Goal: Contribute content: Contribute content

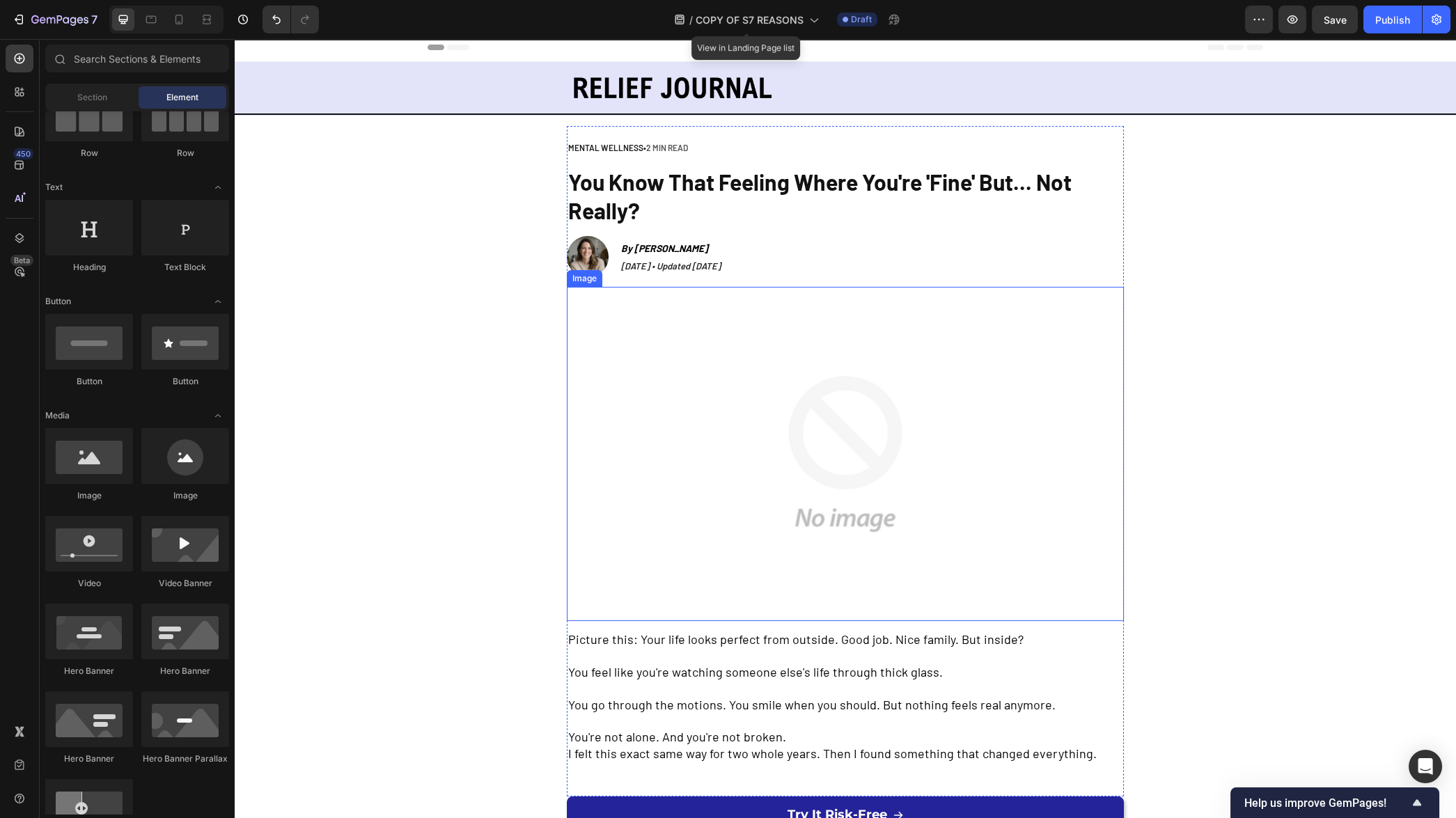
scroll to position [20, 0]
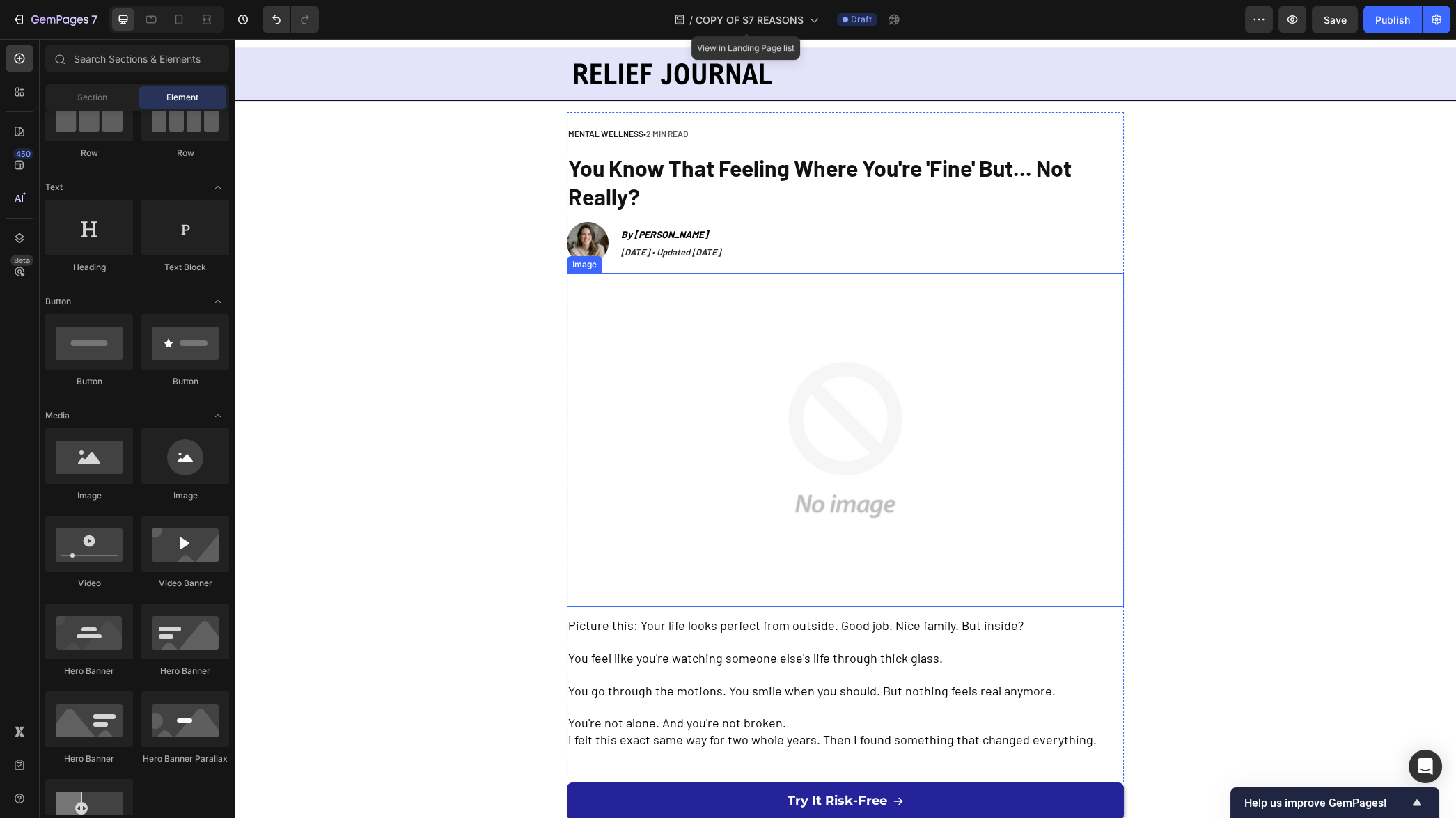
click at [836, 458] on img at bounding box center [845, 440] width 446 height 334
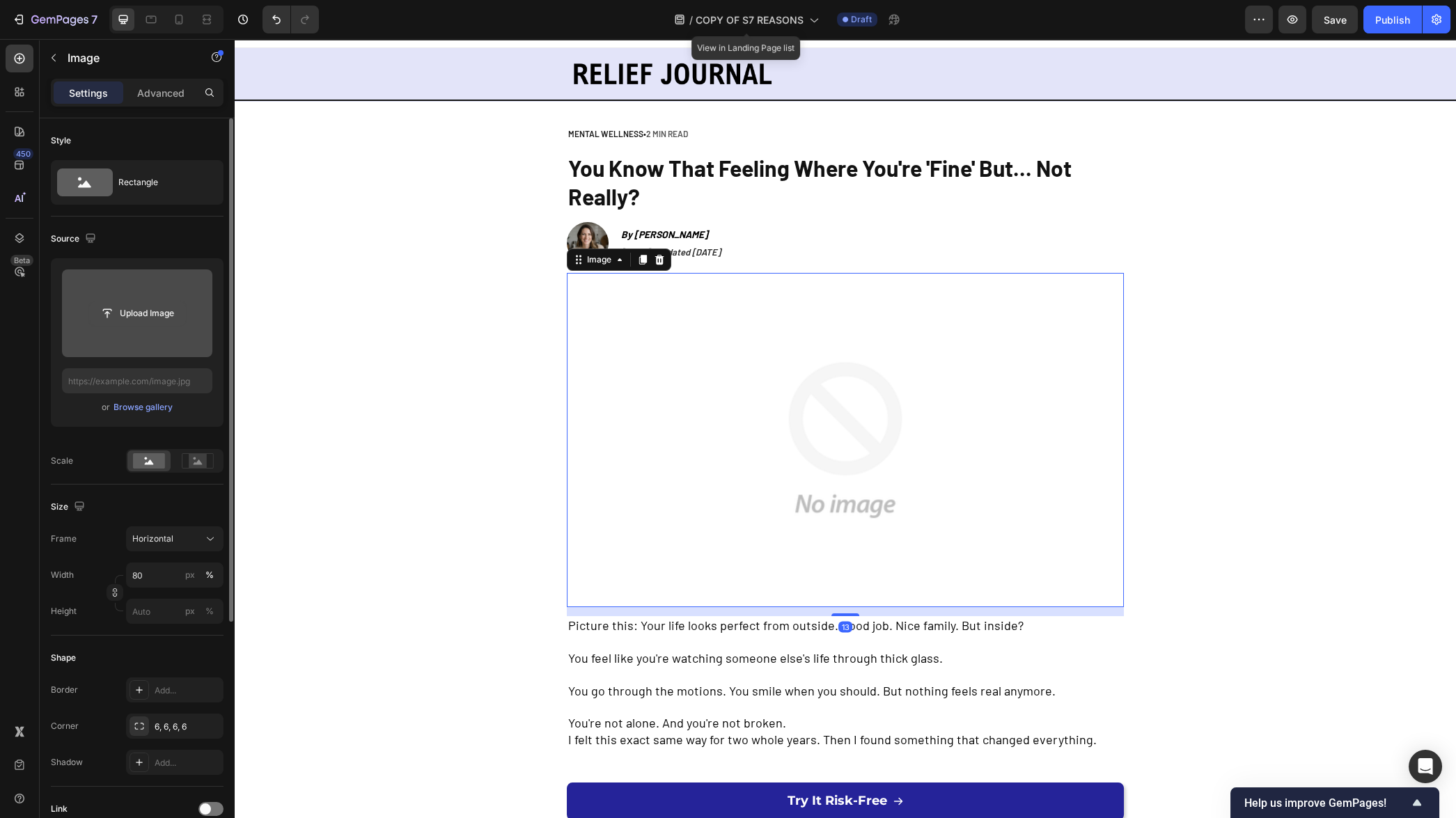
click at [146, 323] on input "file" at bounding box center [138, 313] width 96 height 24
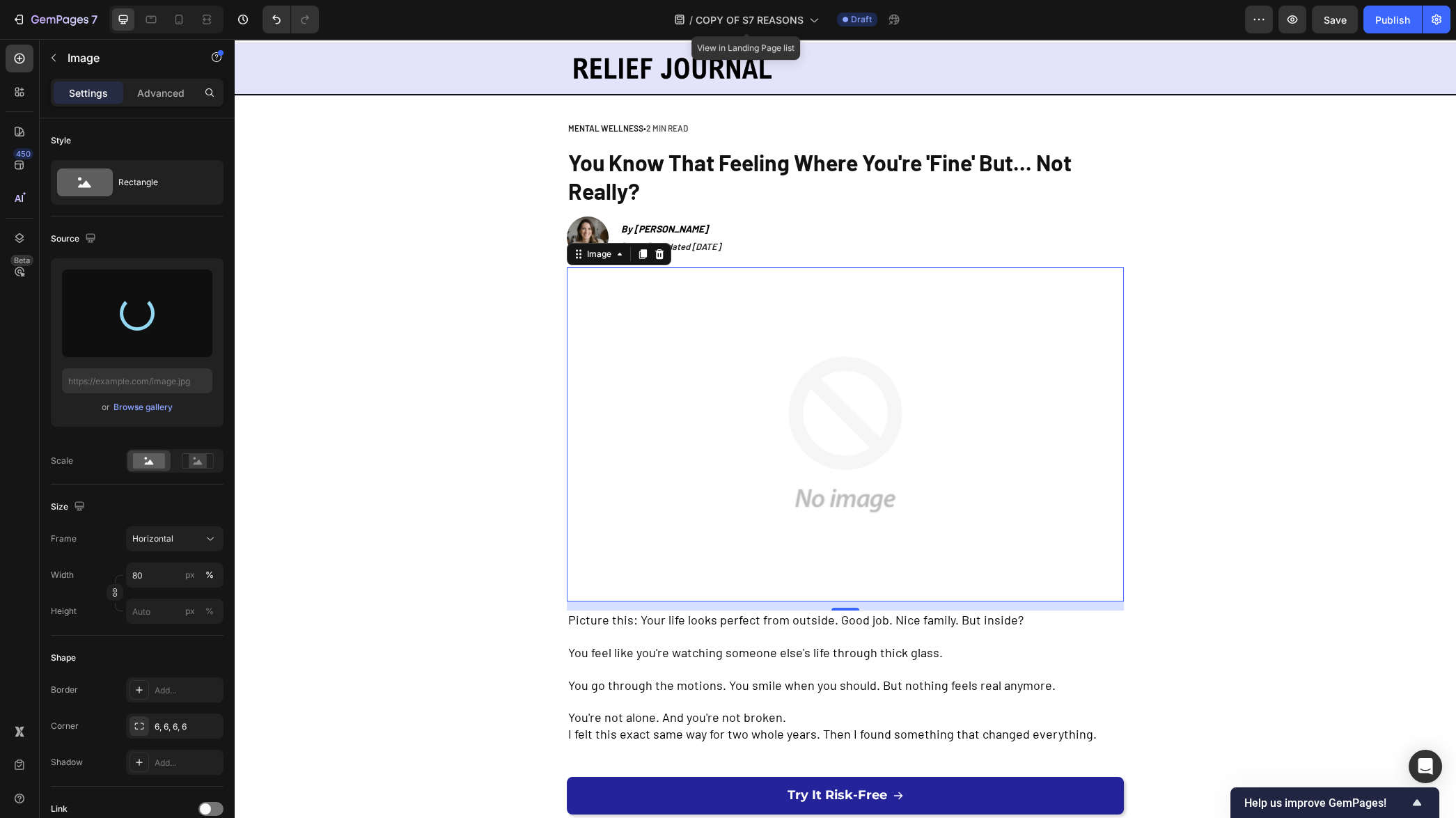
scroll to position [0, 0]
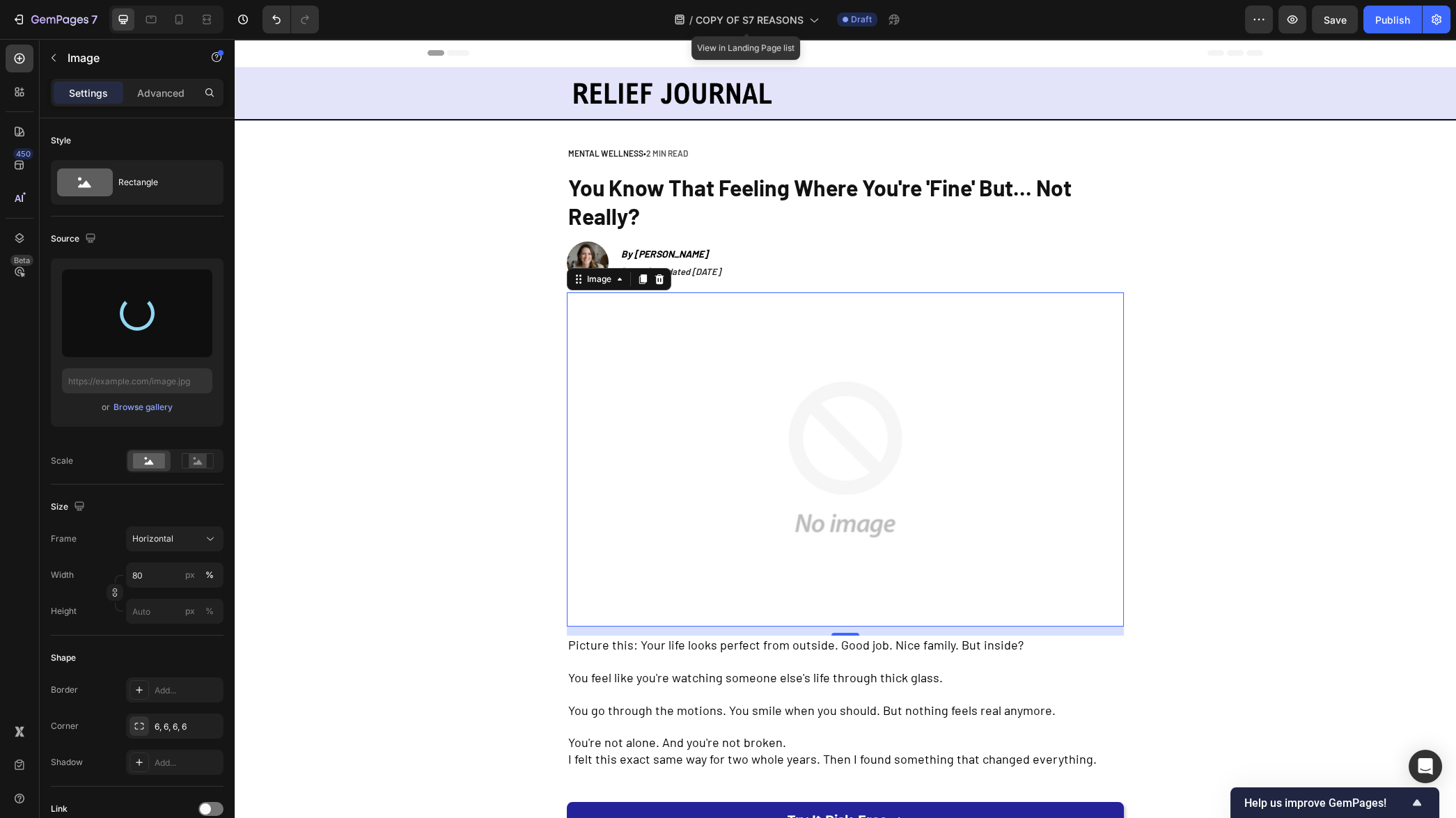
type input "[URL][DOMAIN_NAME]"
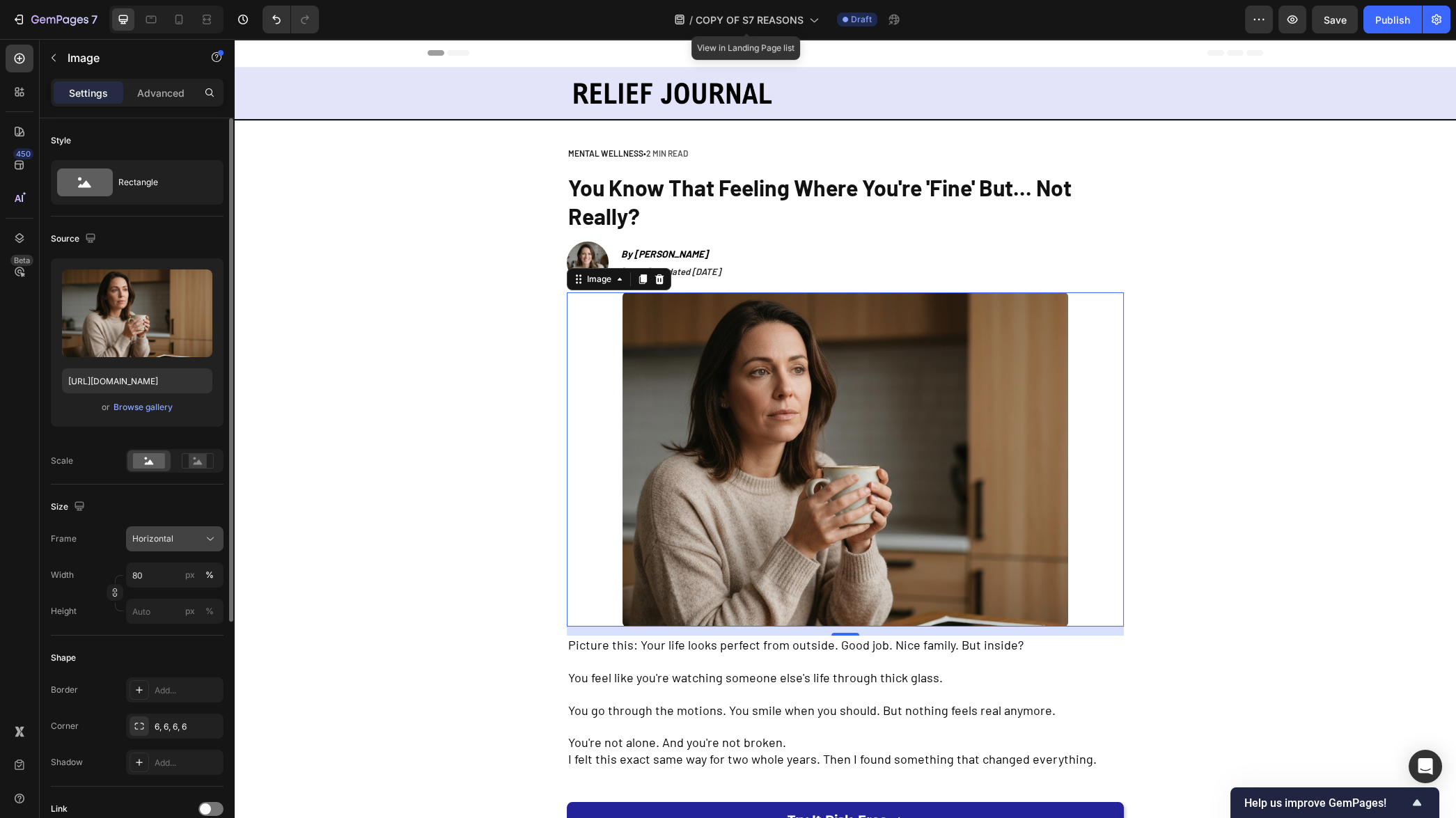
click at [162, 543] on span "Horizontal" at bounding box center [152, 539] width 41 height 13
click at [163, 661] on div "Original" at bounding box center [161, 652] width 111 height 25
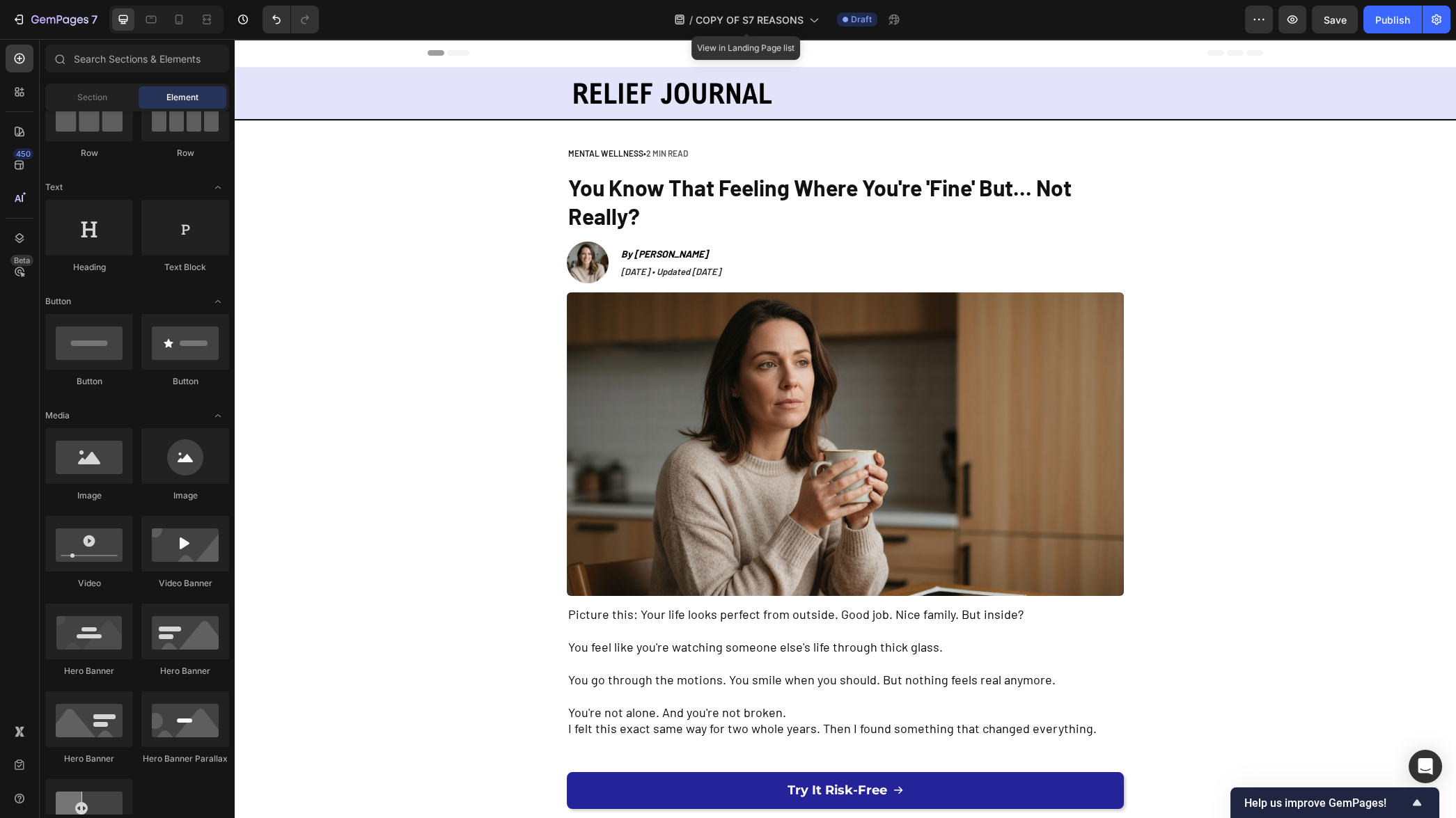
click at [182, 15] on icon at bounding box center [179, 20] width 14 height 14
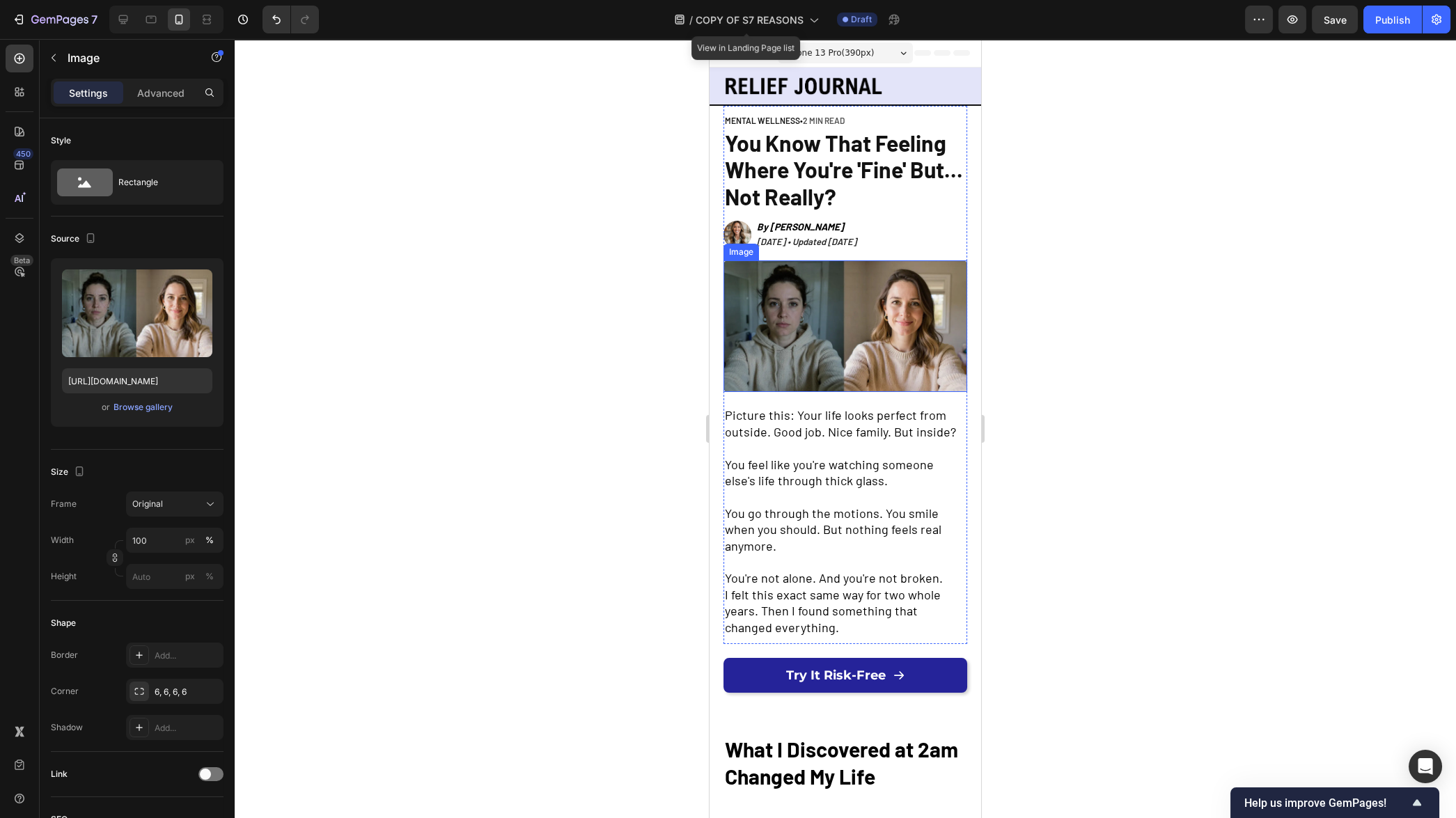
click at [834, 341] on img at bounding box center [845, 326] width 244 height 131
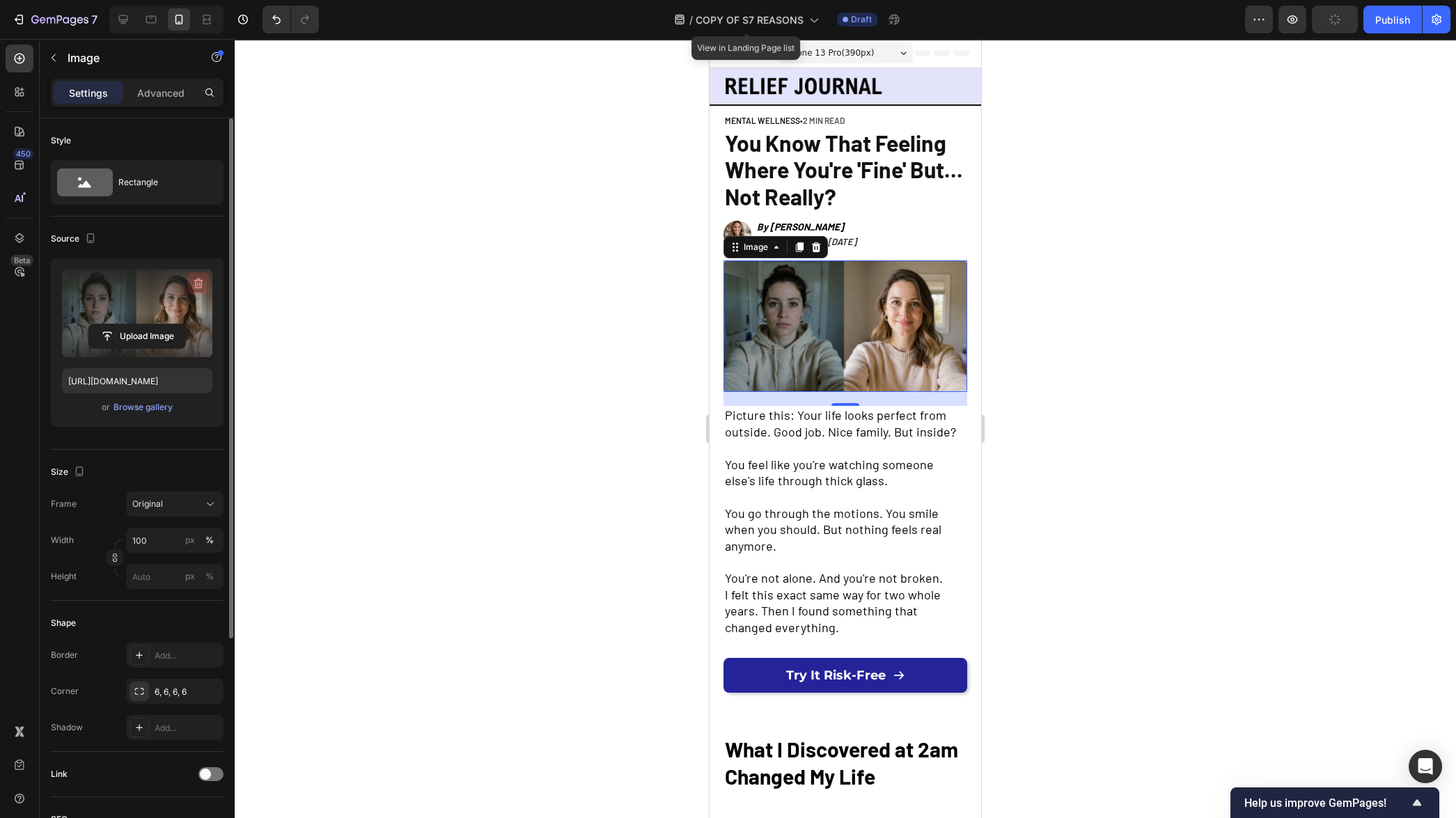
click at [194, 277] on icon "button" at bounding box center [198, 284] width 14 height 14
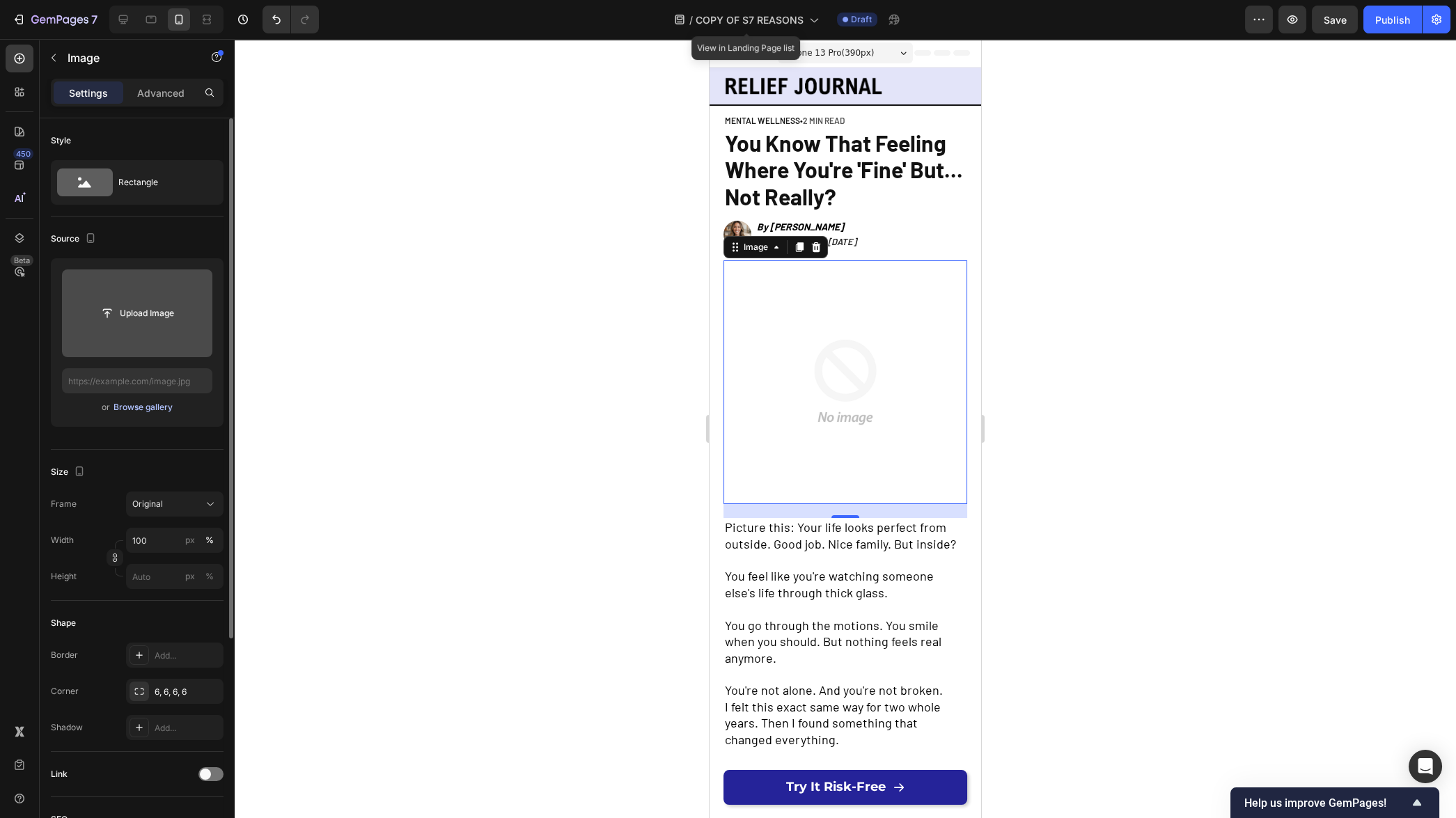
click at [149, 410] on div "Browse gallery" at bounding box center [143, 407] width 59 height 13
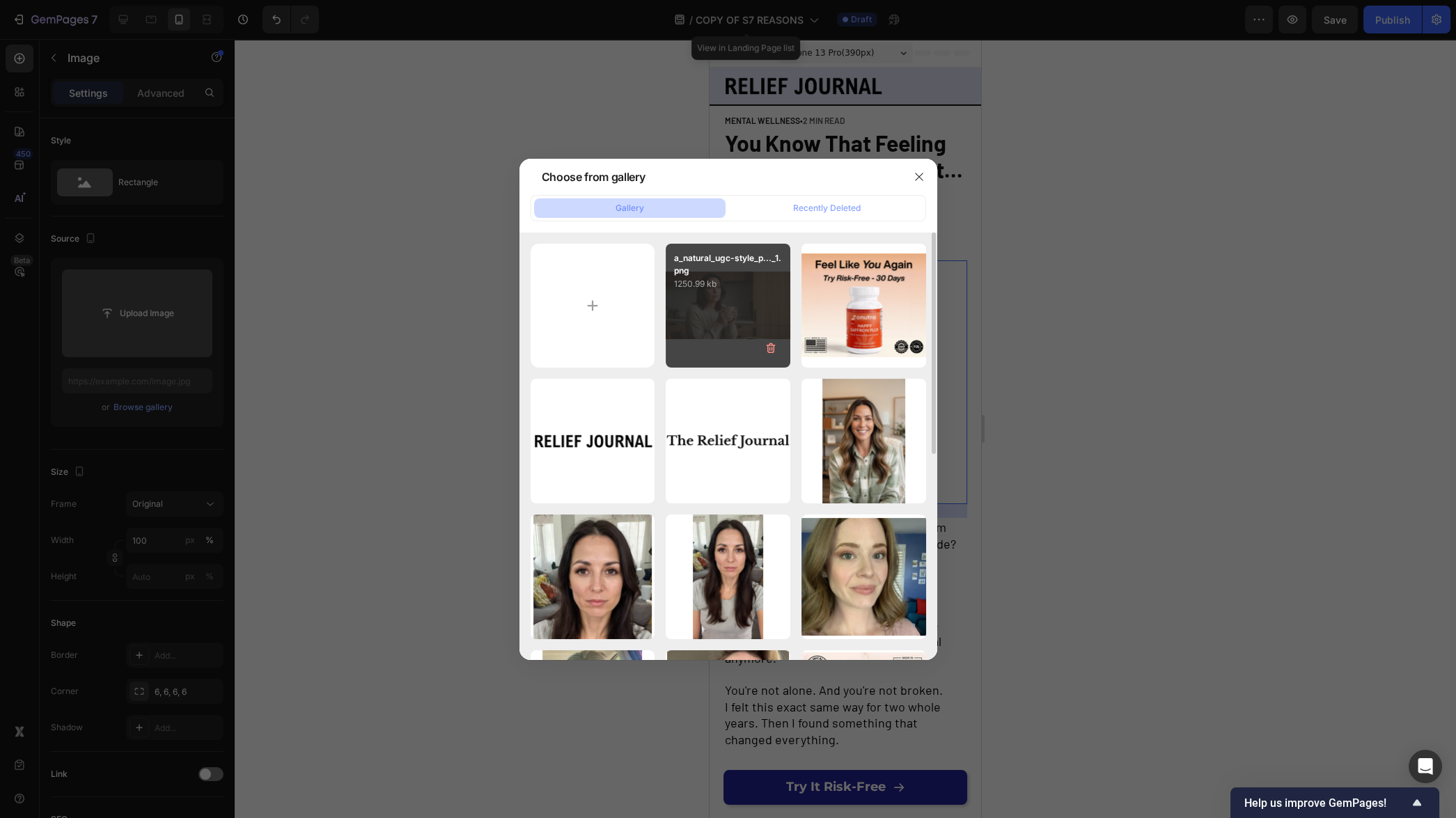
click at [729, 310] on div "a_natural_ugc-style_p..._1.png 1250.99 kb" at bounding box center [728, 306] width 124 height 124
type input "[URL][DOMAIN_NAME]"
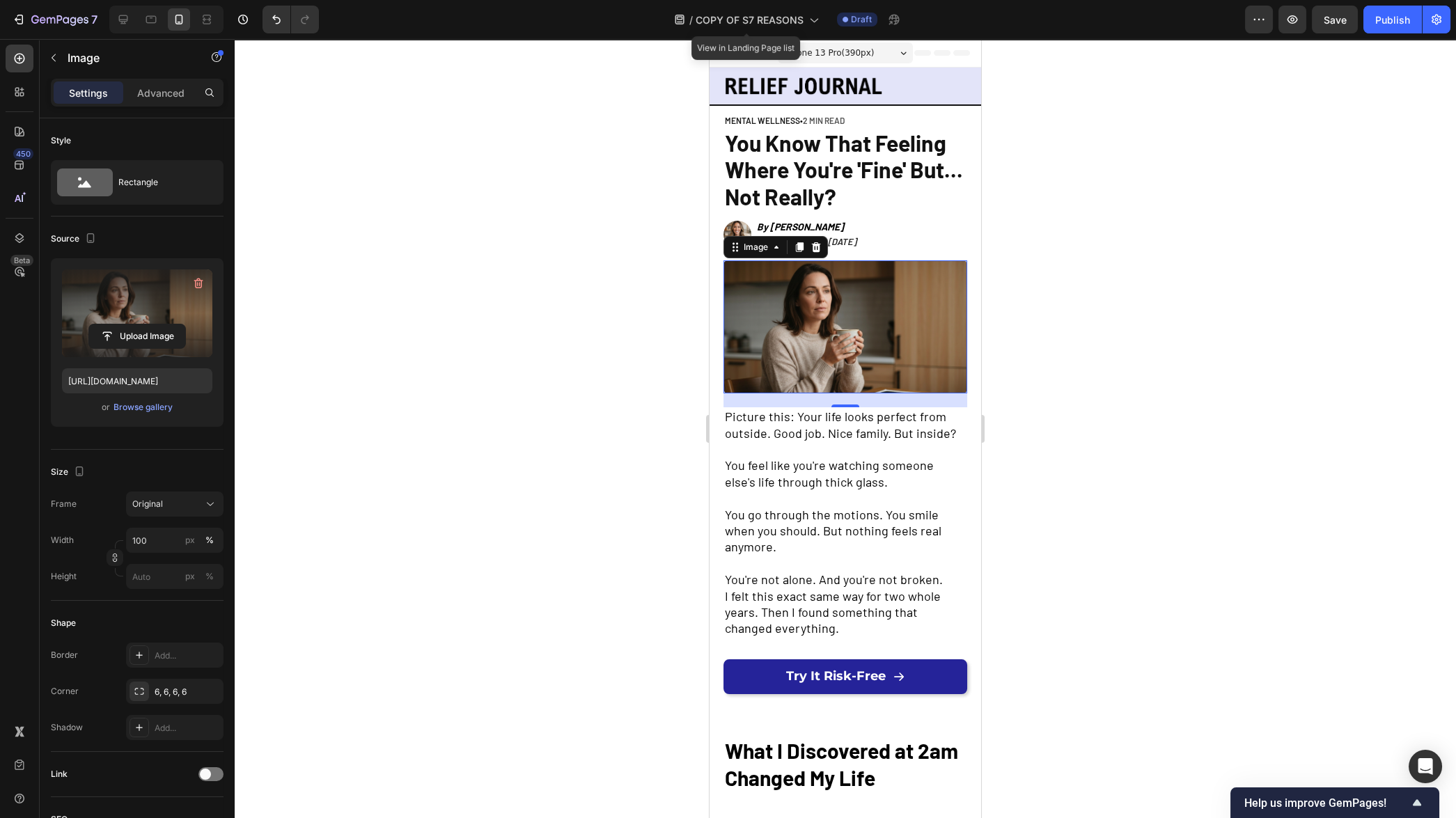
click at [1140, 423] on div at bounding box center [845, 428] width 1221 height 779
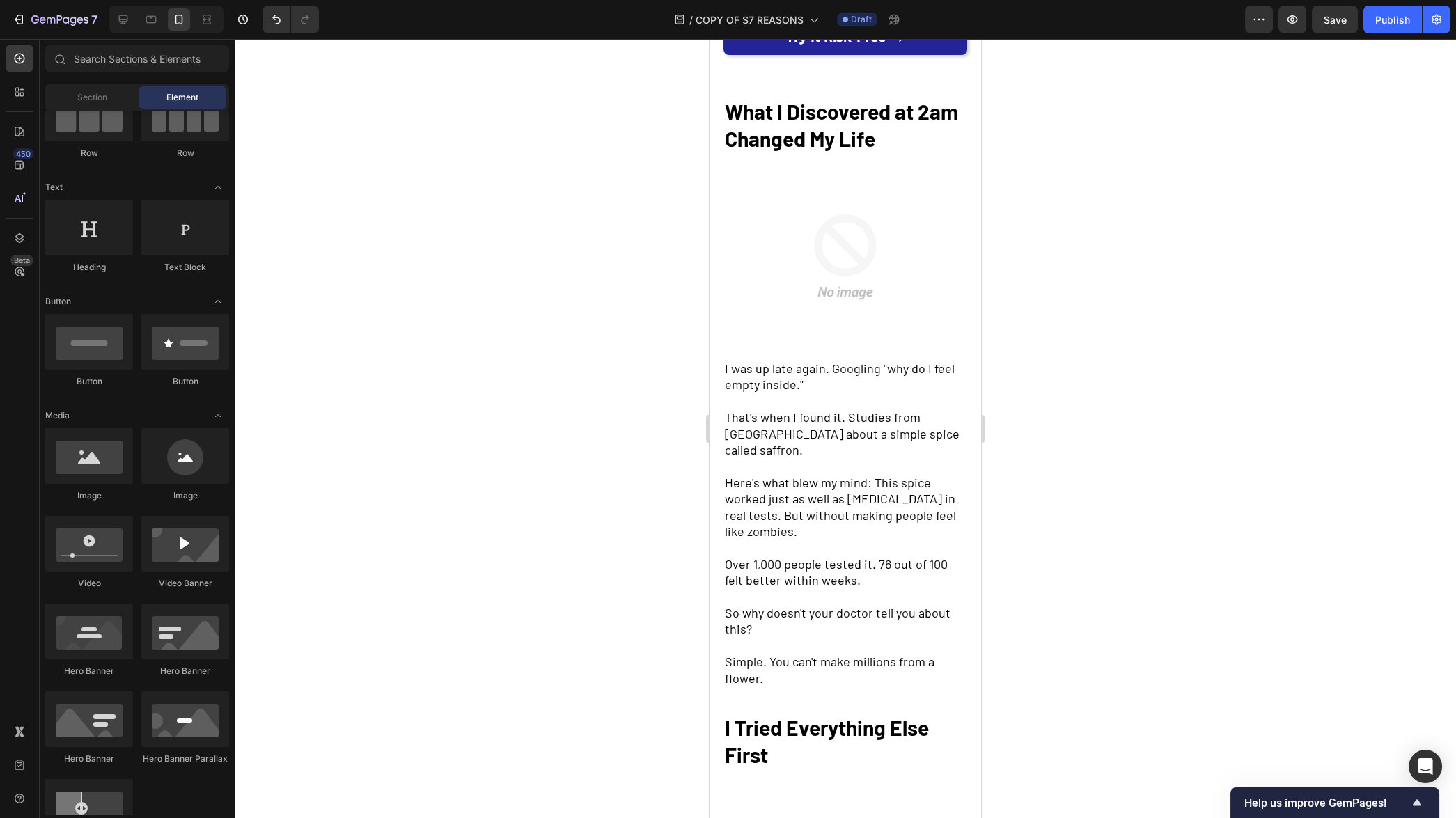
scroll to position [659, 0]
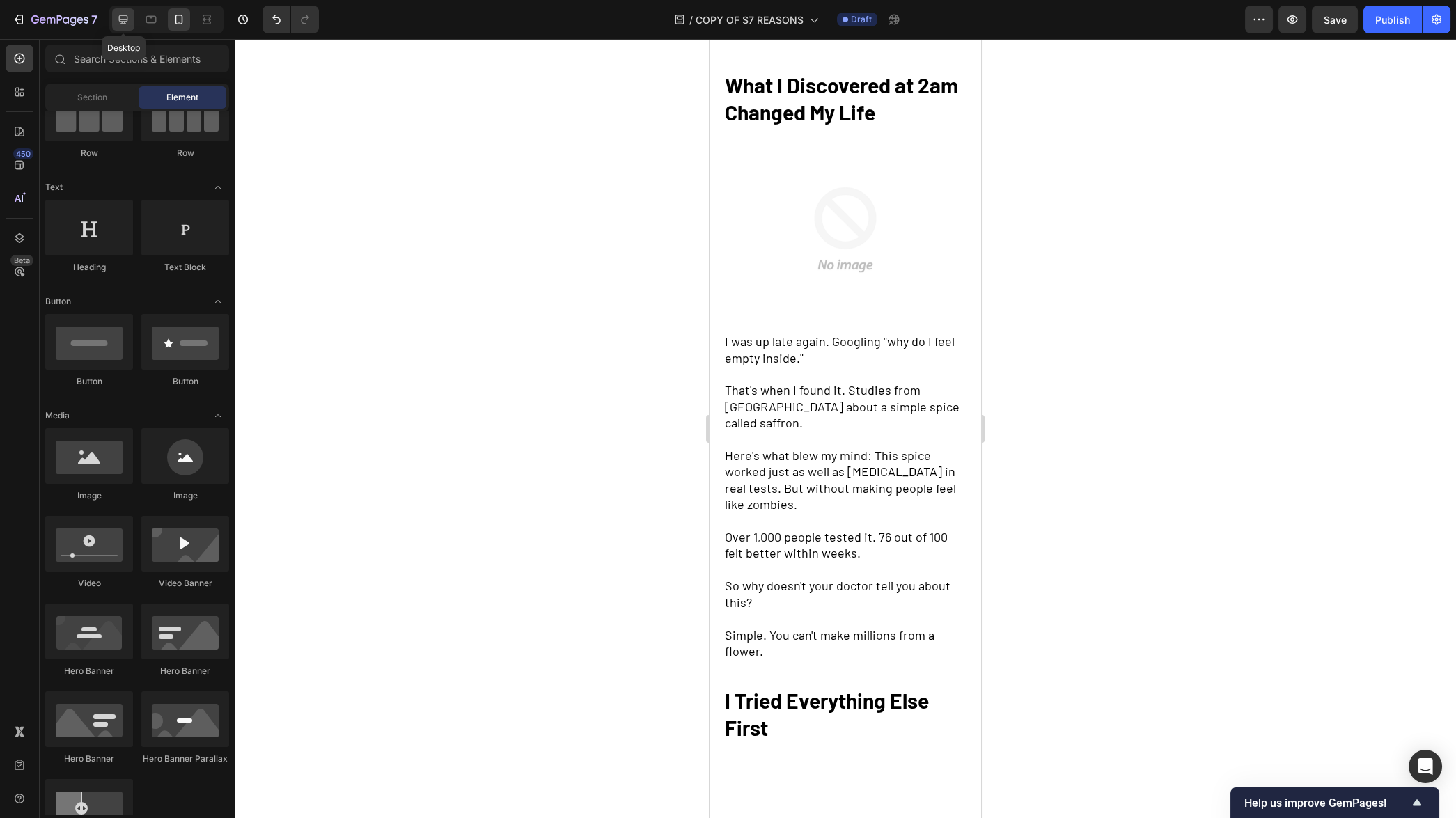
click at [125, 22] on icon at bounding box center [123, 20] width 9 height 9
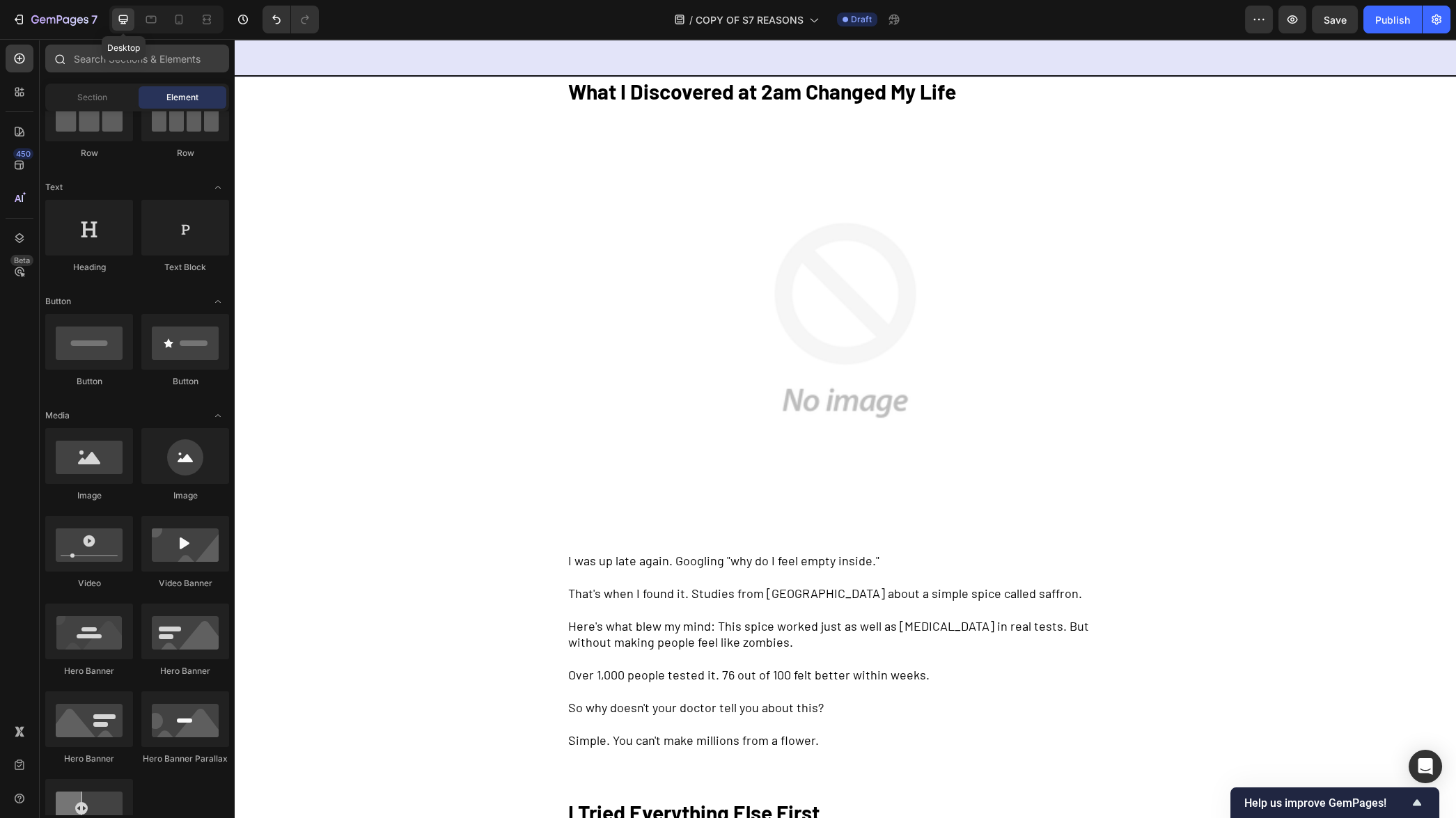
scroll to position [648, 0]
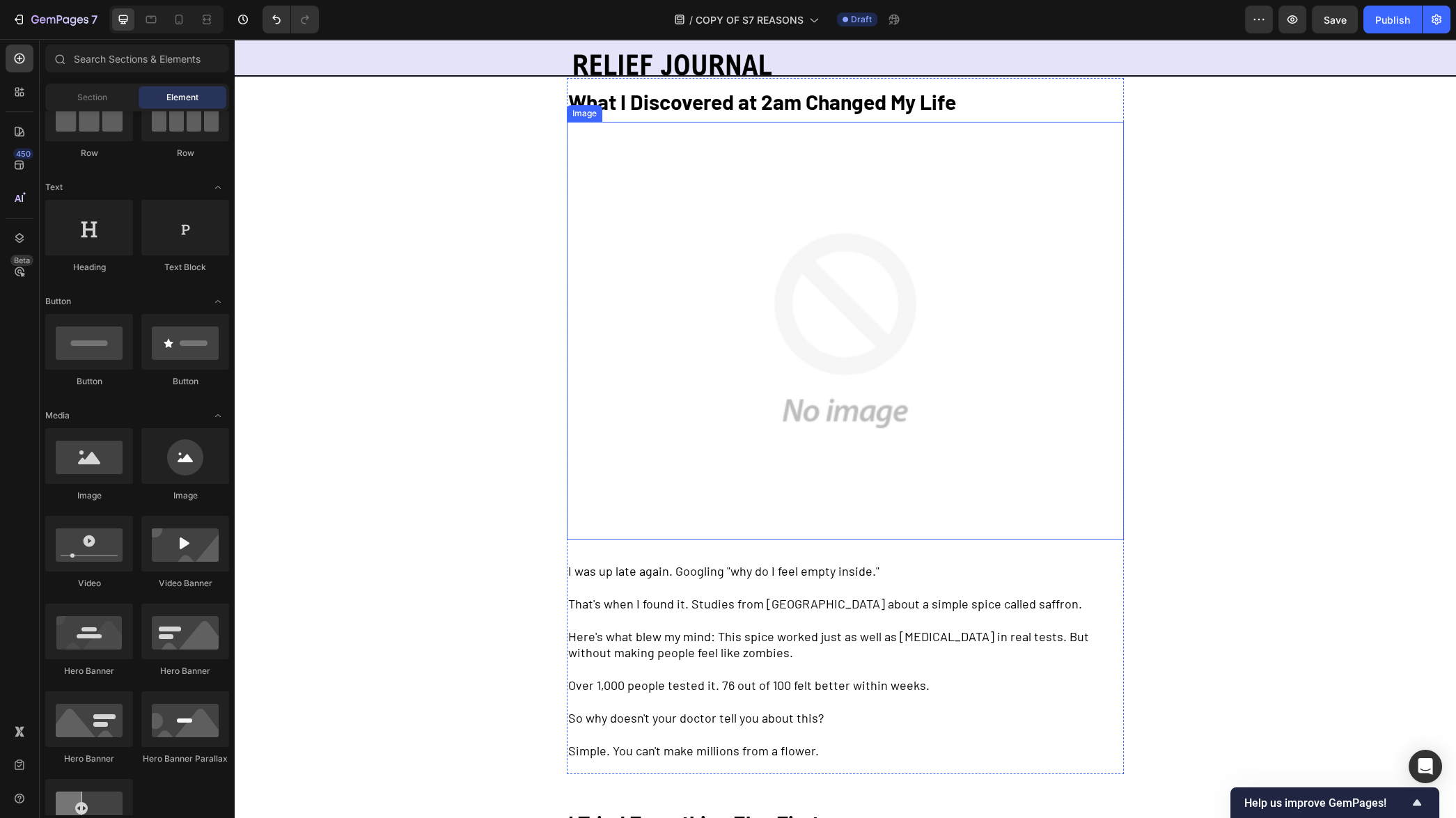
click at [875, 330] on img at bounding box center [845, 330] width 557 height 418
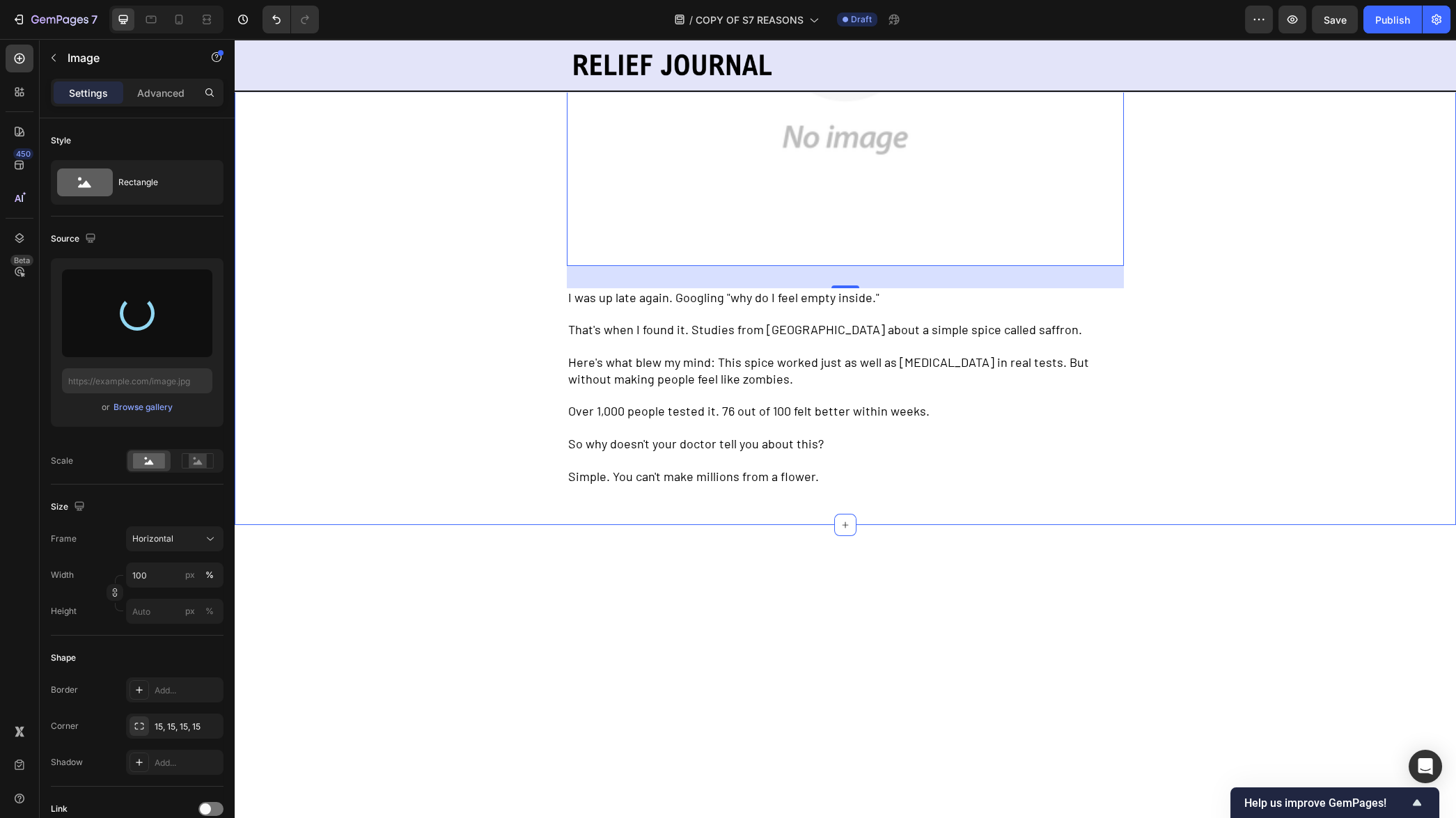
scroll to position [719, 0]
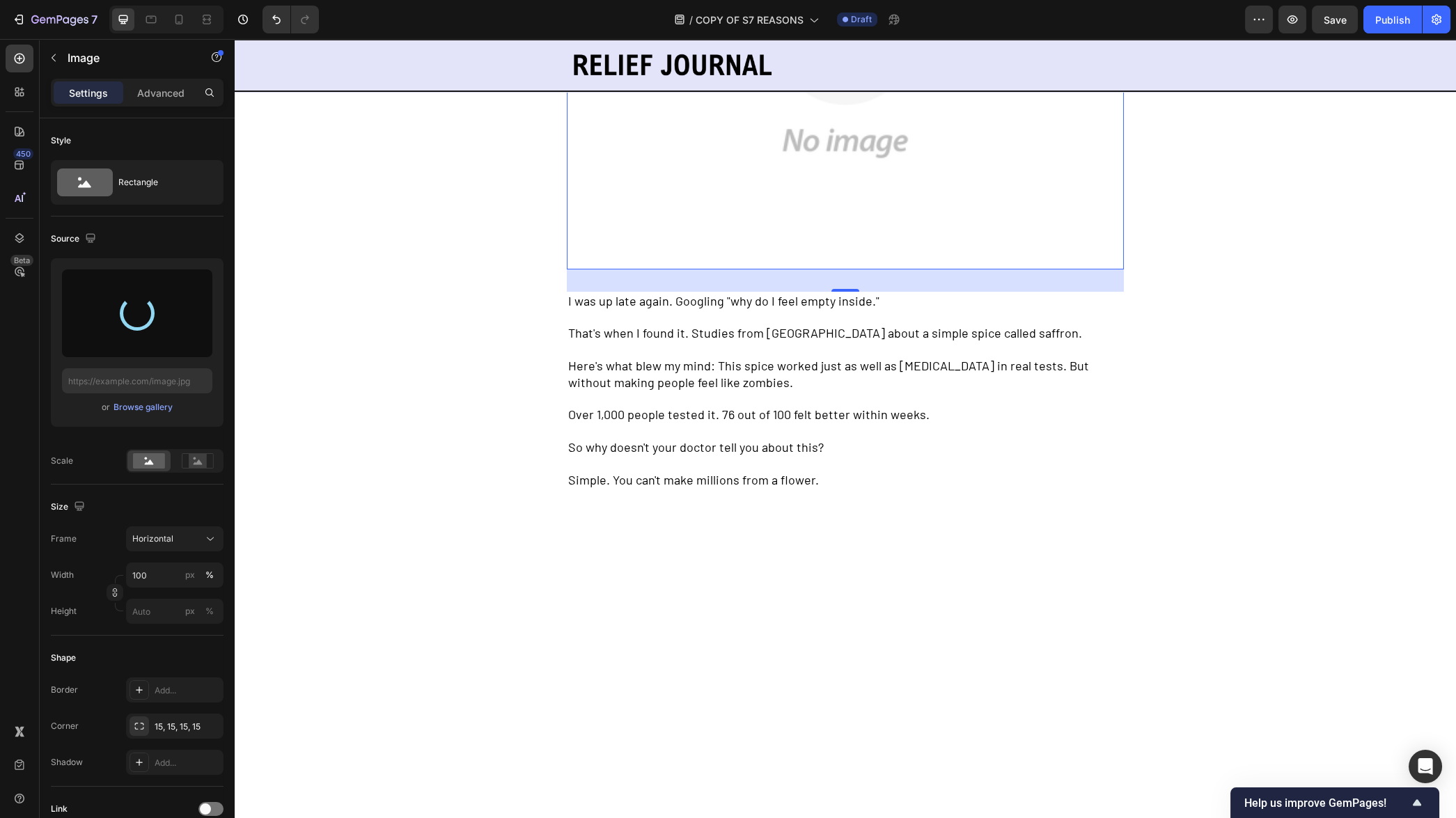
type input "[URL][DOMAIN_NAME]"
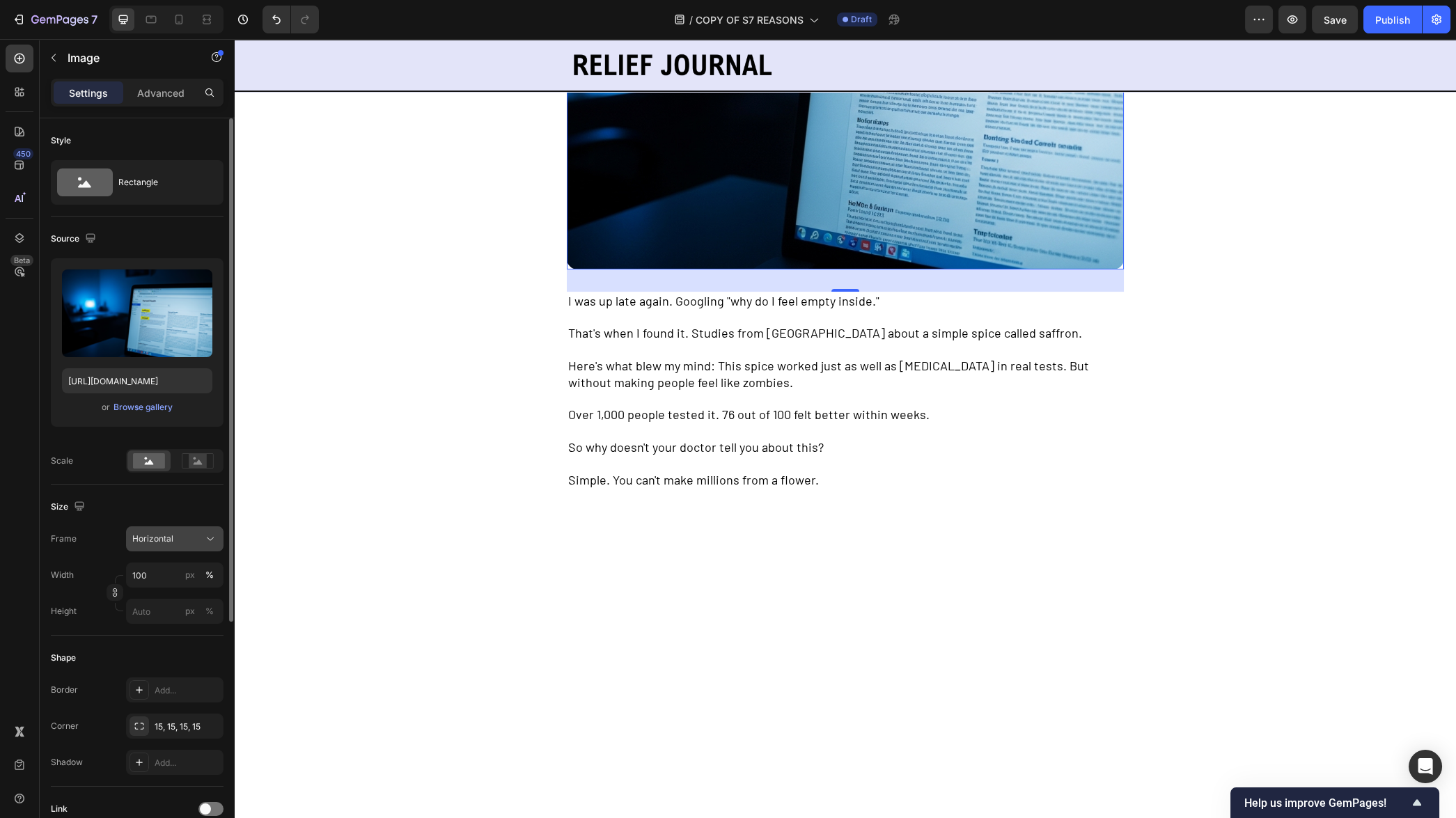
click at [184, 544] on div "Horizontal" at bounding box center [166, 539] width 68 height 13
click at [166, 657] on div "Original" at bounding box center [172, 652] width 81 height 13
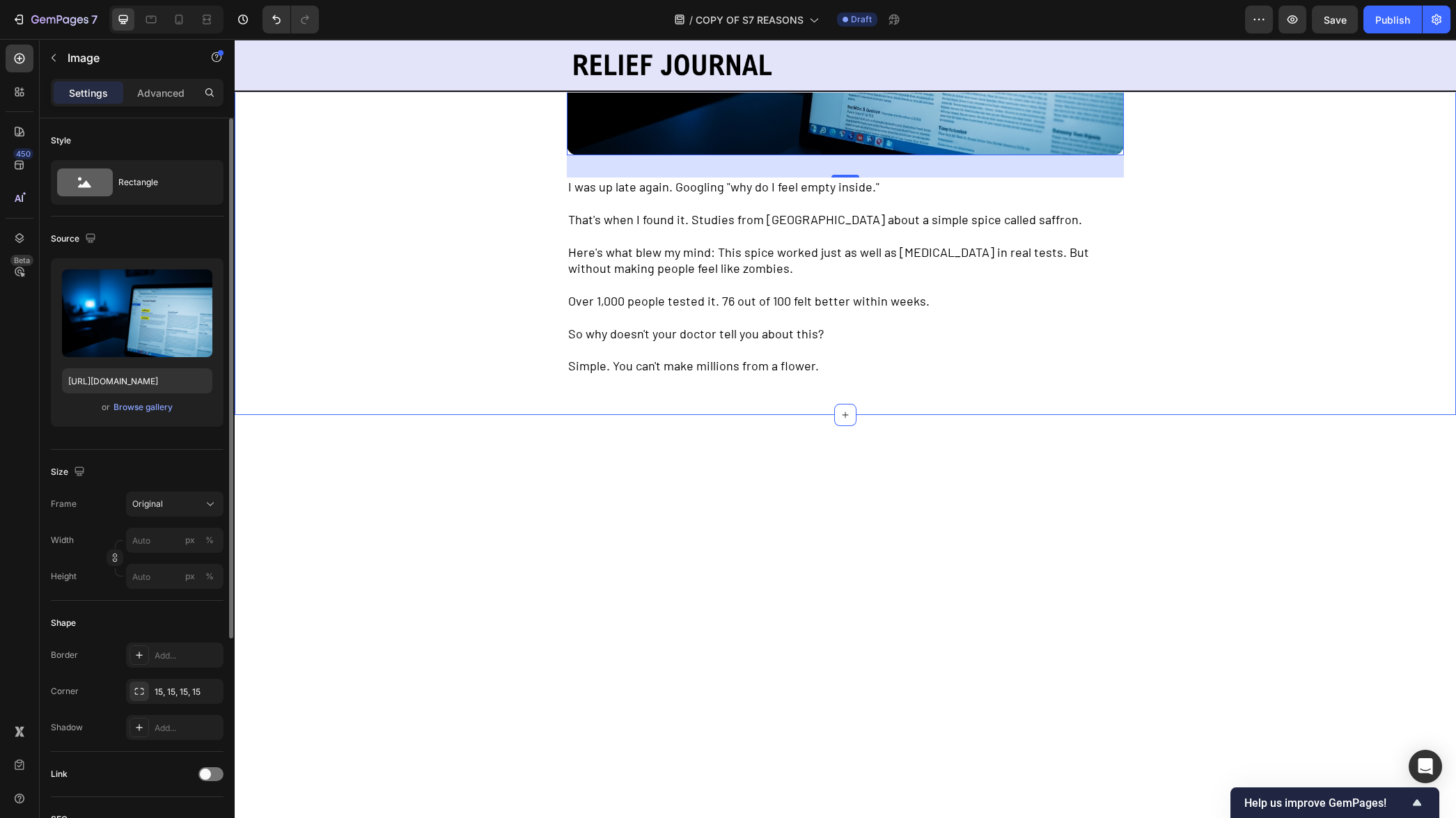
click at [440, 415] on div "What I Discovered at 2am Changed My Life Text Block Image 32 I was up late agai…" at bounding box center [845, 101] width 1221 height 629
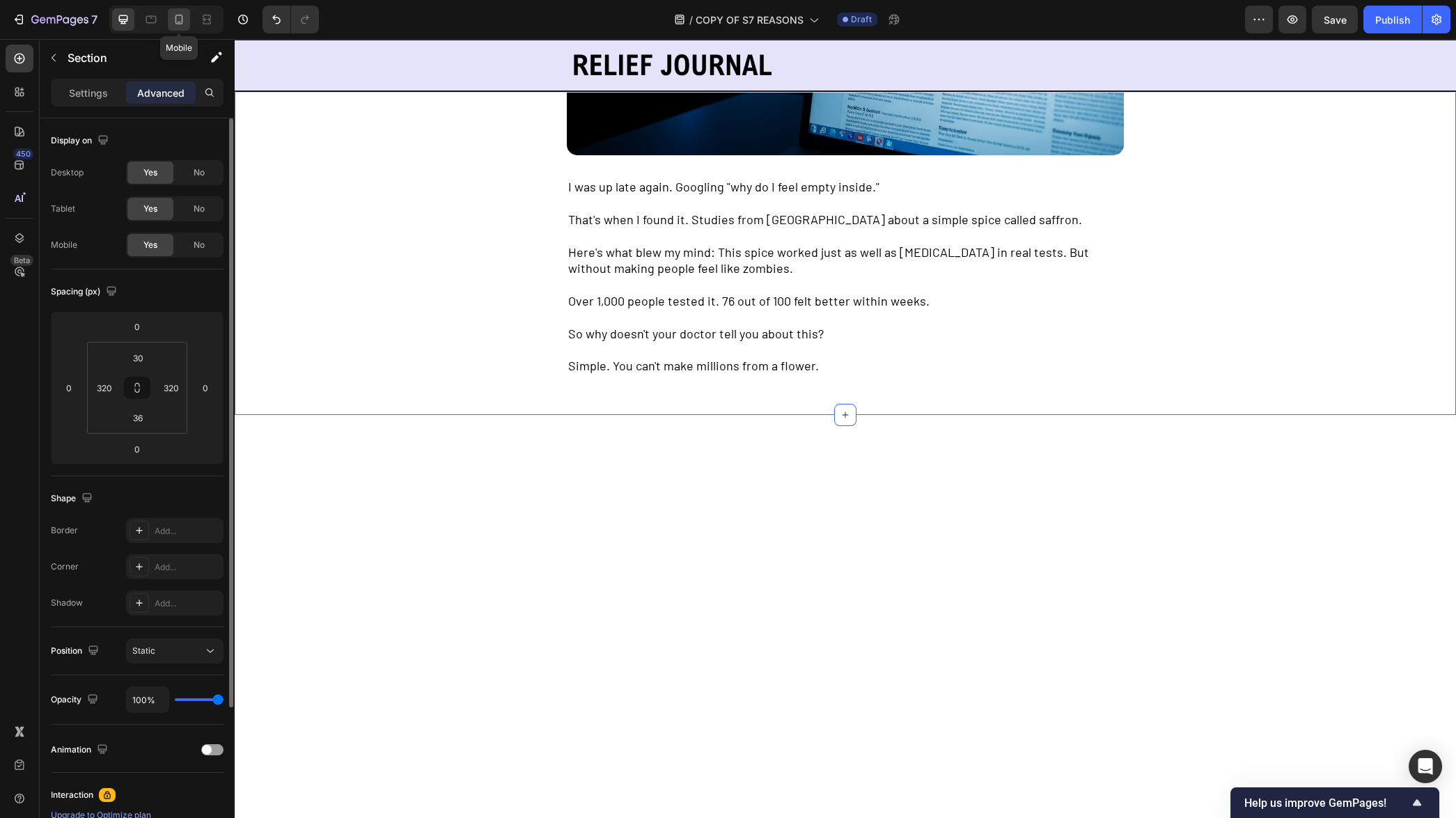
click at [178, 20] on icon at bounding box center [179, 20] width 14 height 14
type input "20"
type input "0"
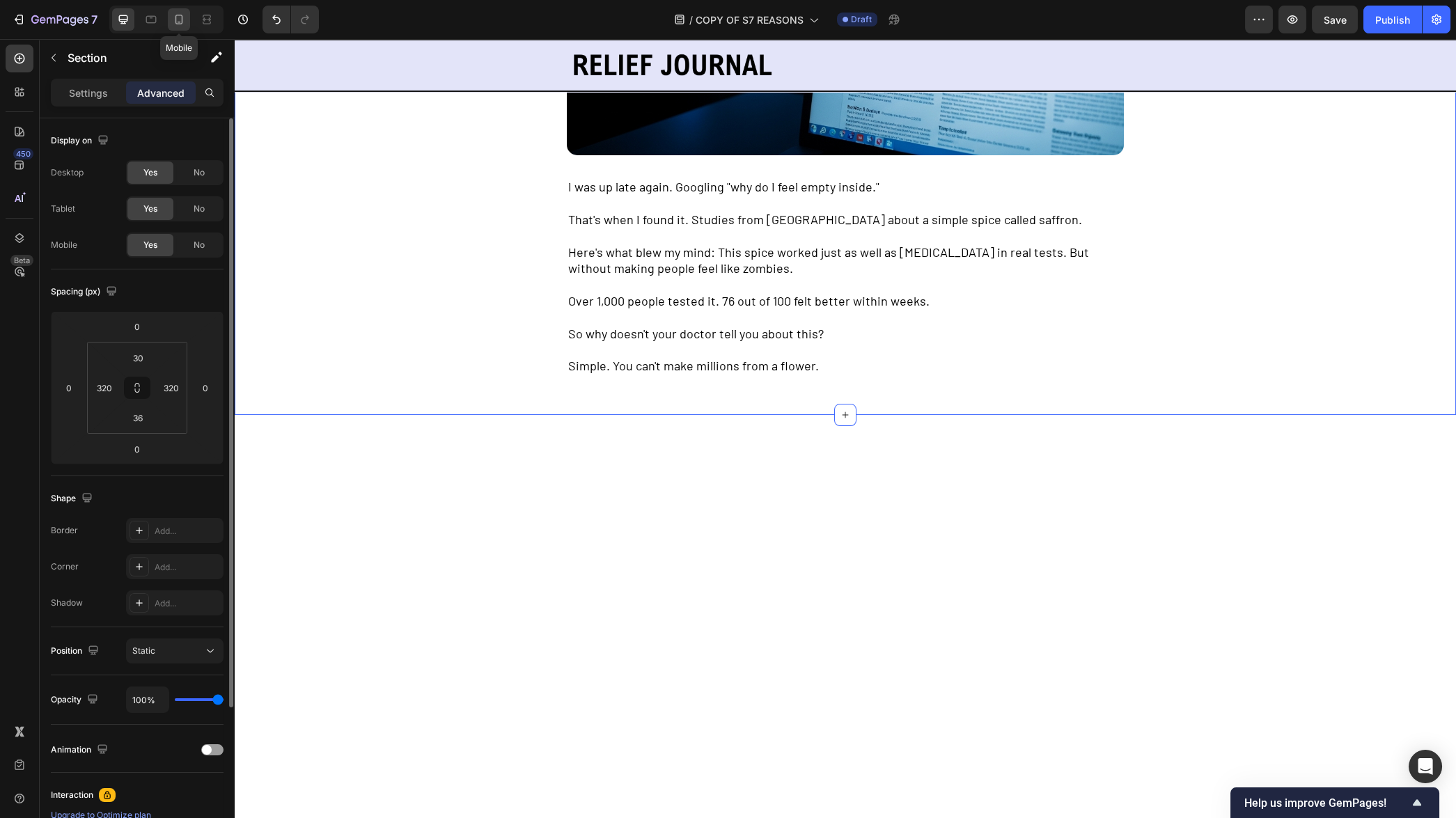
type input "20"
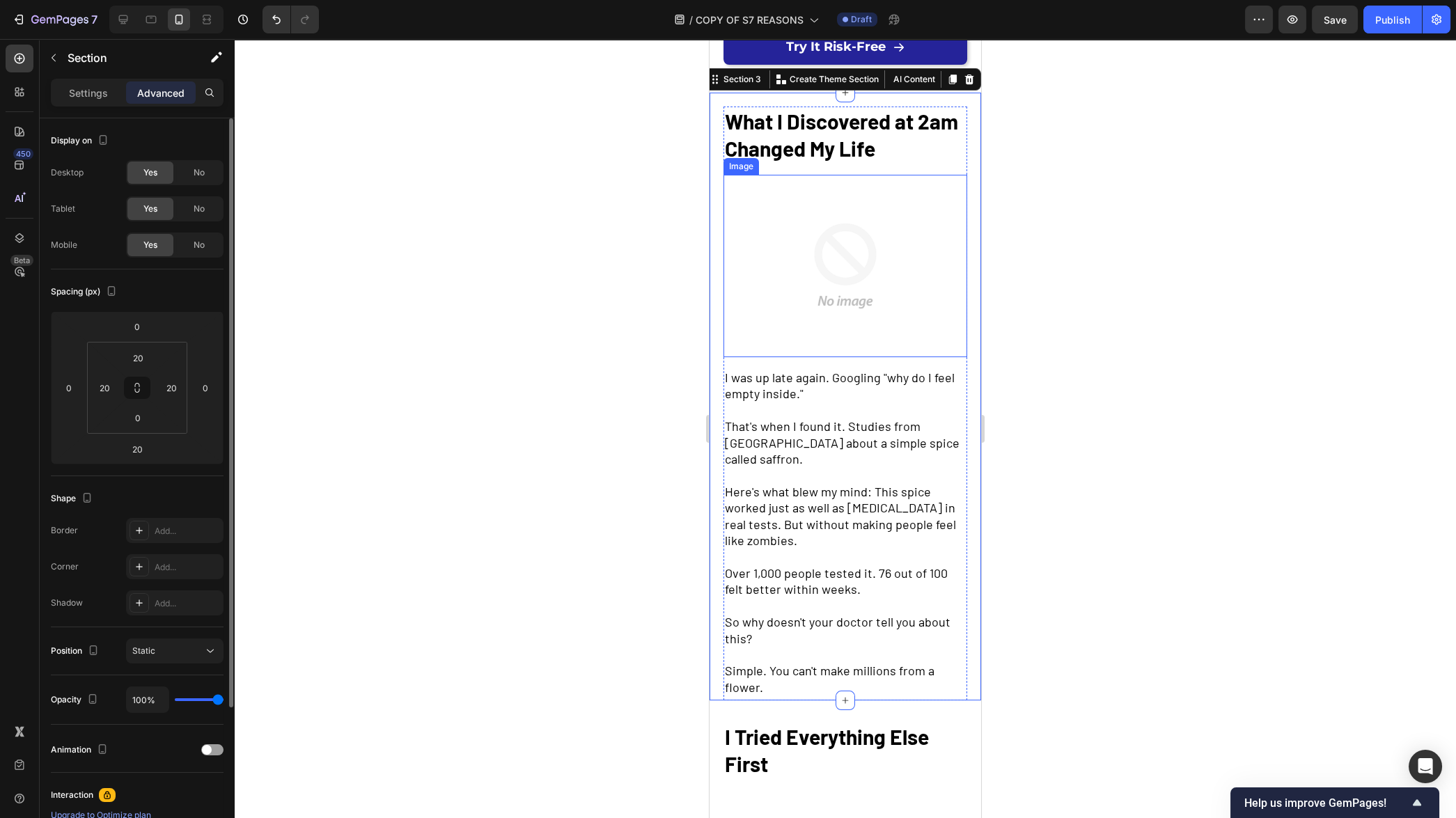
scroll to position [651, 0]
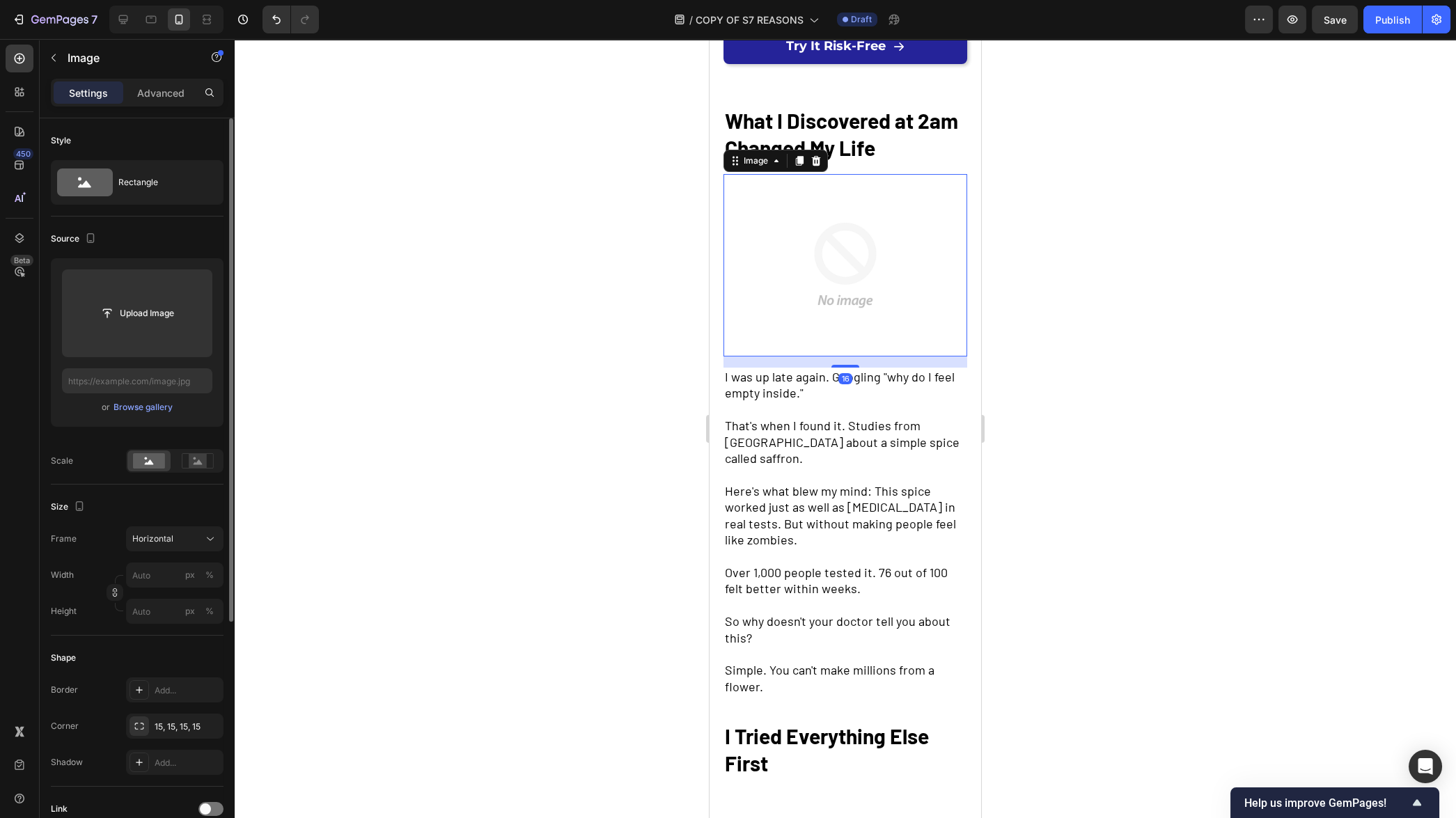
click at [801, 293] on img at bounding box center [845, 265] width 244 height 183
type input "[URL][DOMAIN_NAME]"
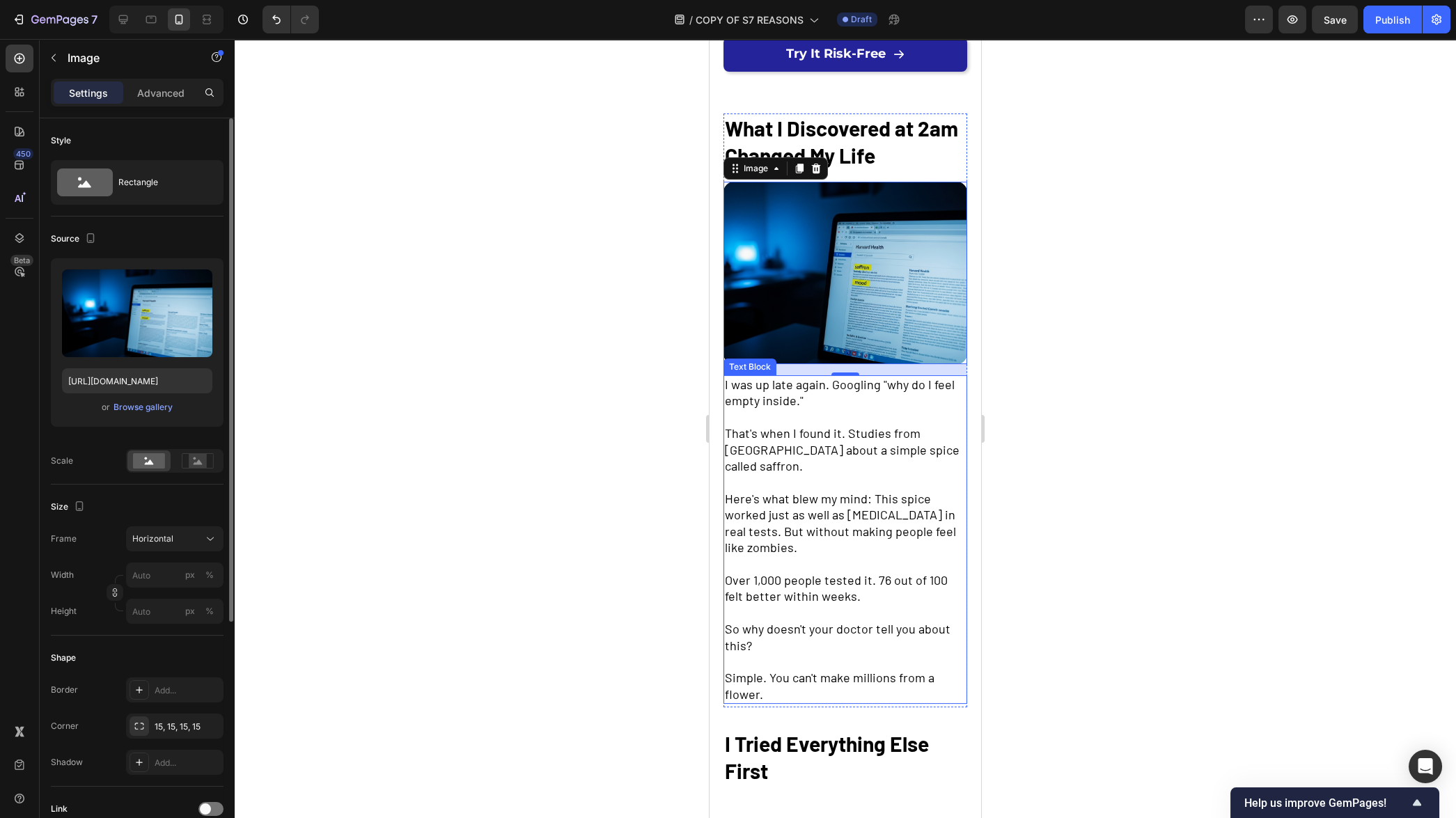
scroll to position [574, 0]
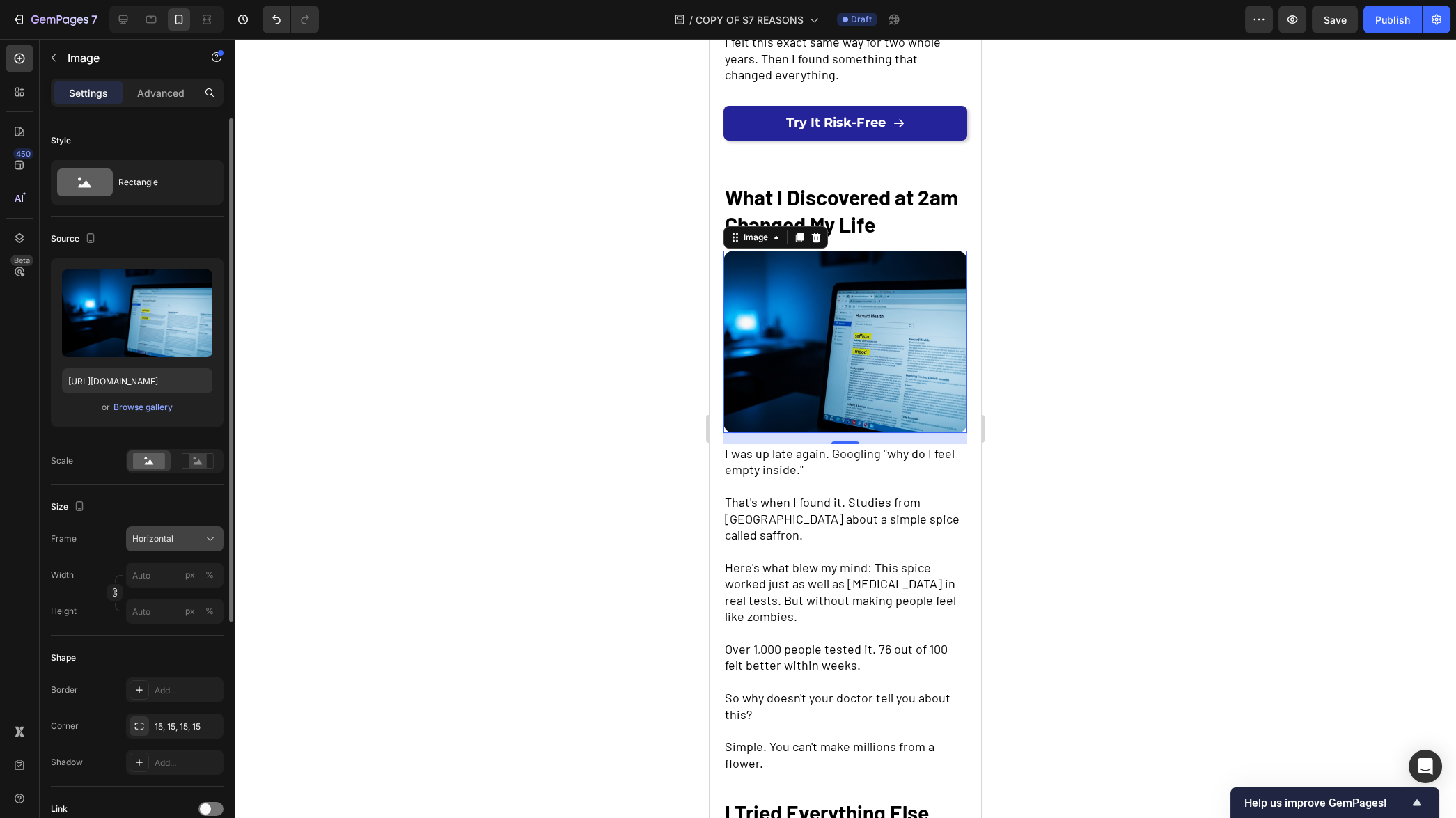
click at [180, 547] on button "Horizontal" at bounding box center [175, 539] width 98 height 25
click at [170, 650] on div "Original" at bounding box center [172, 652] width 81 height 13
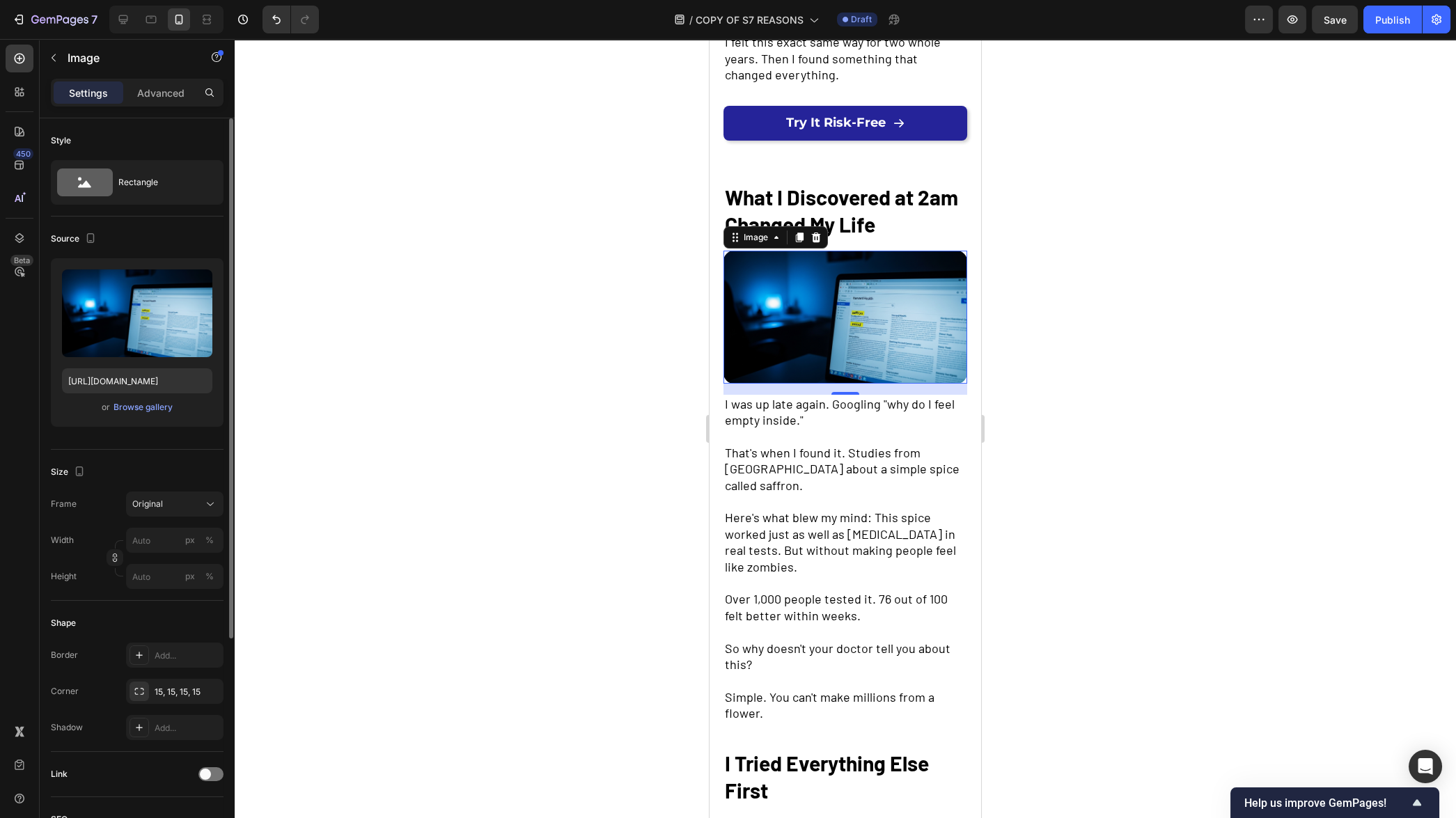
click at [588, 531] on div at bounding box center [845, 428] width 1221 height 779
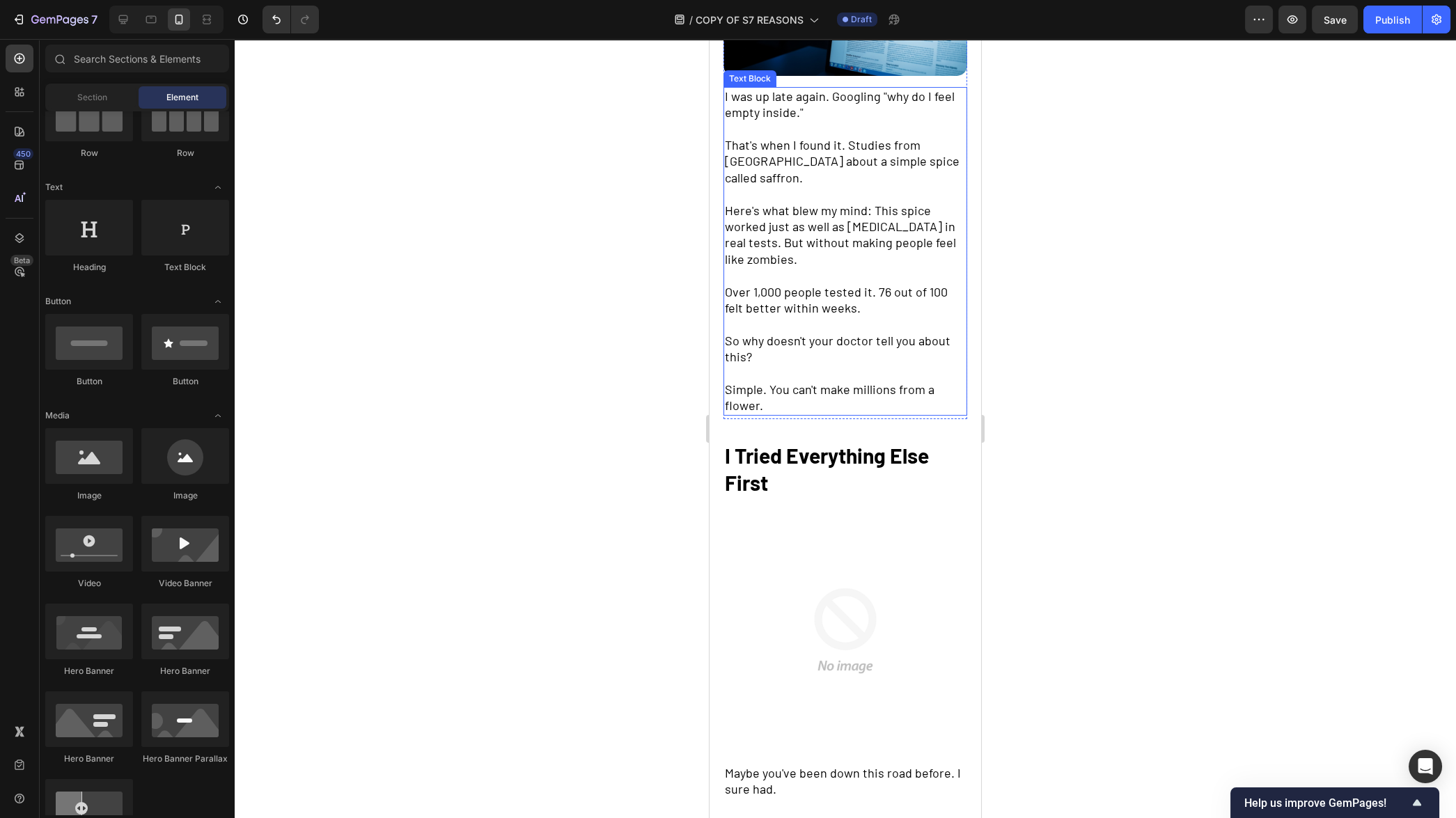
scroll to position [905, 0]
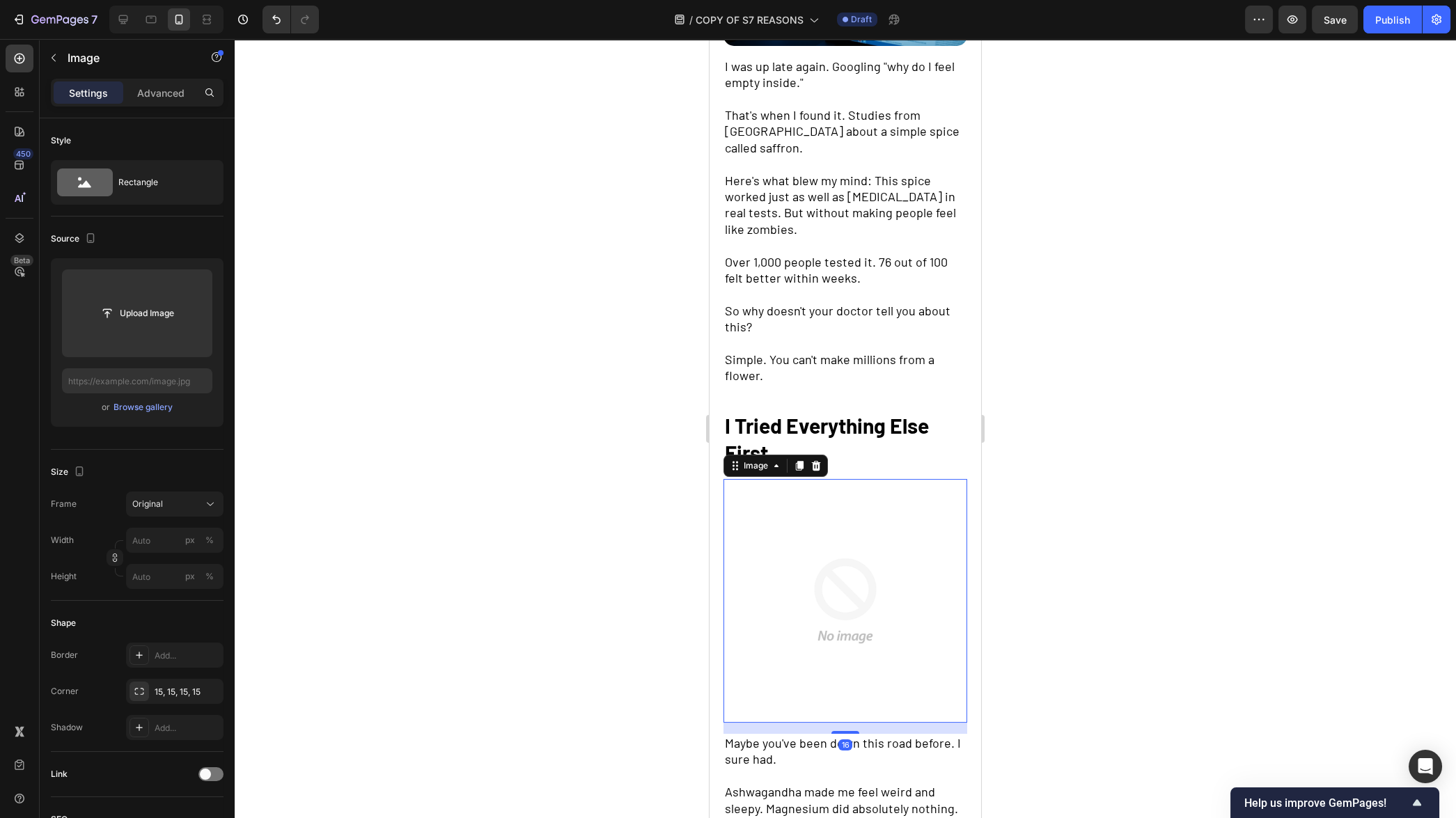
click at [795, 509] on img at bounding box center [845, 601] width 244 height 244
type input "[URL][DOMAIN_NAME]"
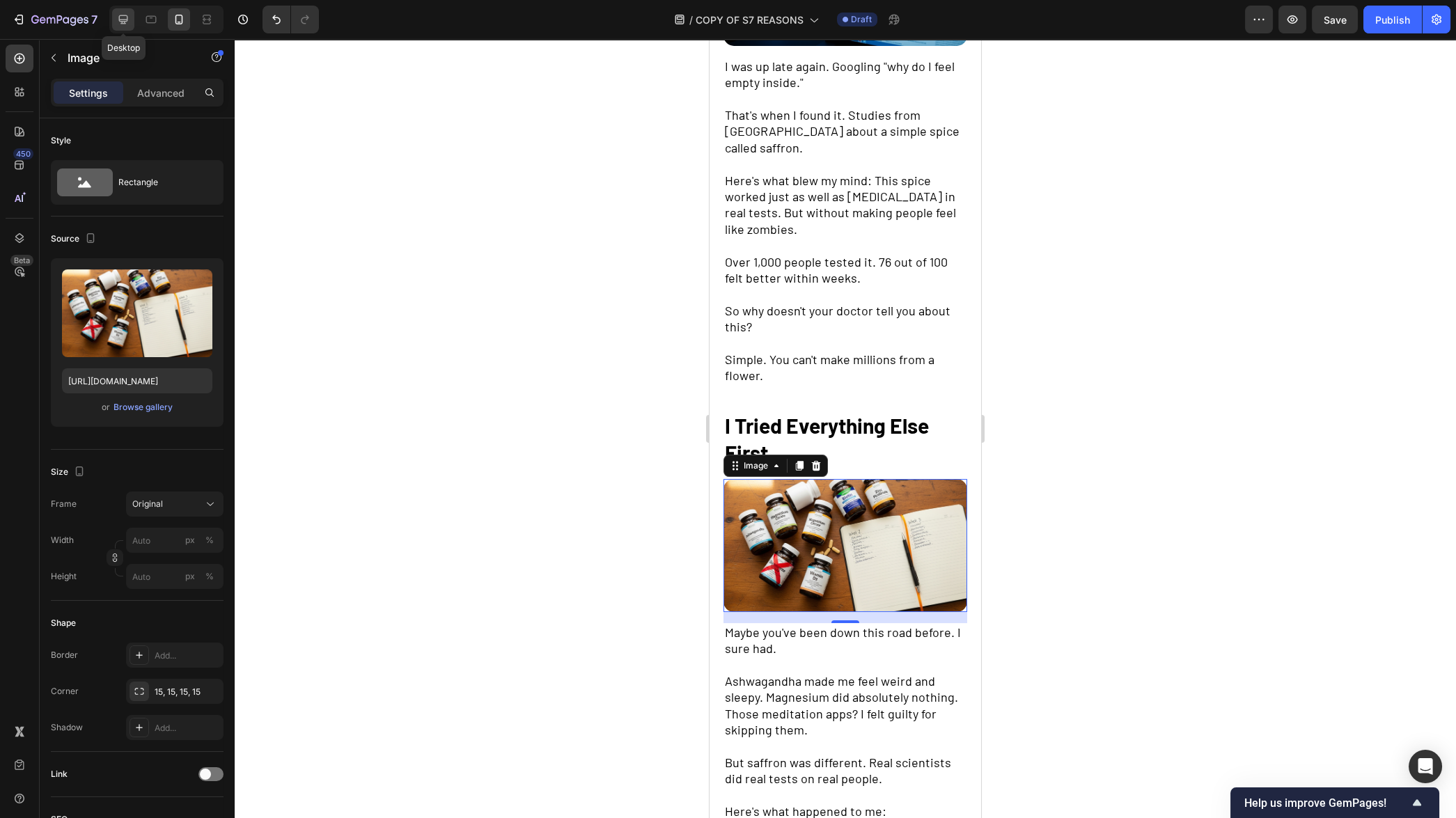
click at [122, 23] on icon at bounding box center [123, 20] width 9 height 9
type input "100"
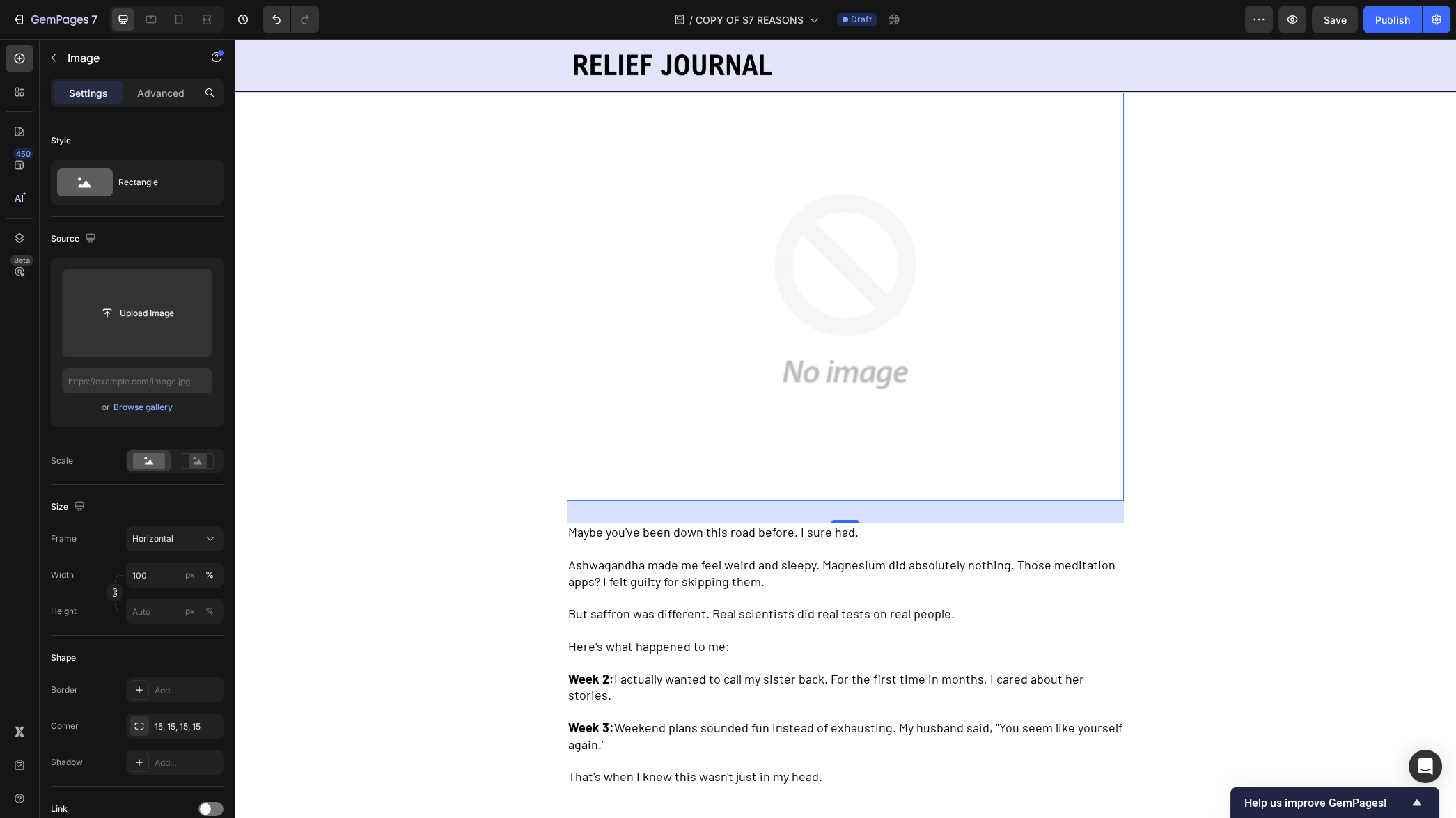
scroll to position [1303, 0]
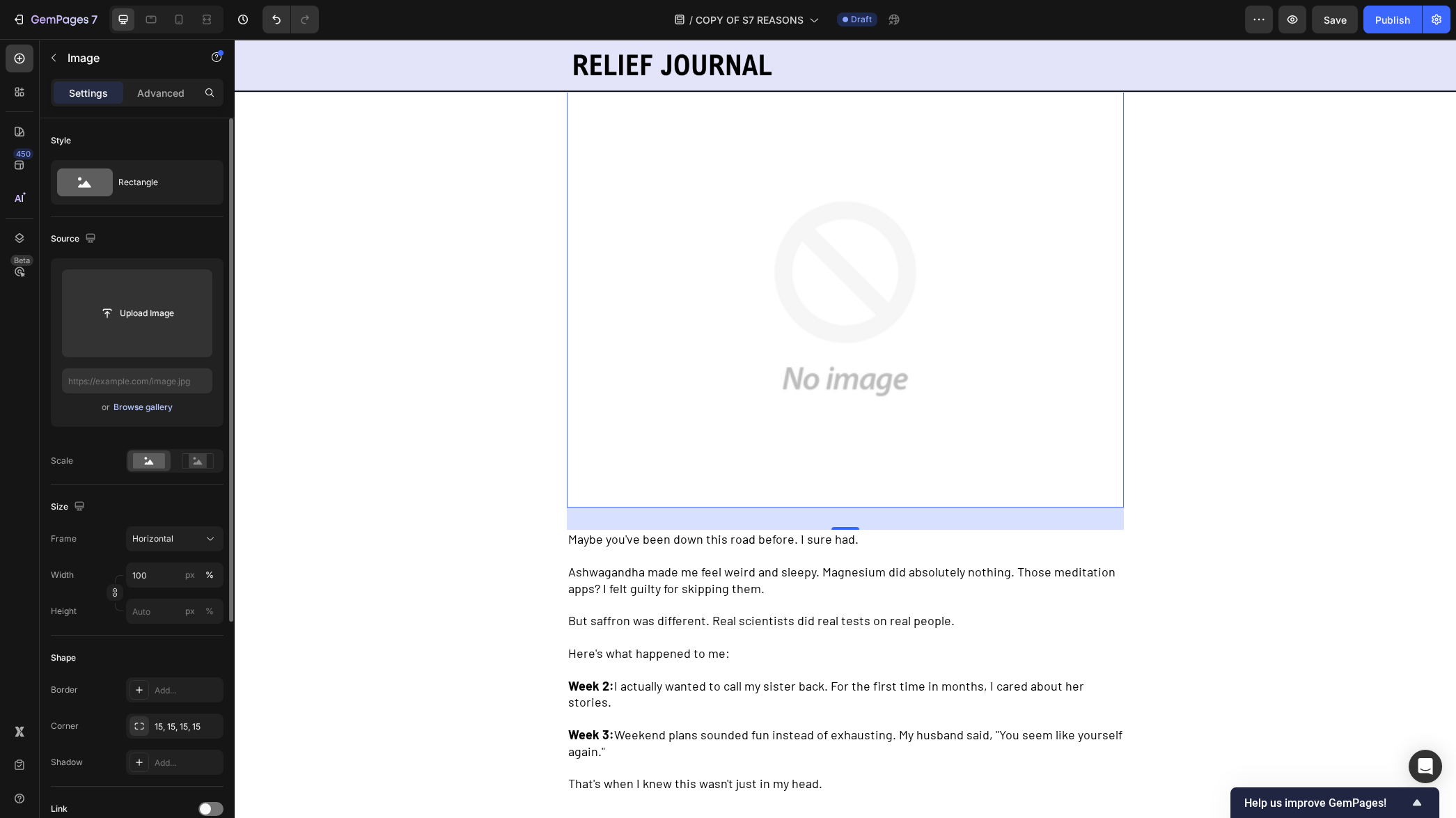
click at [146, 408] on div "Browse gallery" at bounding box center [143, 407] width 59 height 13
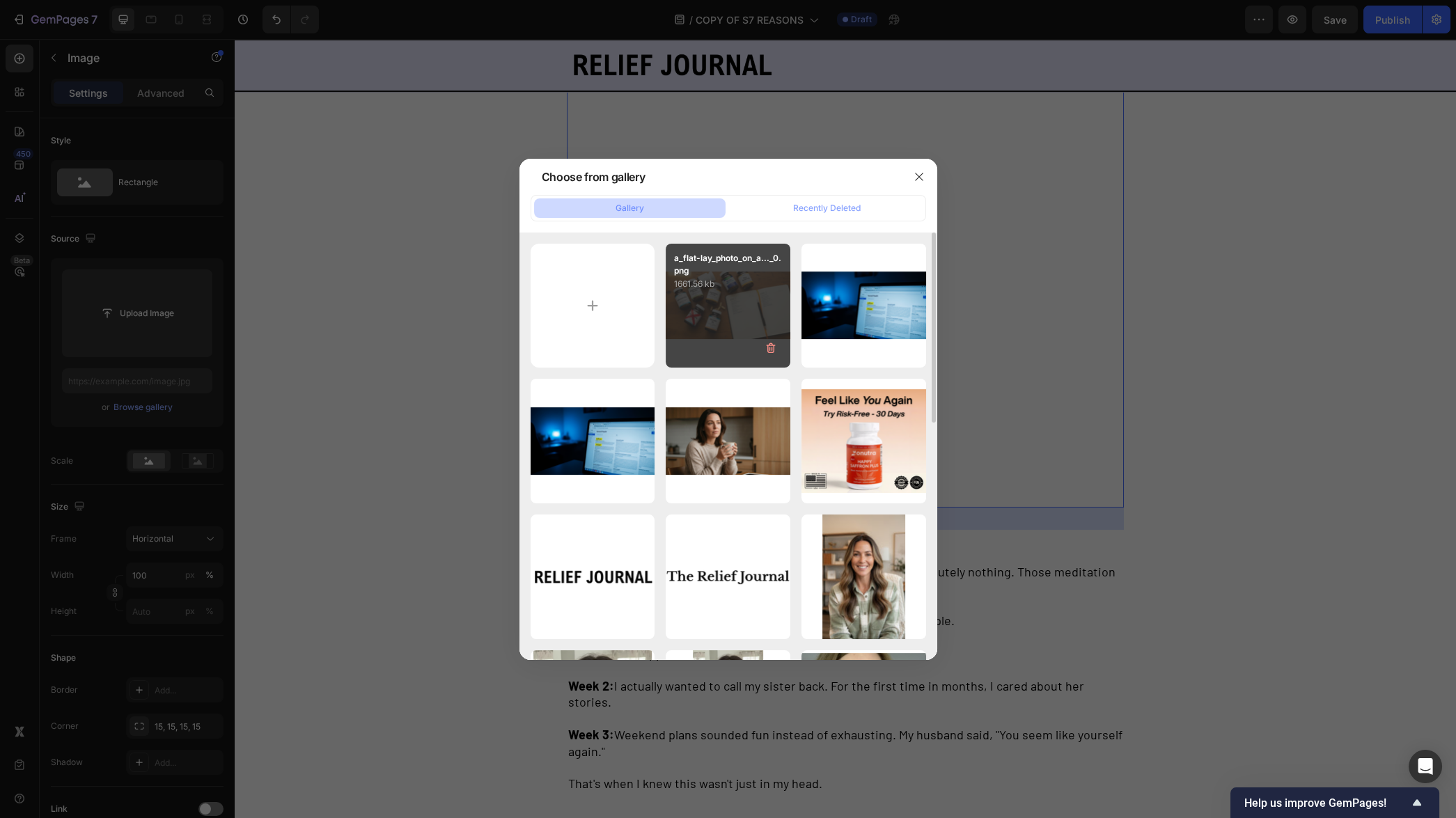
click at [734, 312] on div "a_flat-lay_photo_on_a..._0.png 1661.56 kb" at bounding box center [728, 306] width 124 height 124
type input "[URL][DOMAIN_NAME]"
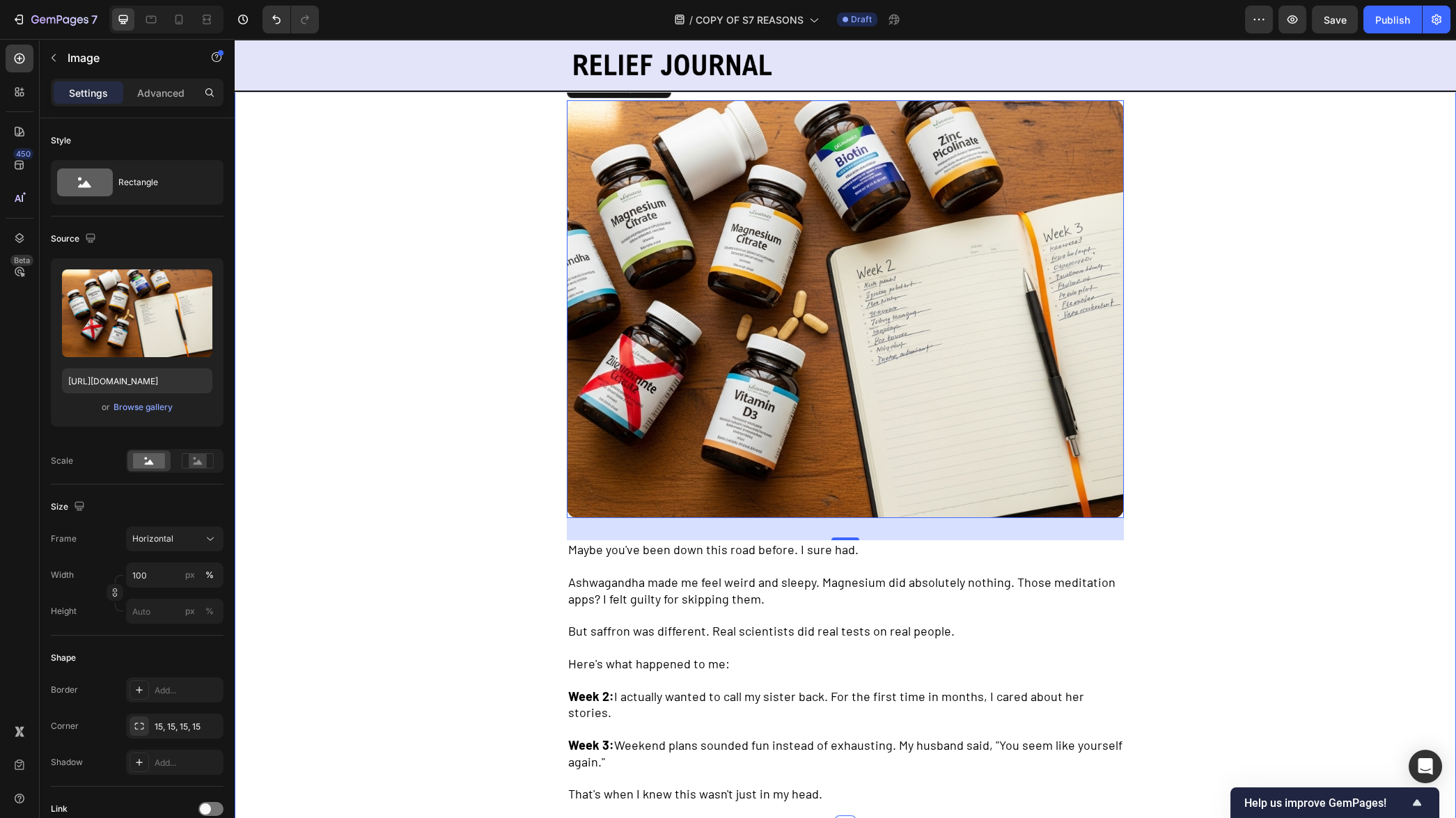
scroll to position [1287, 0]
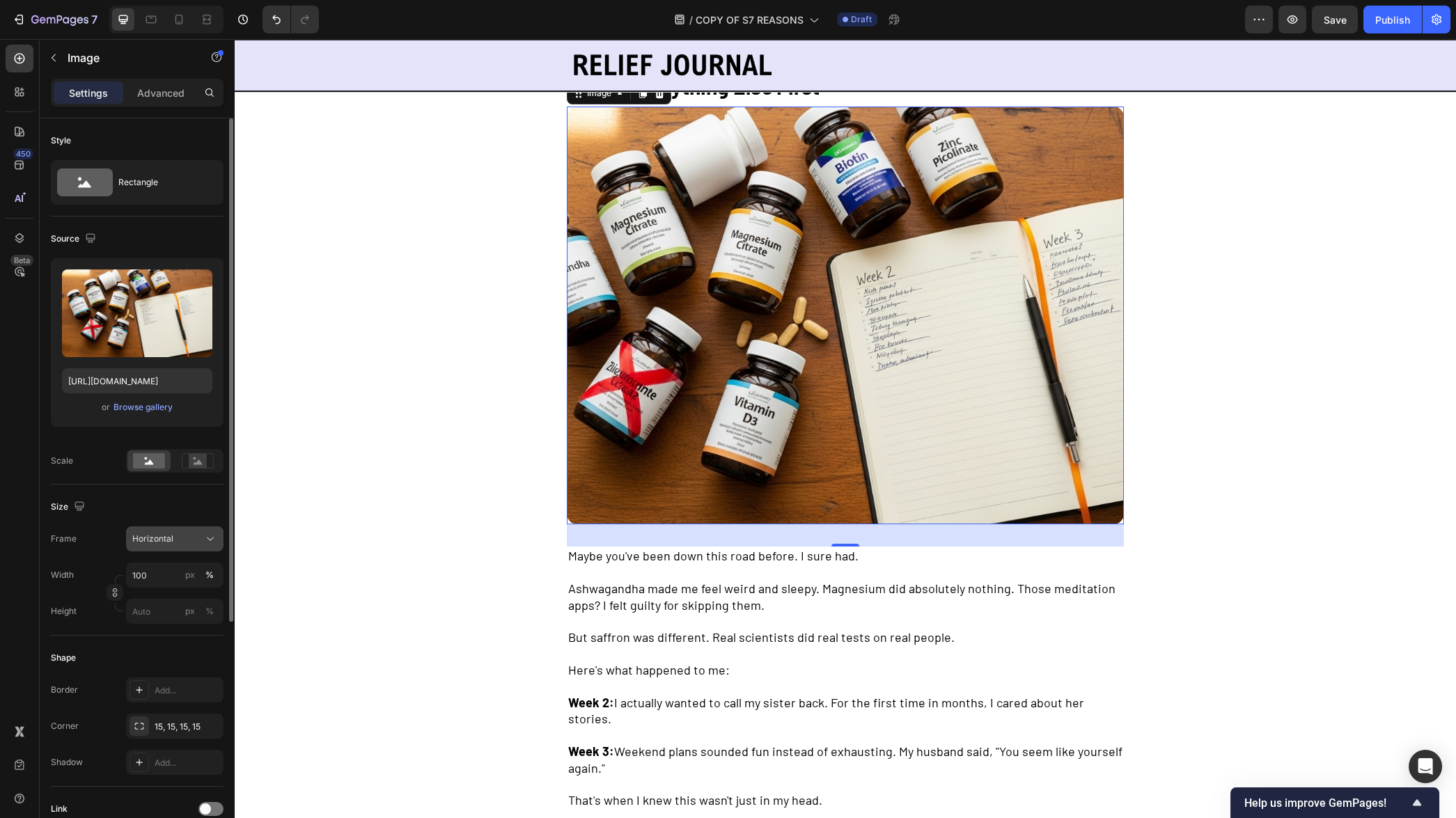
click at [144, 541] on span "Horizontal" at bounding box center [152, 539] width 41 height 13
click at [159, 659] on div "Original" at bounding box center [161, 652] width 111 height 25
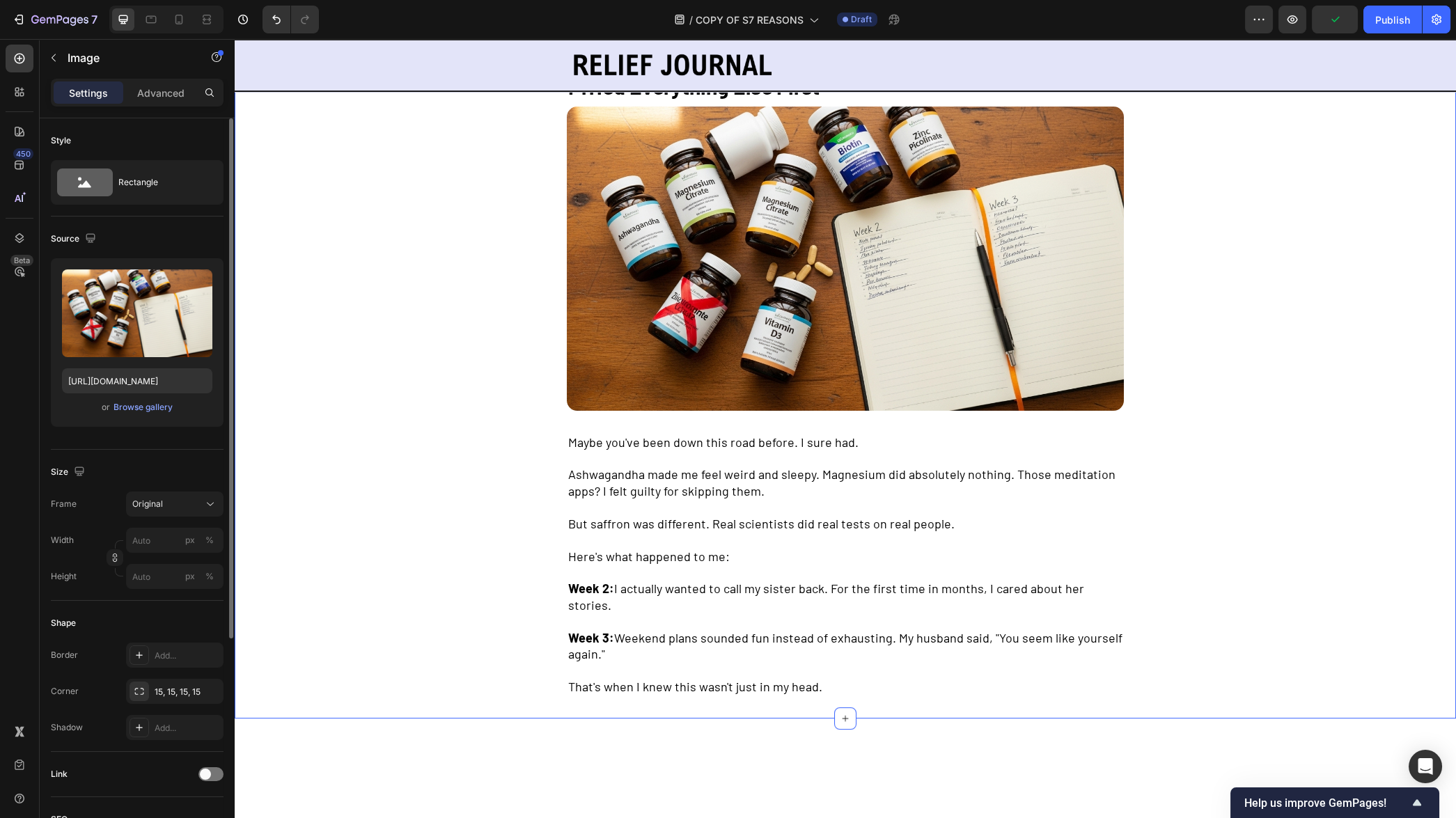
click at [554, 534] on div "I Tried Everything Else First Text Block Image Maybe you've been down this road…" at bounding box center [845, 390] width 776 height 656
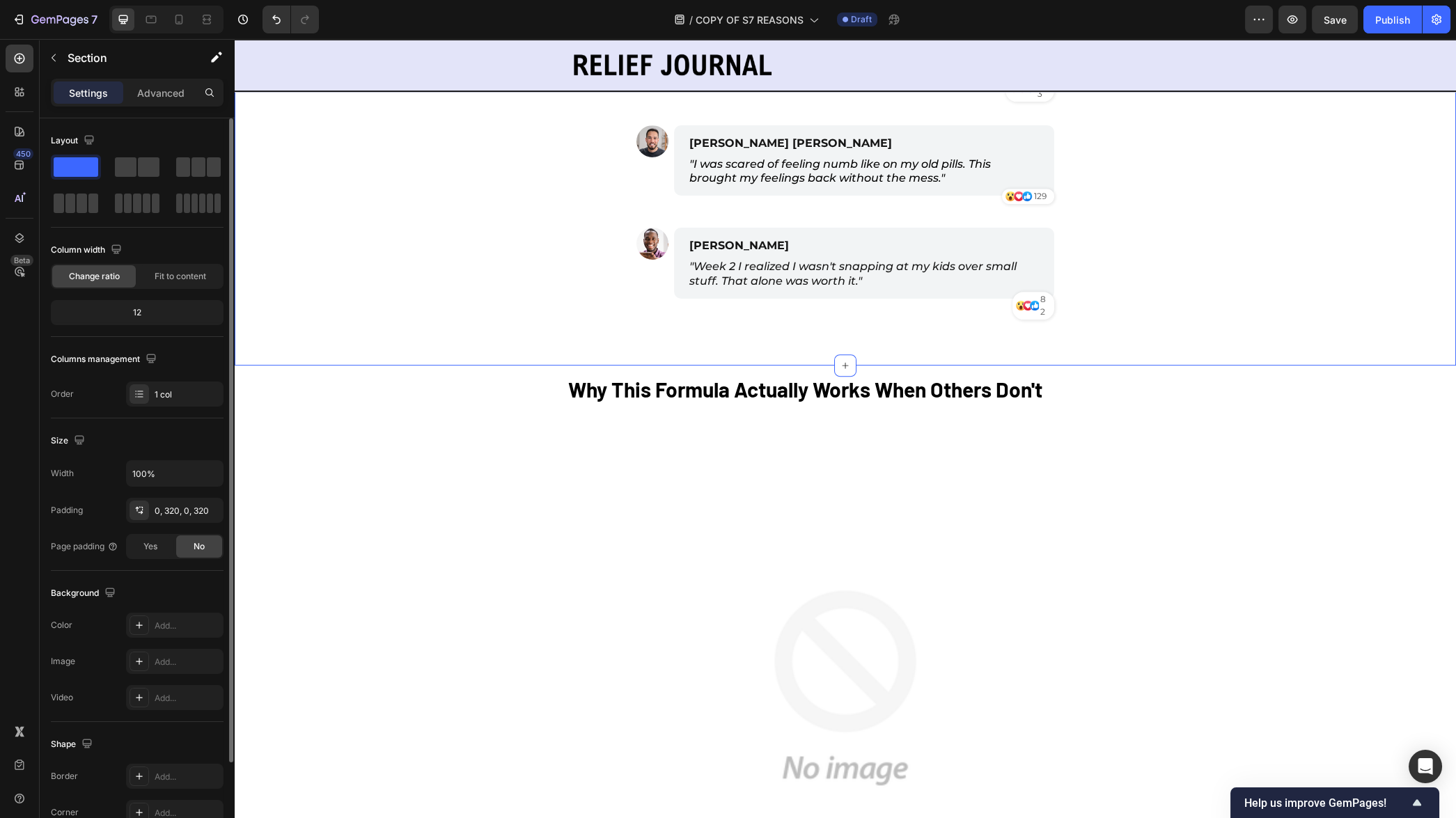
scroll to position [2371, 0]
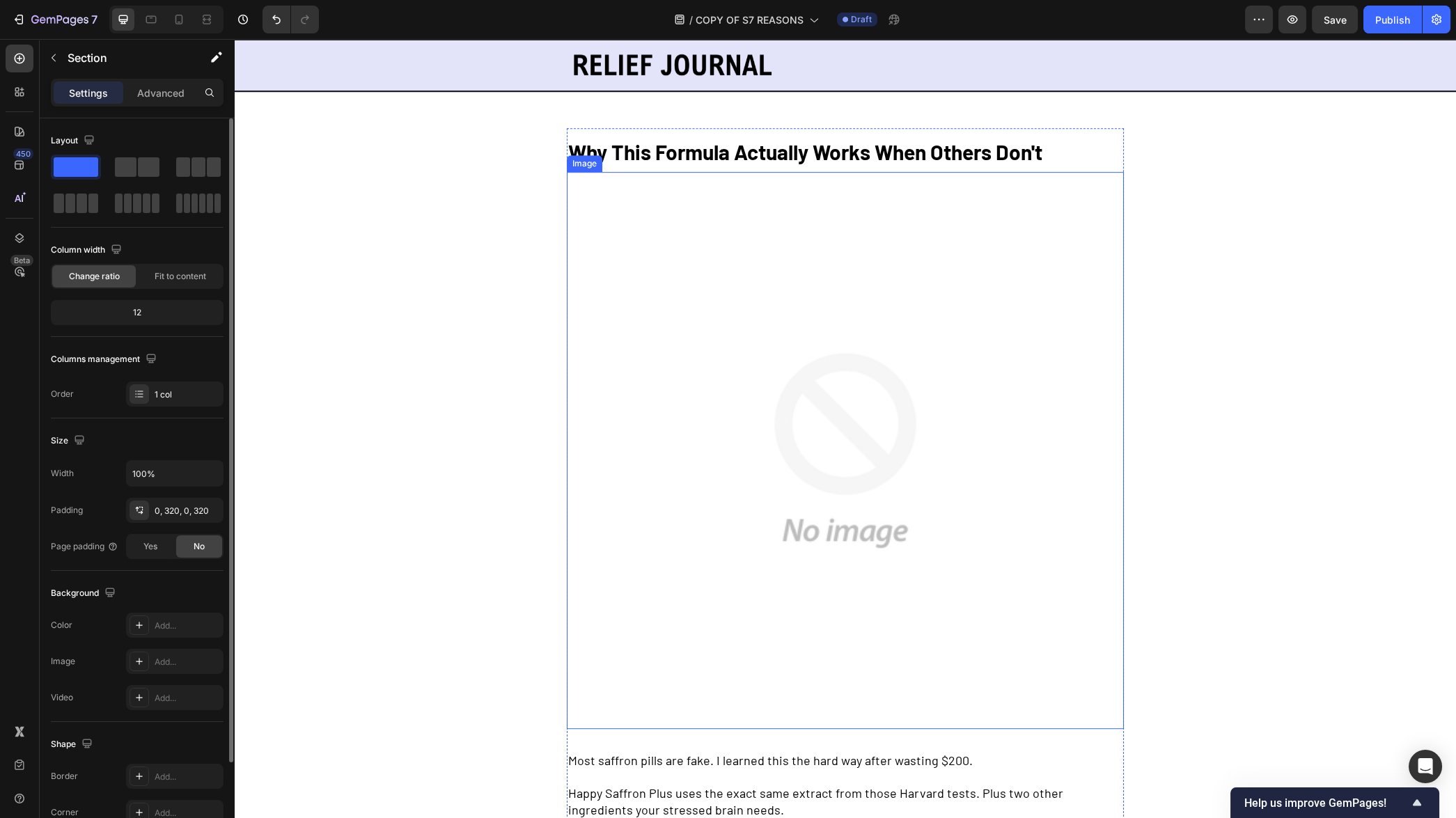
click at [853, 353] on img at bounding box center [845, 450] width 557 height 557
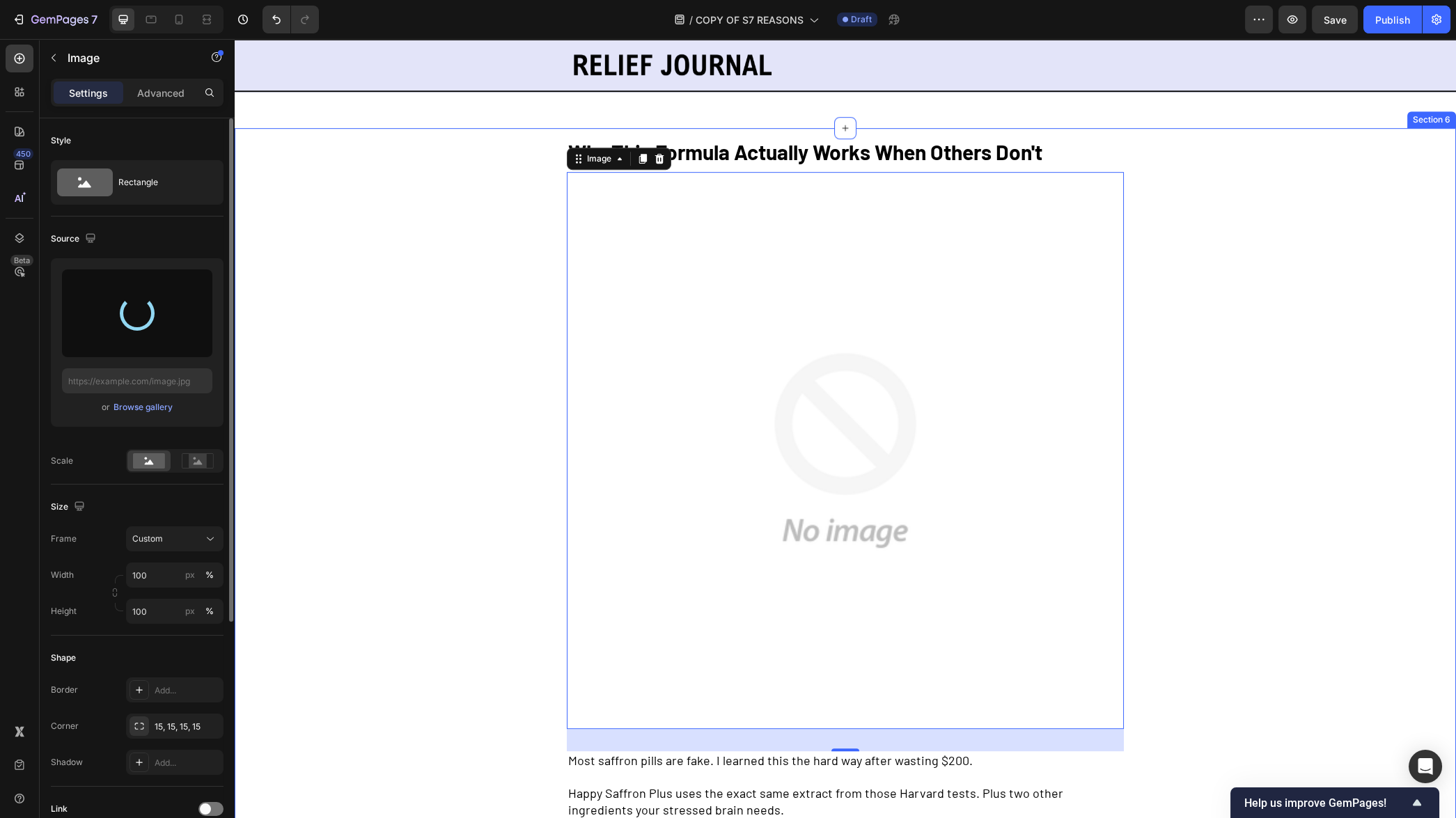
type input "[URL][DOMAIN_NAME]"
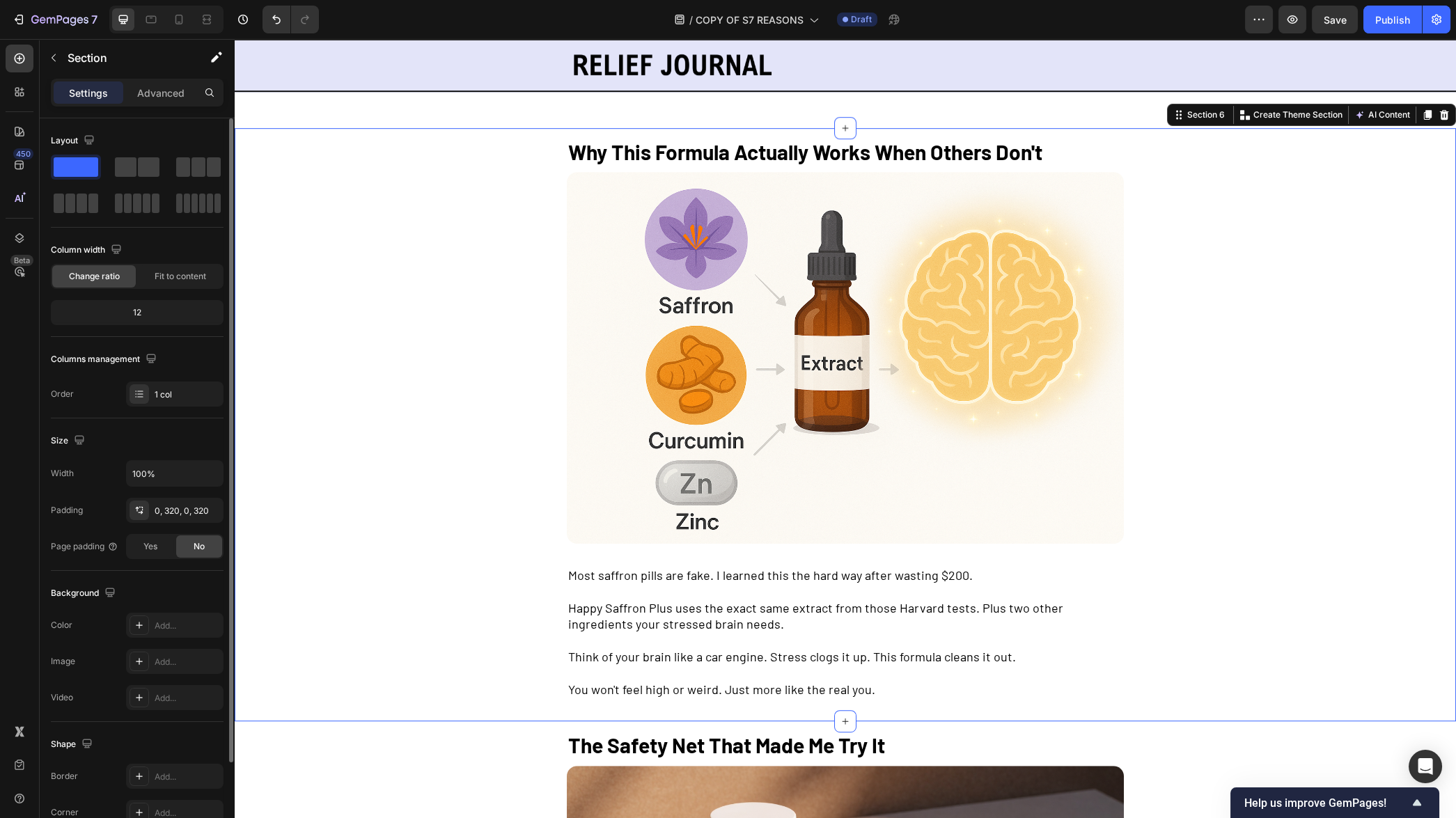
click at [418, 351] on div "Why This Formula Actually Works When Others Don't Text Block Image Most saffron…" at bounding box center [845, 424] width 1221 height 593
click at [177, 21] on icon at bounding box center [179, 20] width 14 height 14
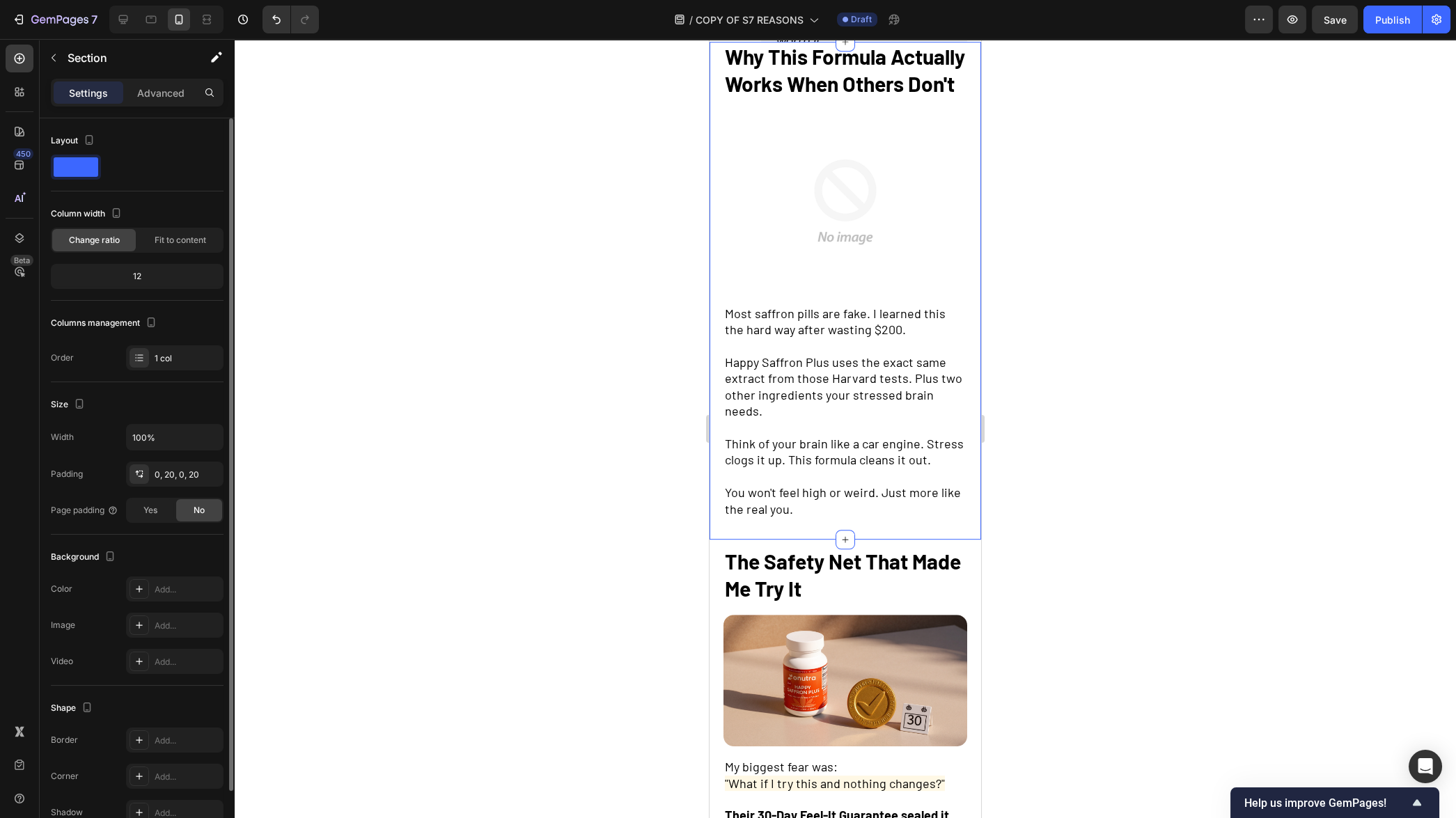
scroll to position [2428, 0]
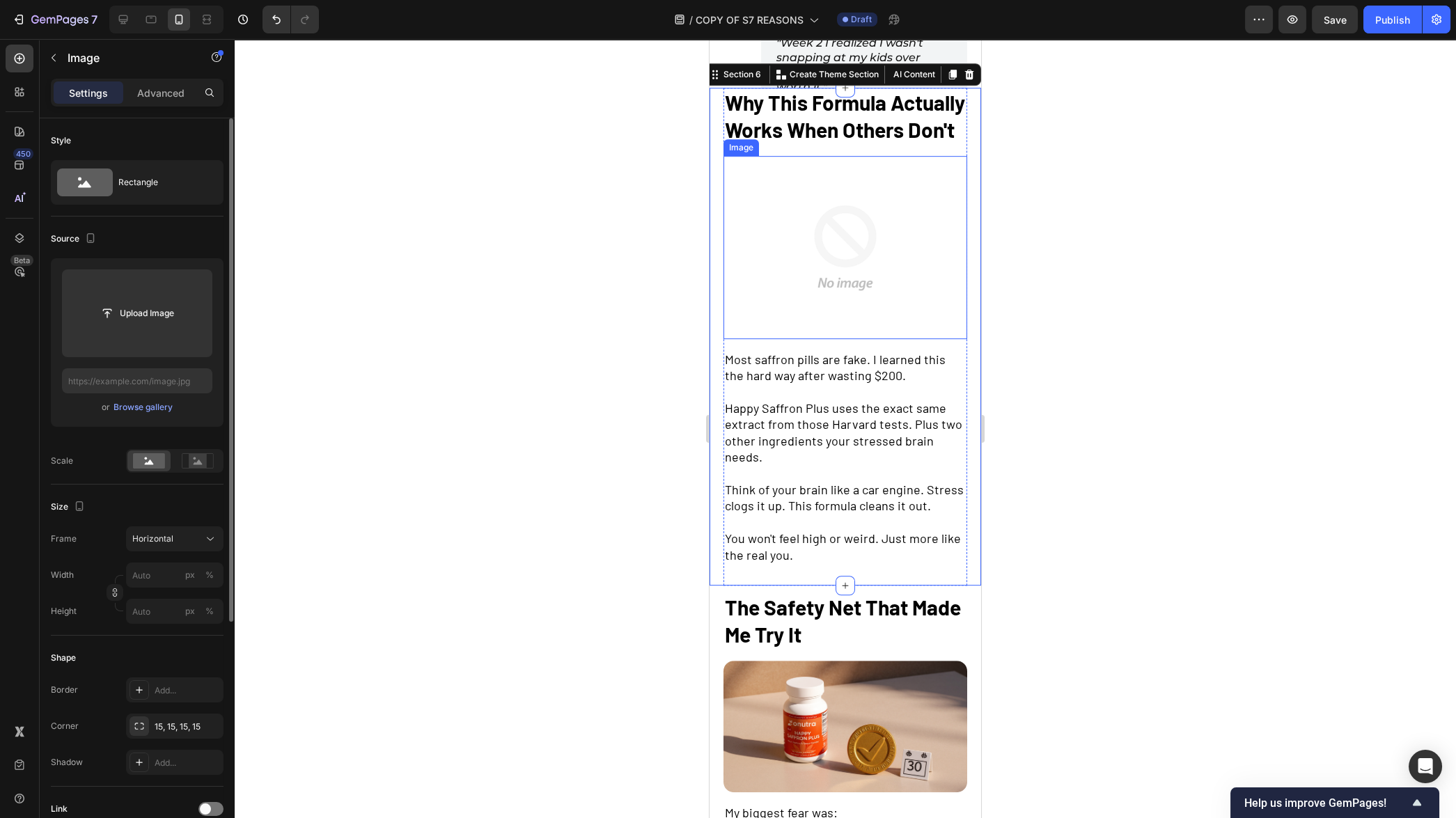
click at [817, 284] on img at bounding box center [845, 247] width 244 height 183
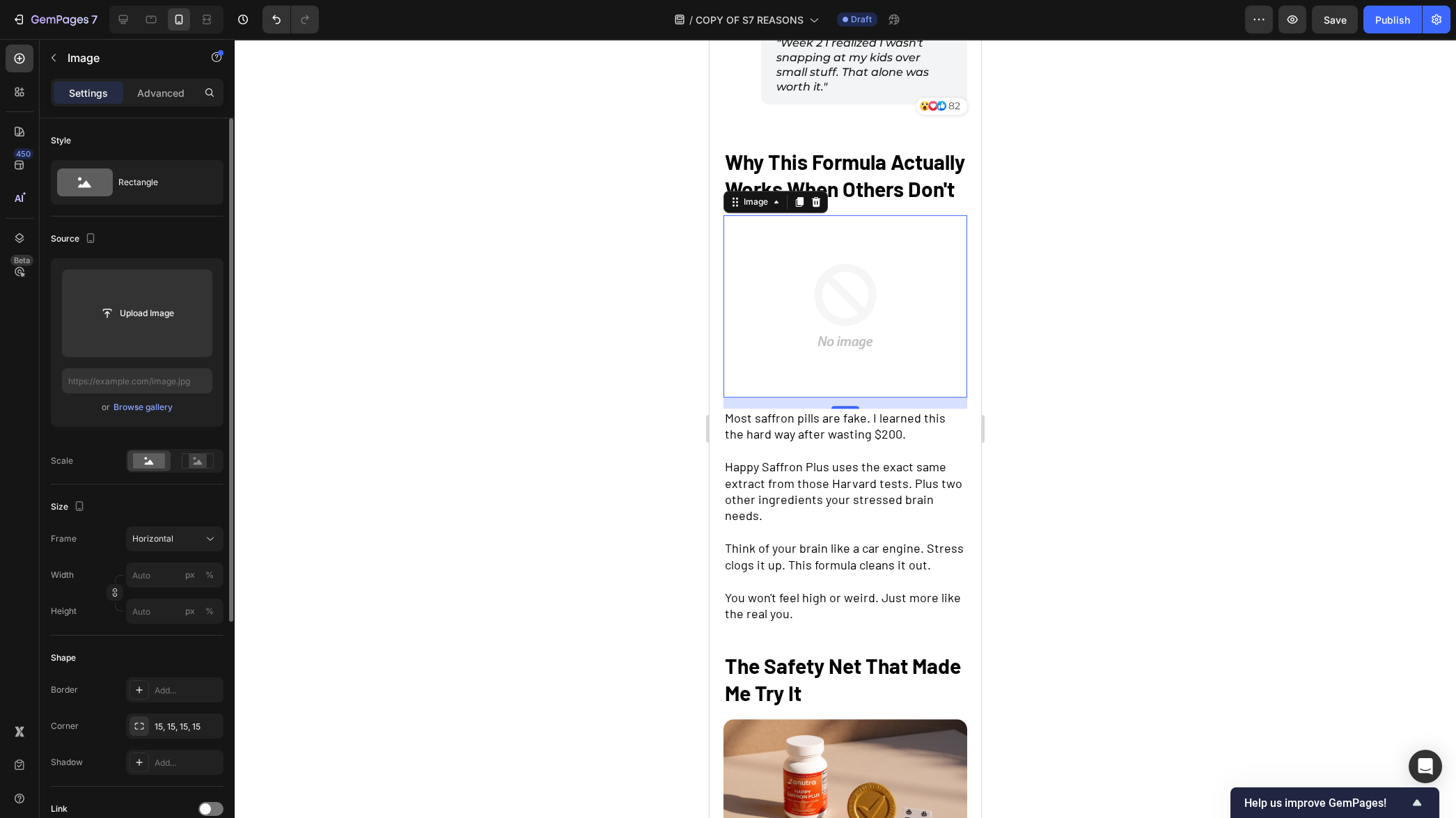
type input "[URL][DOMAIN_NAME]"
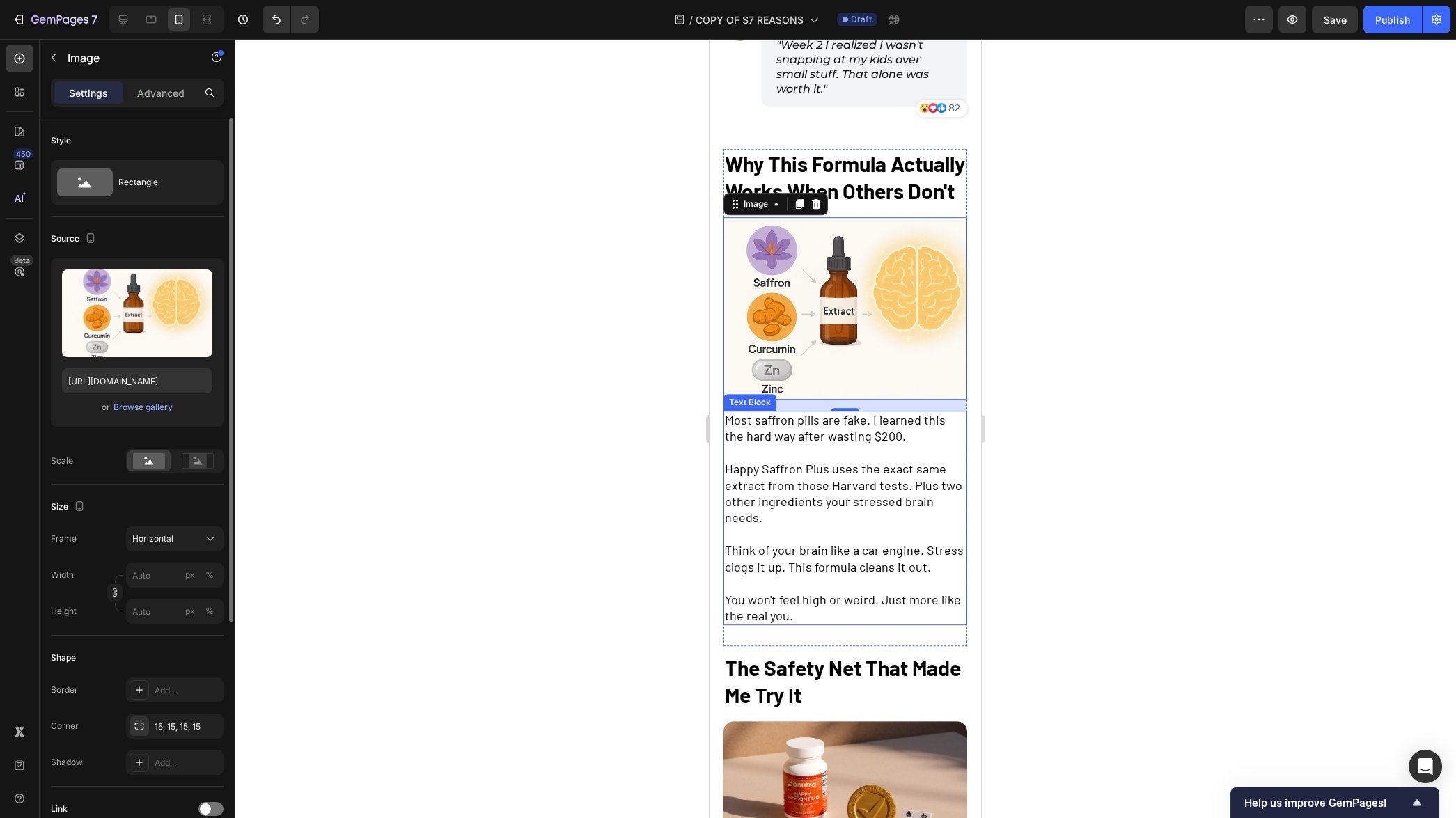
scroll to position [2425, 0]
drag, startPoint x: 1137, startPoint y: 468, endPoint x: 1082, endPoint y: 461, distance: 55.4
click at [1137, 468] on div at bounding box center [845, 428] width 1221 height 779
drag, startPoint x: 844, startPoint y: 346, endPoint x: 1383, endPoint y: 430, distance: 545.5
click at [844, 346] on img at bounding box center [845, 309] width 244 height 183
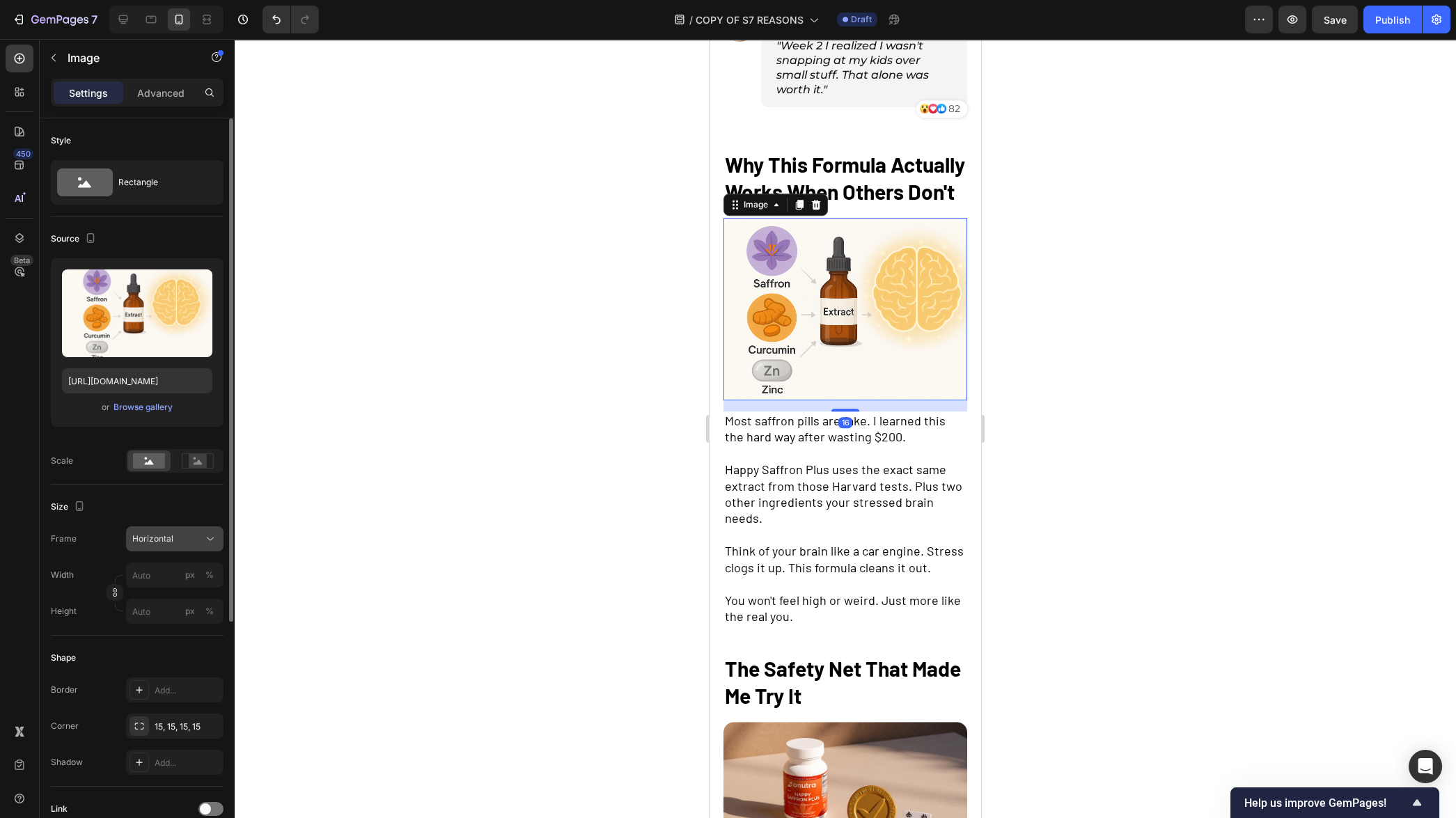
click at [163, 527] on button "Horizontal" at bounding box center [175, 539] width 98 height 25
click at [164, 656] on div "Original" at bounding box center [172, 652] width 81 height 13
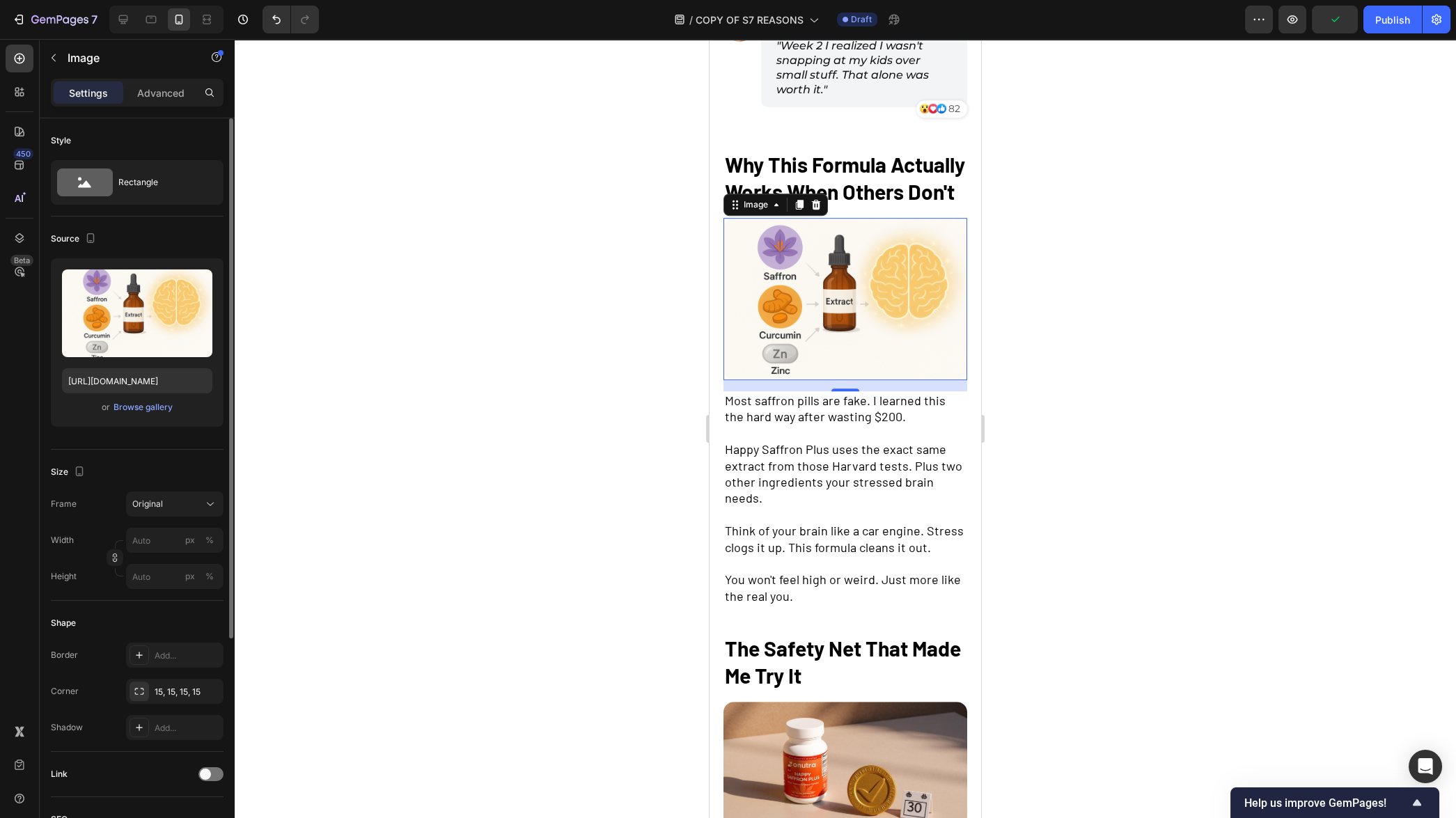
click at [492, 510] on div at bounding box center [845, 428] width 1221 height 779
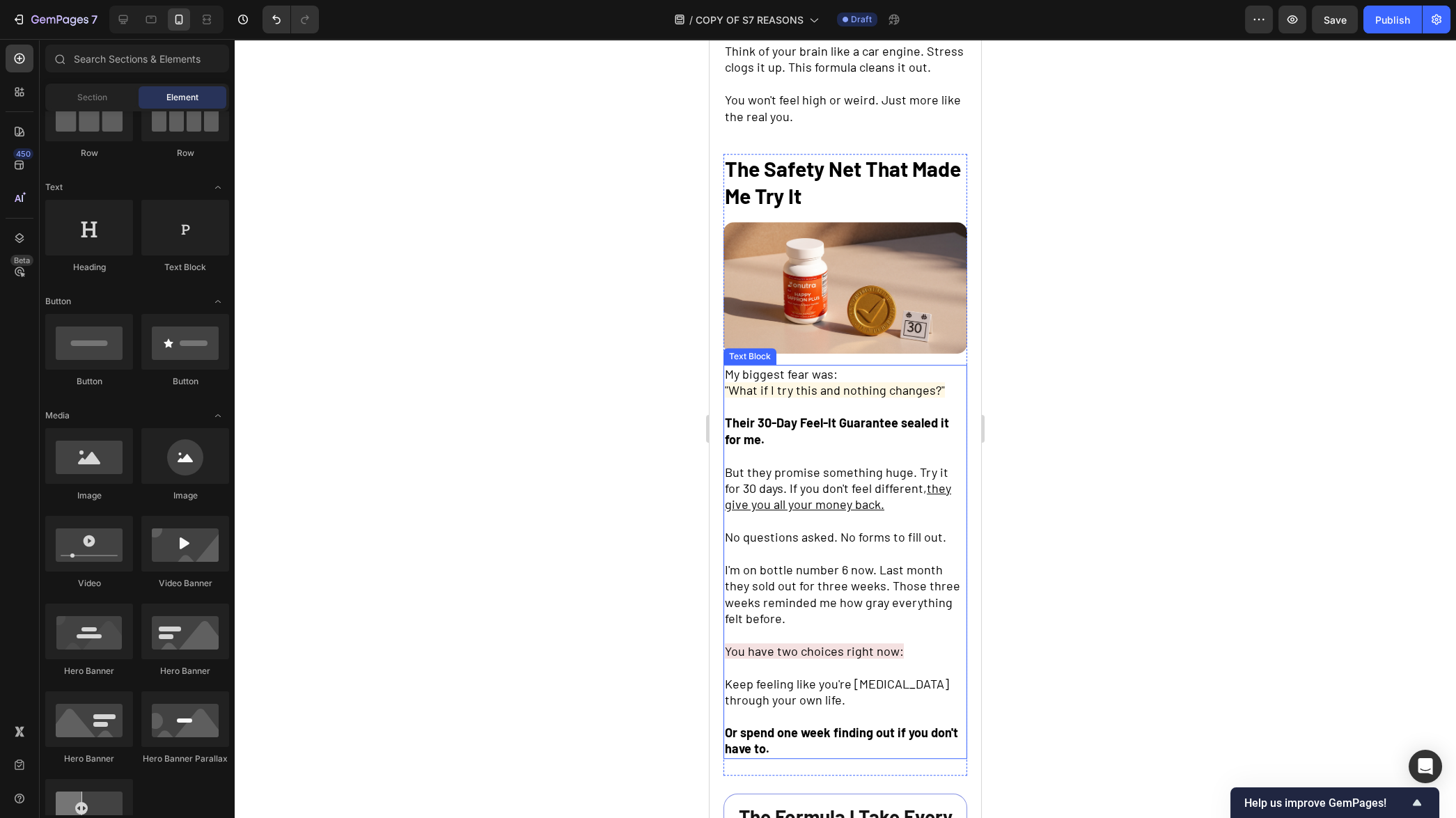
scroll to position [2899, 0]
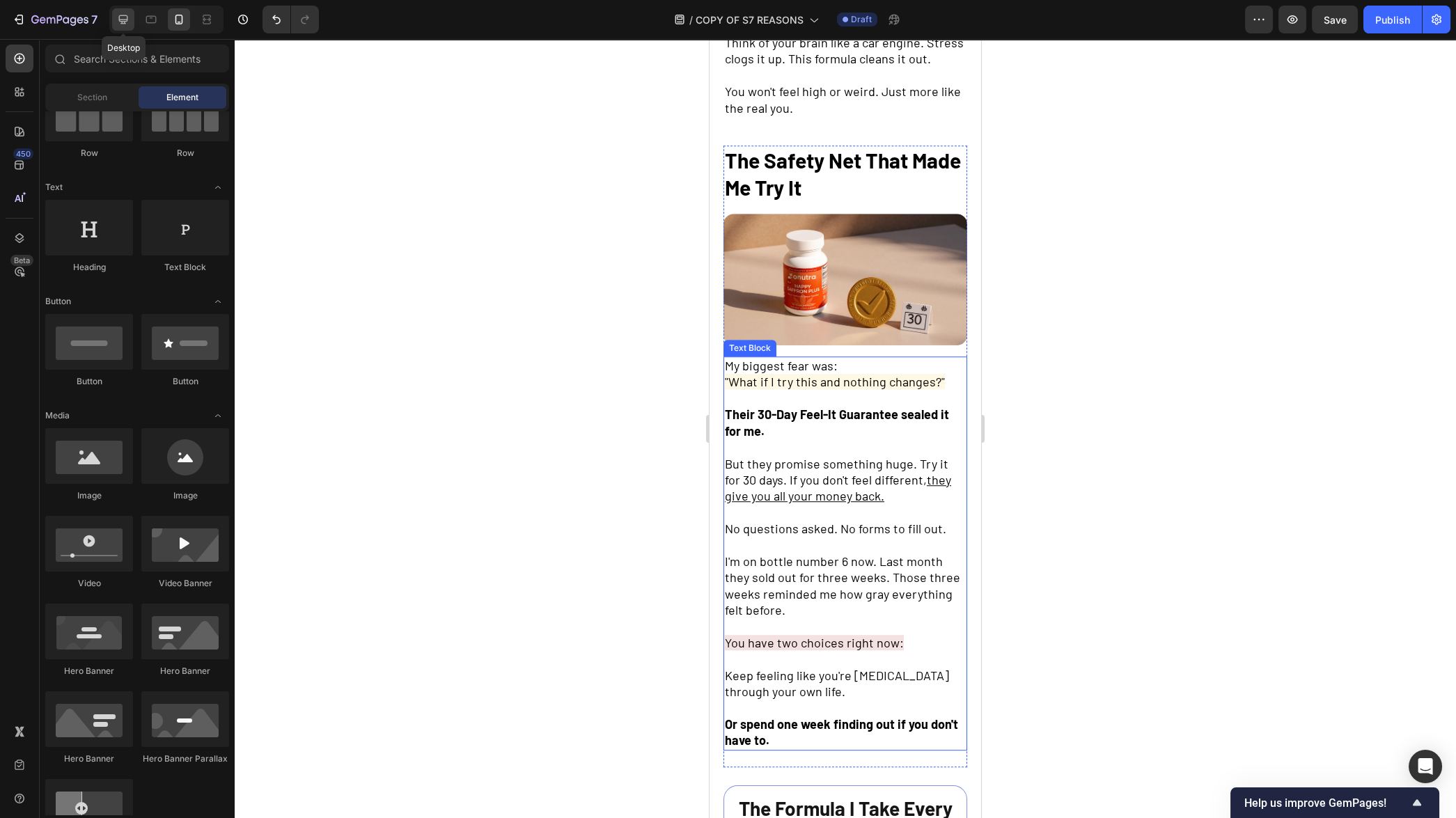
drag, startPoint x: 117, startPoint y: 11, endPoint x: 224, endPoint y: 200, distance: 217.2
click at [117, 11] on div at bounding box center [123, 20] width 22 height 22
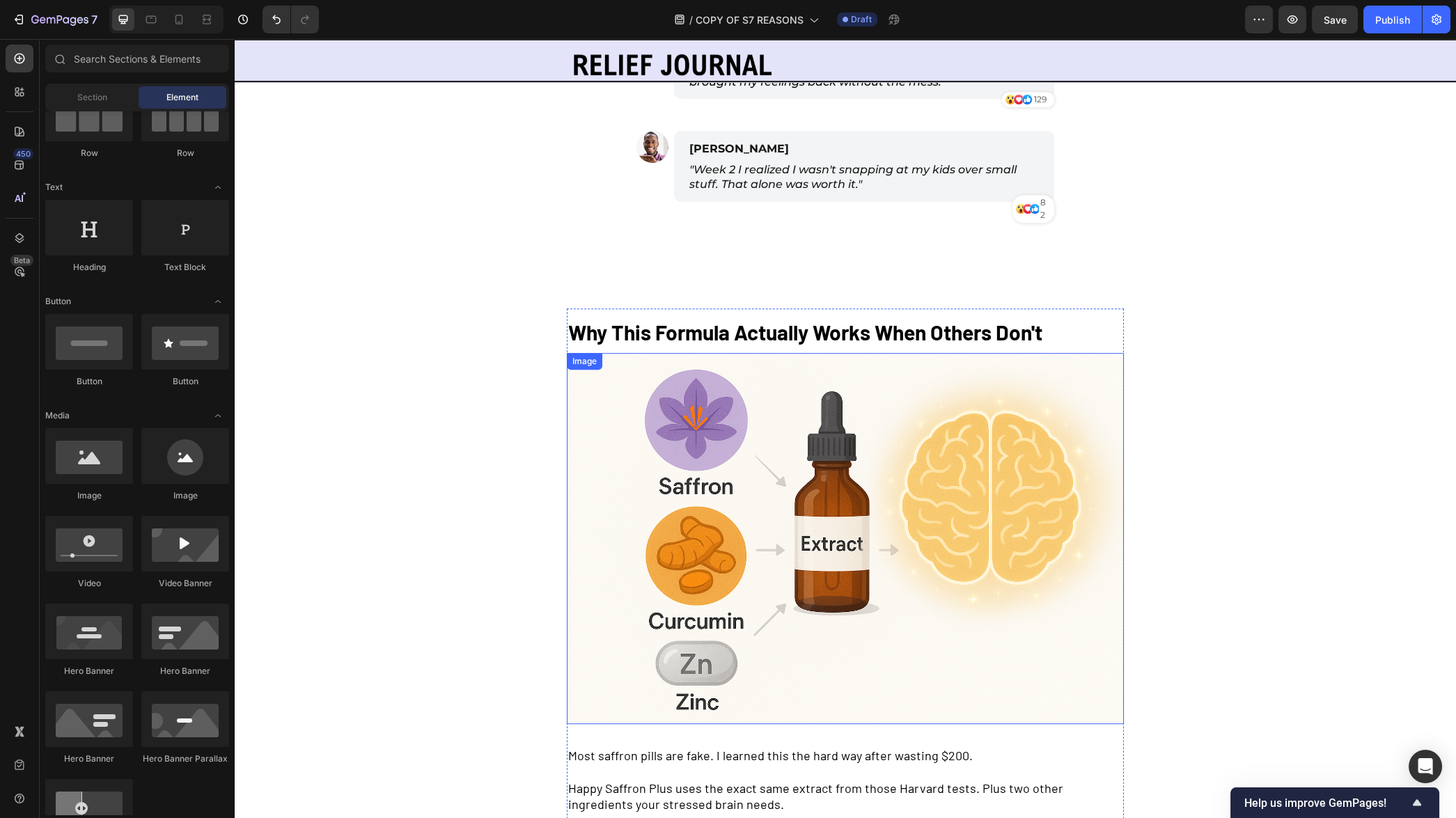
scroll to position [2207, 0]
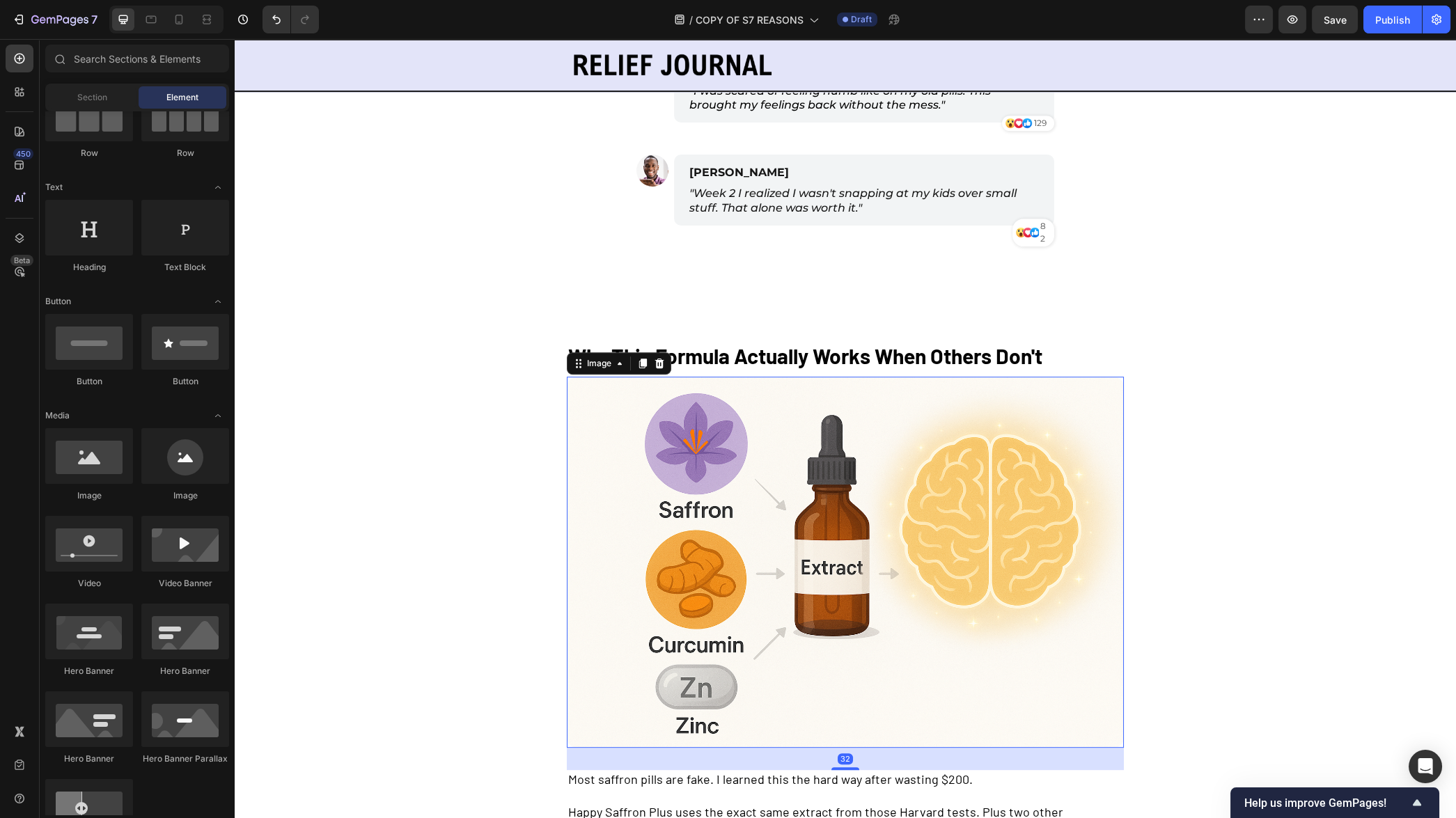
click at [915, 517] on img at bounding box center [845, 562] width 557 height 371
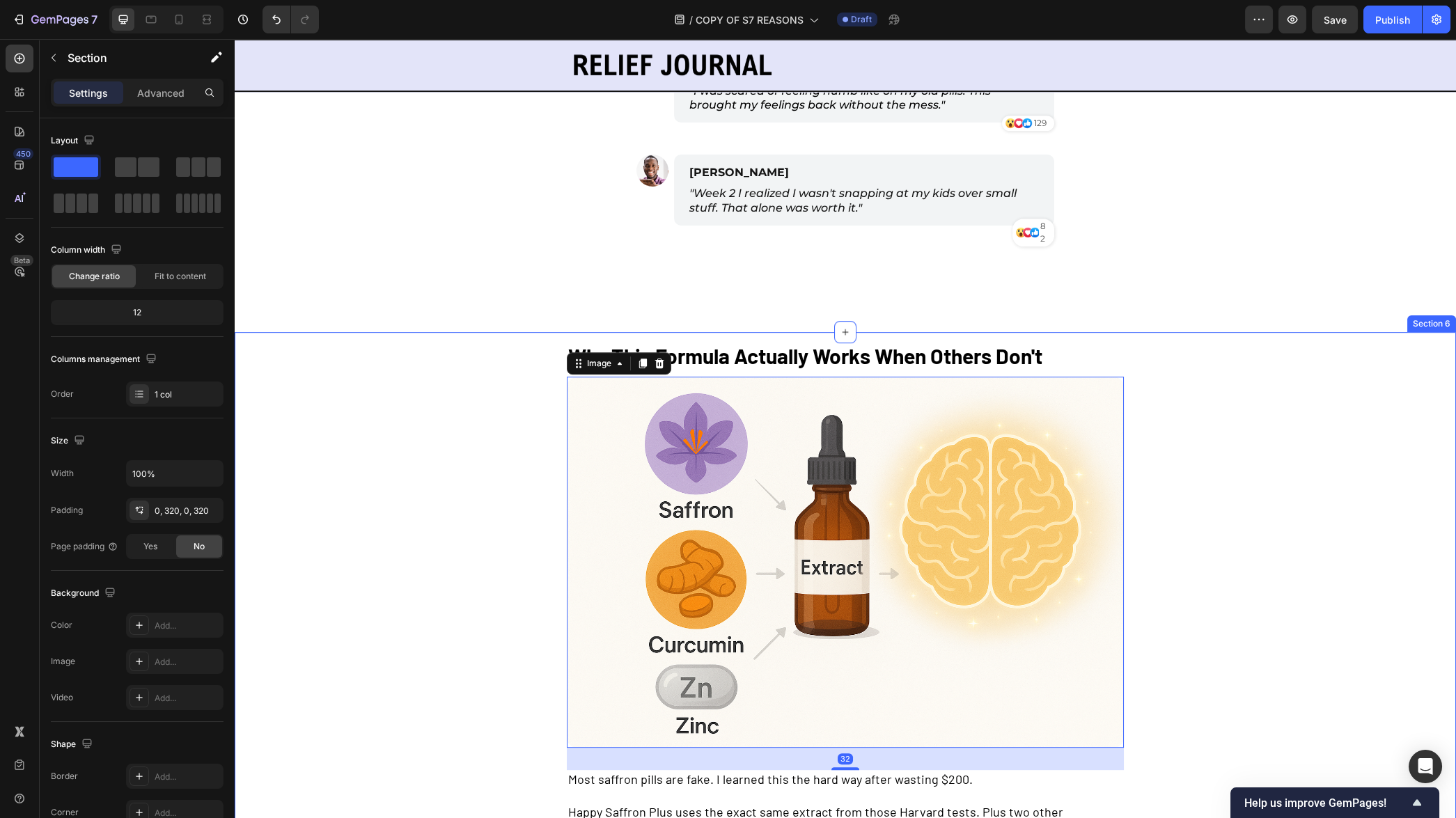
click at [1270, 465] on div "Why This Formula Actually Works When Others Don't Text Block Image 32 Most saff…" at bounding box center [845, 628] width 1221 height 593
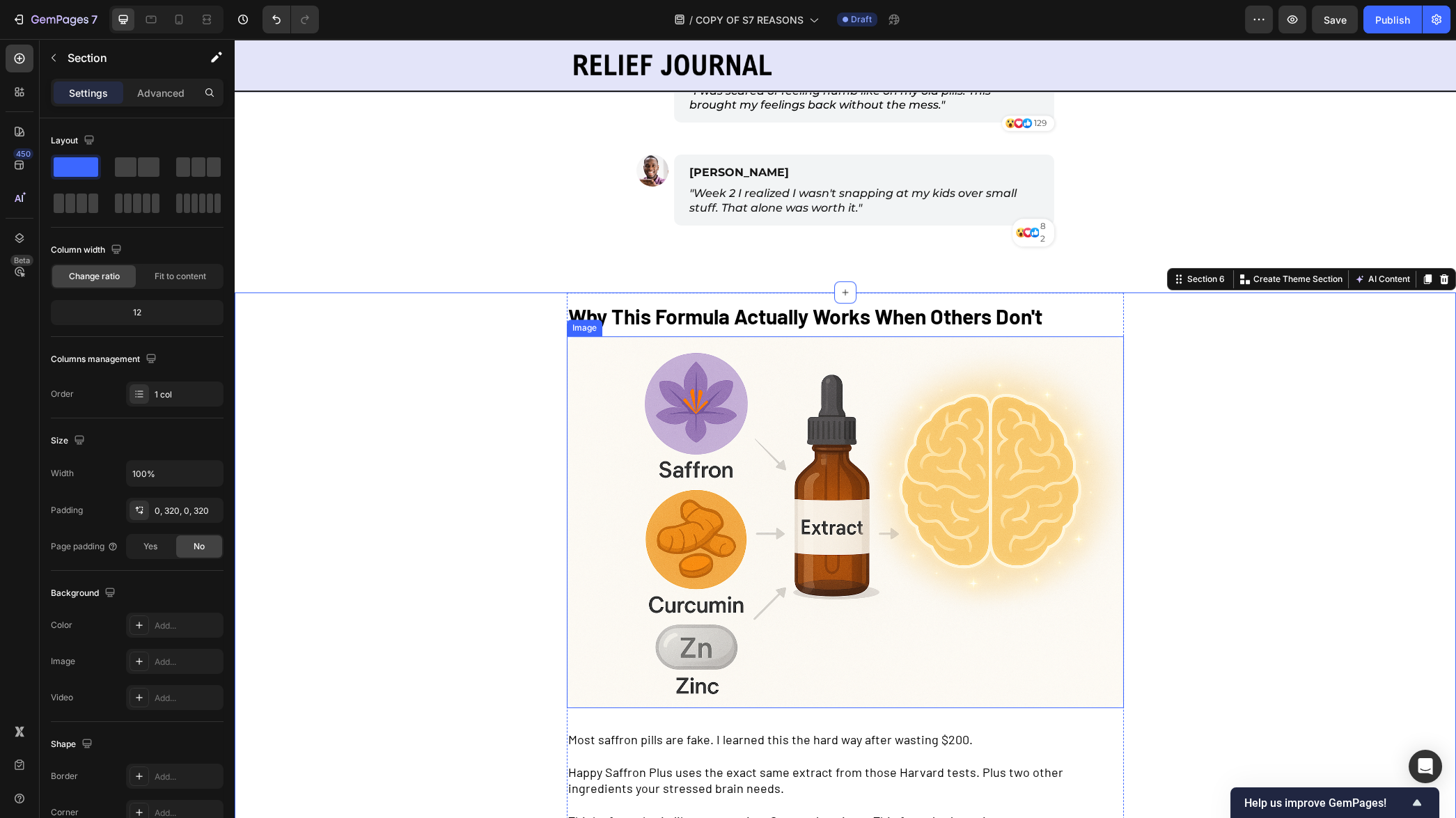
click at [932, 490] on img at bounding box center [845, 521] width 557 height 371
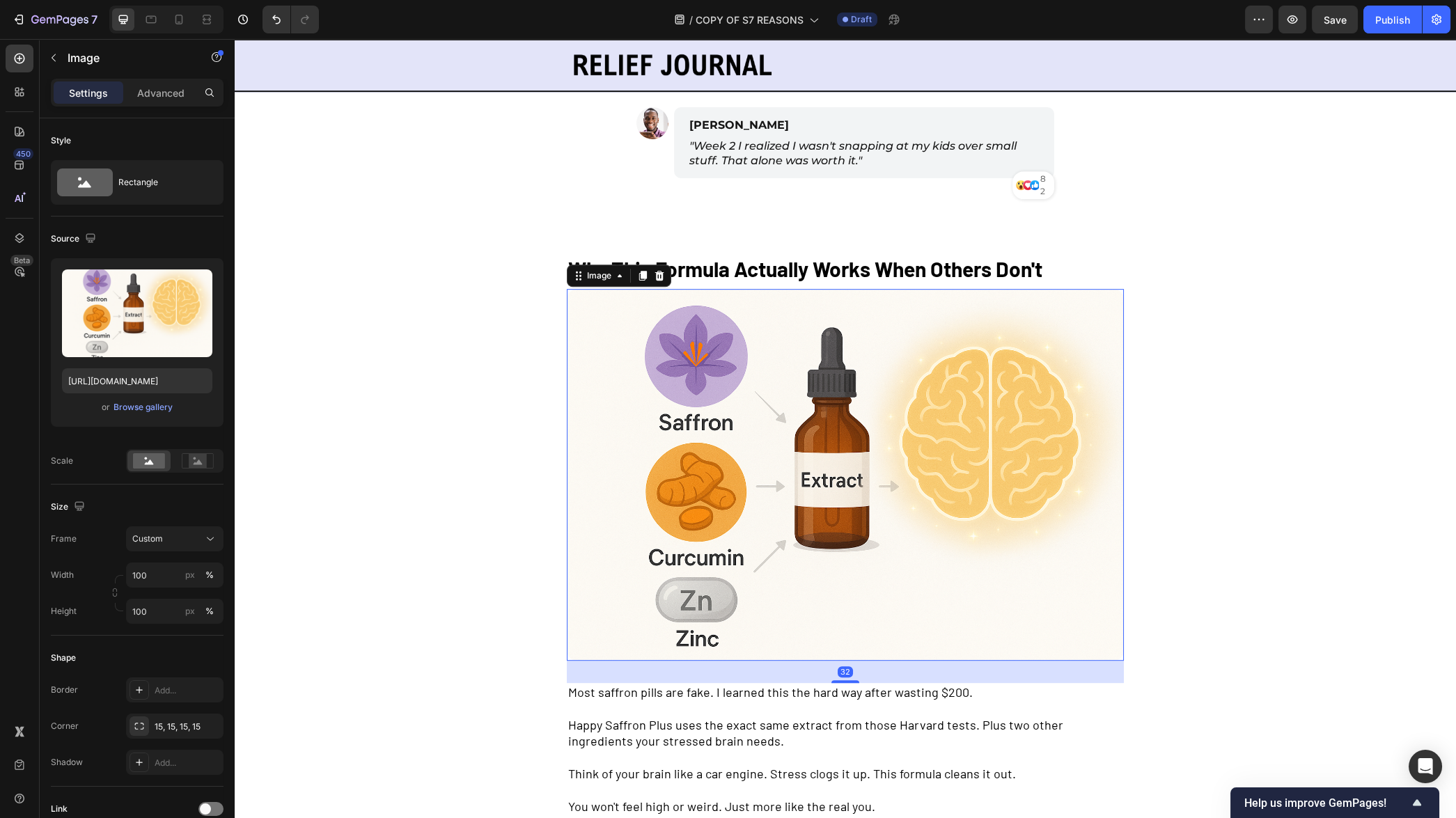
scroll to position [2264, 0]
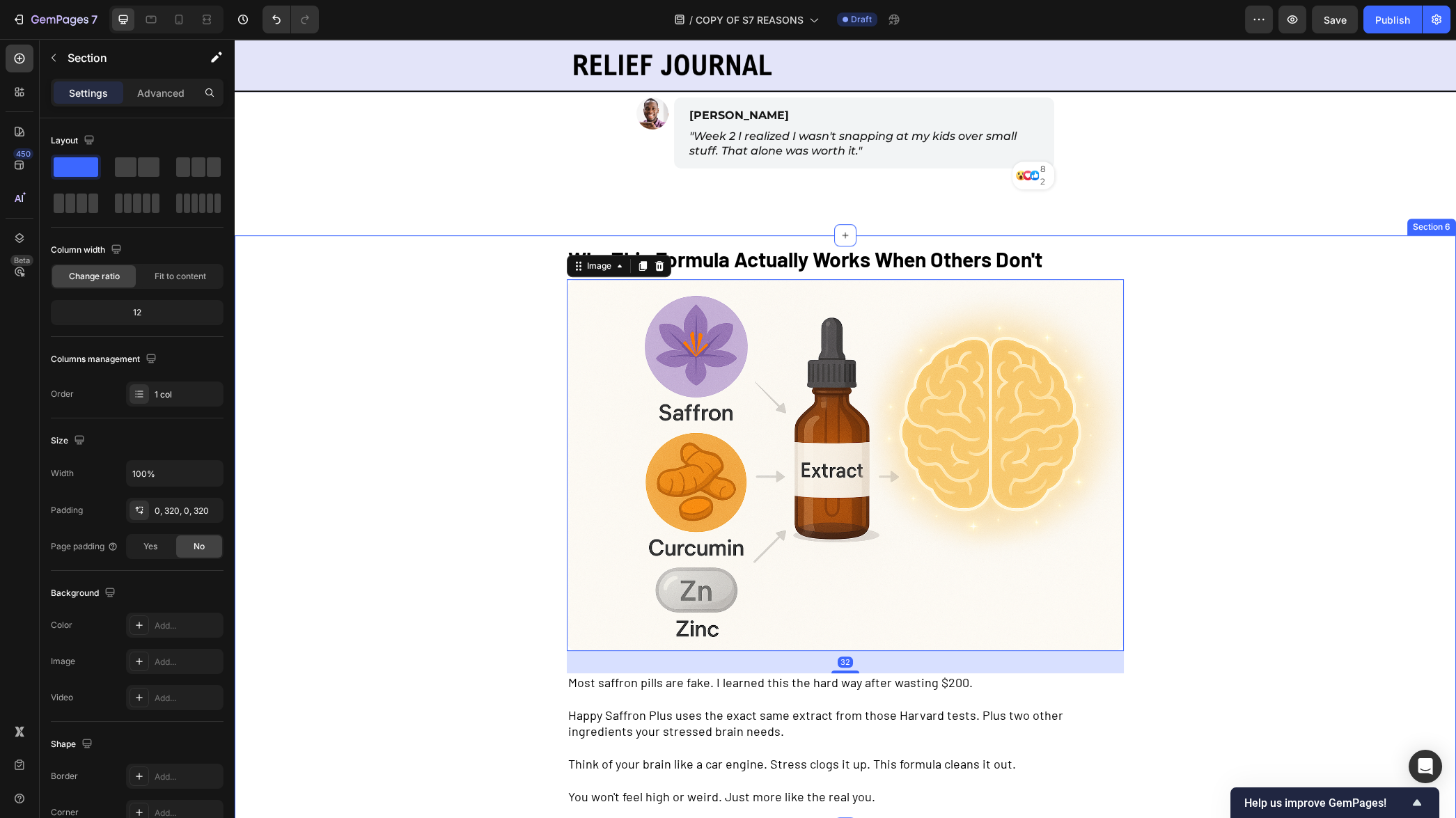
click at [484, 487] on div "Why This Formula Actually Works When Others Don't Text Block Image 32 Most saff…" at bounding box center [845, 532] width 776 height 593
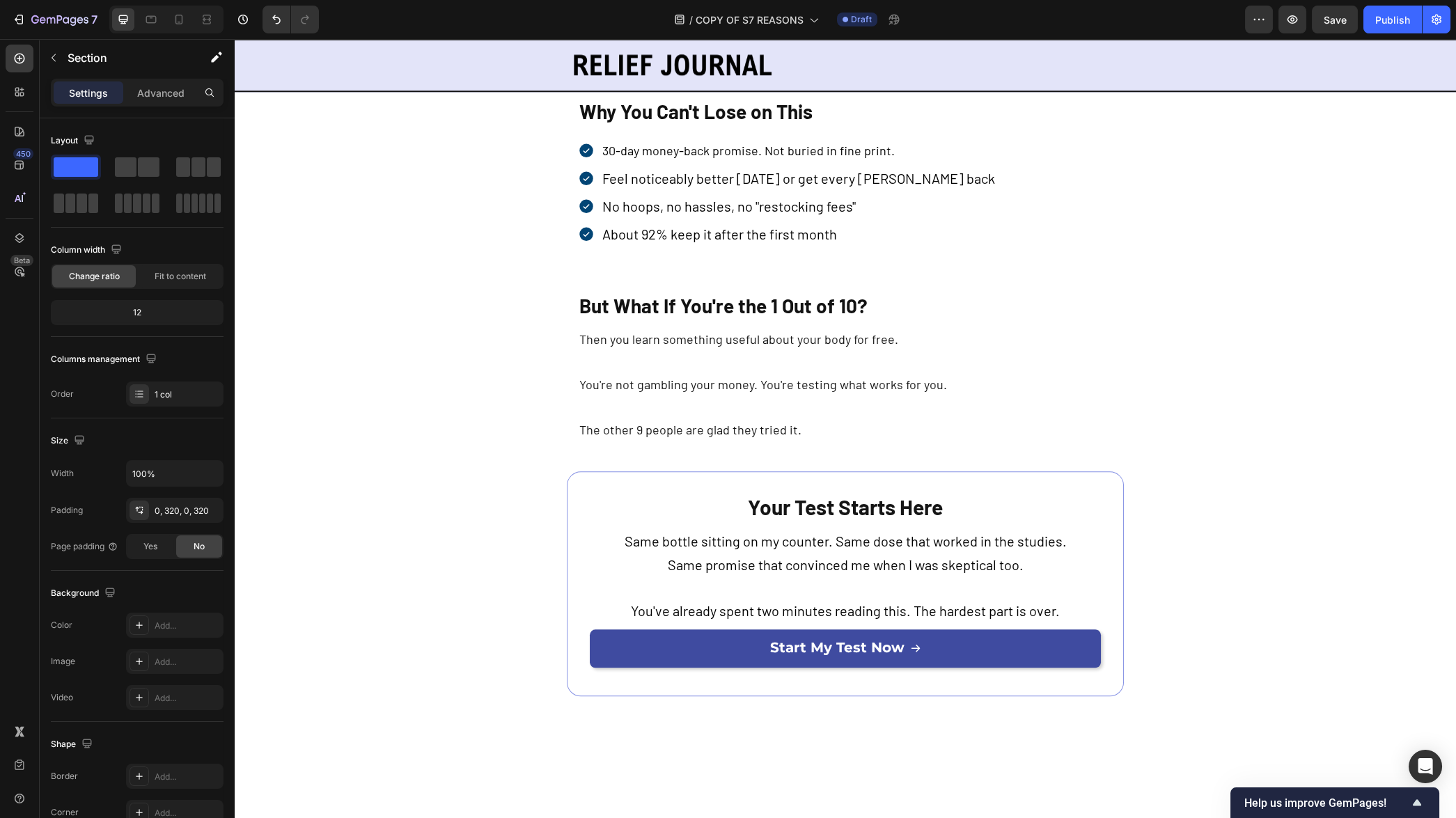
scroll to position [4278, 0]
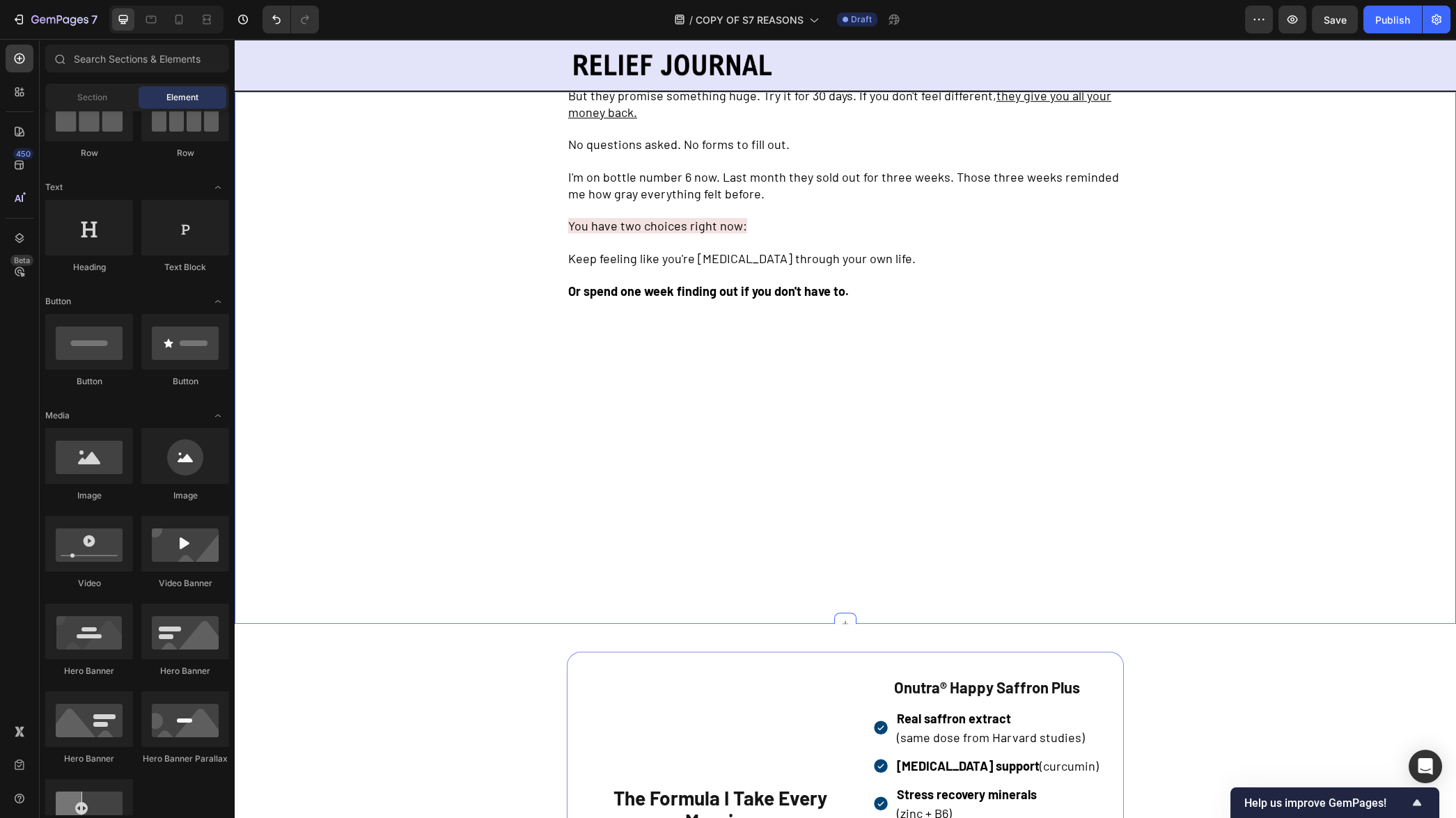
scroll to position [3152, 0]
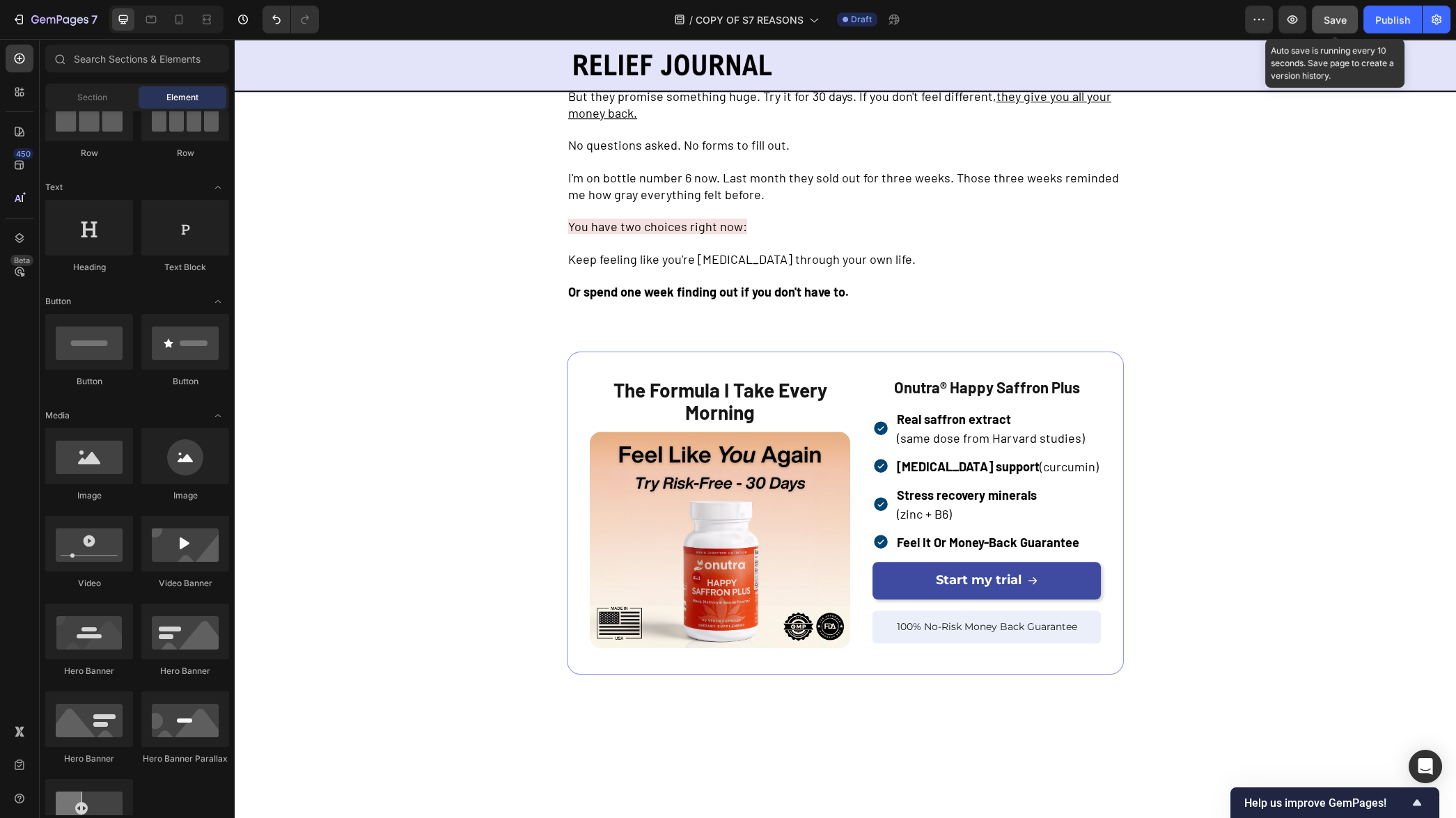
click at [1341, 22] on span "Save" at bounding box center [1334, 20] width 23 height 12
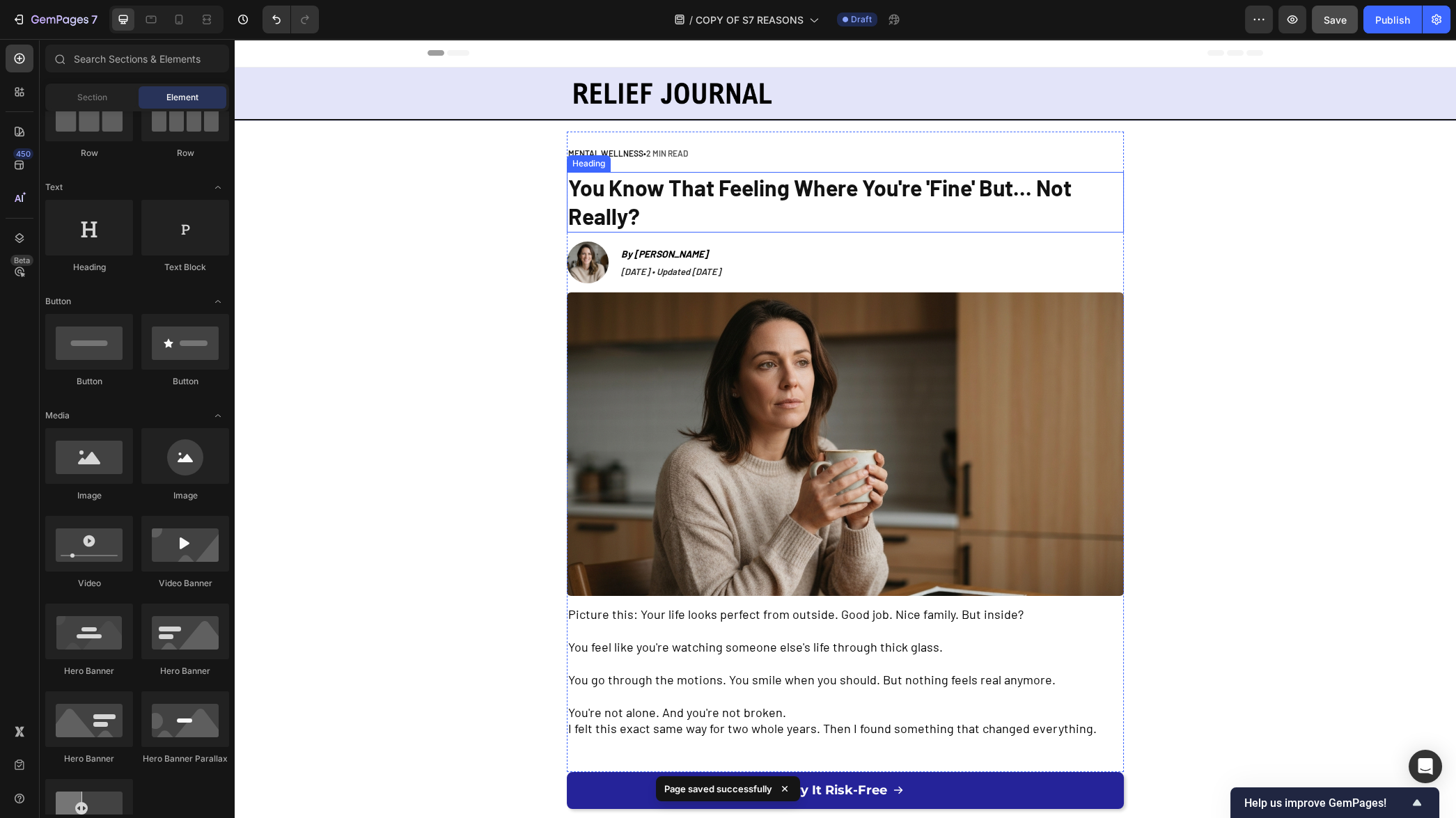
scroll to position [0, 0]
click at [754, 48] on div "Header" at bounding box center [845, 53] width 836 height 28
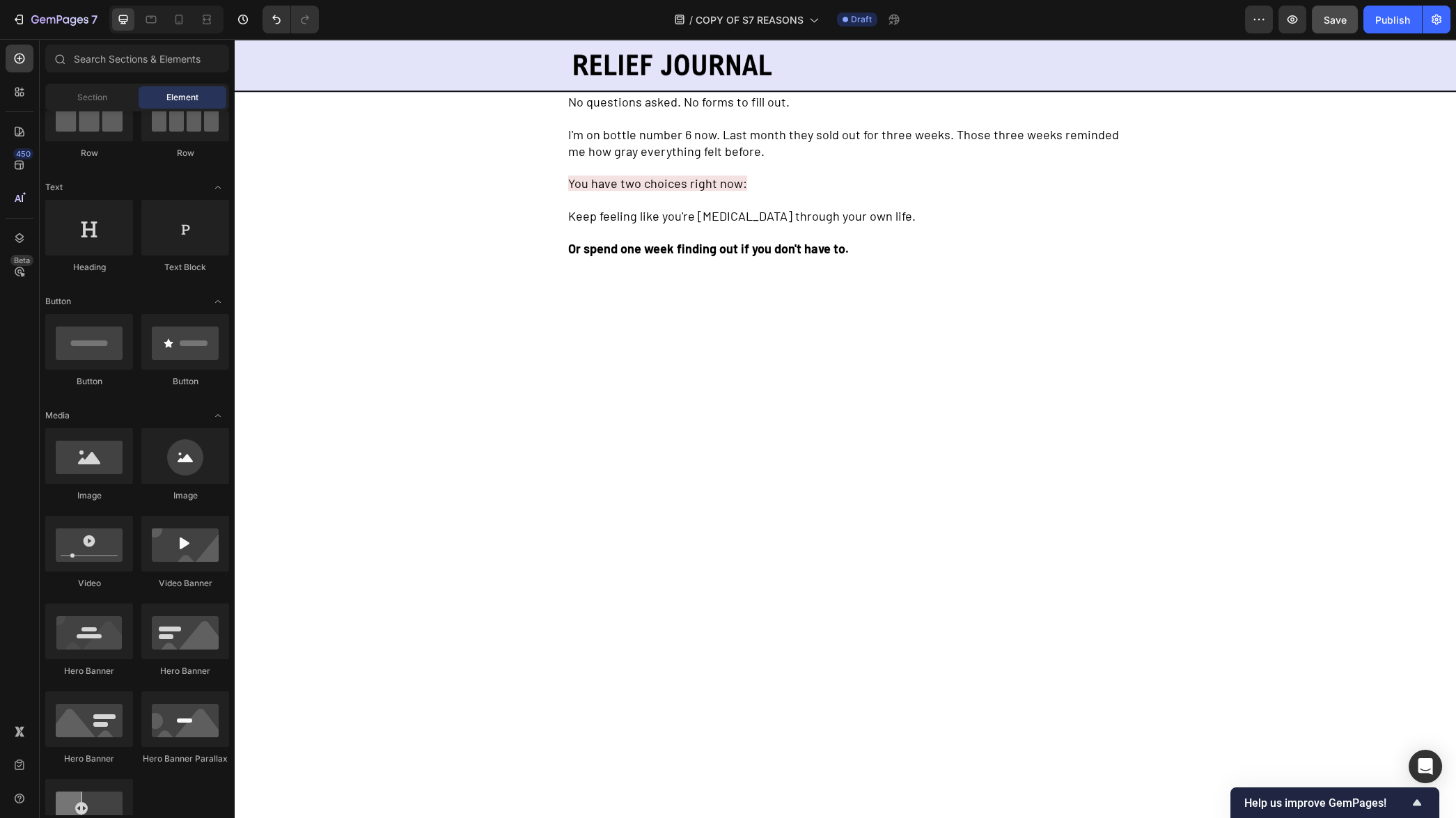
scroll to position [3634, 0]
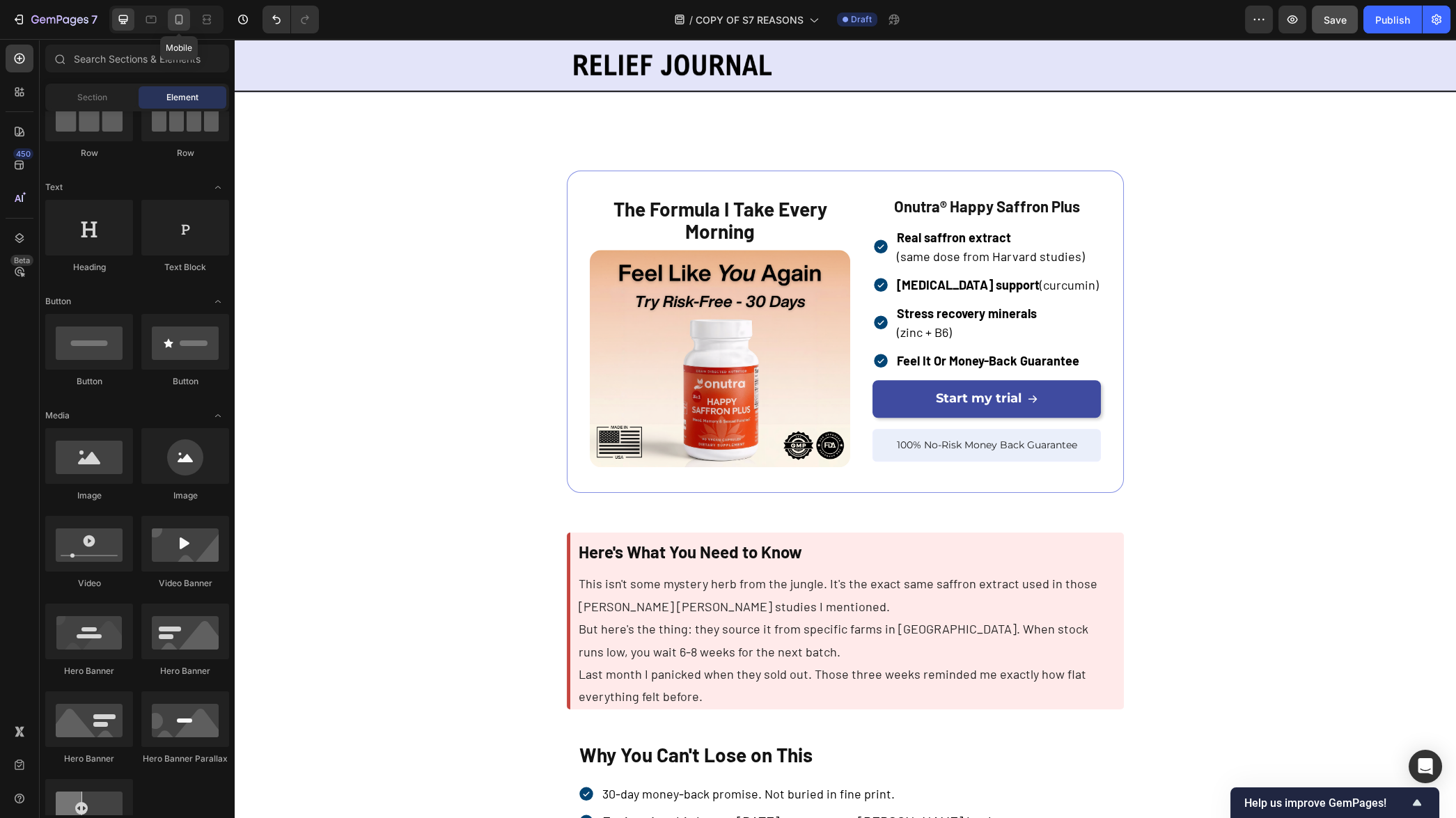
click at [173, 10] on div at bounding box center [179, 20] width 22 height 22
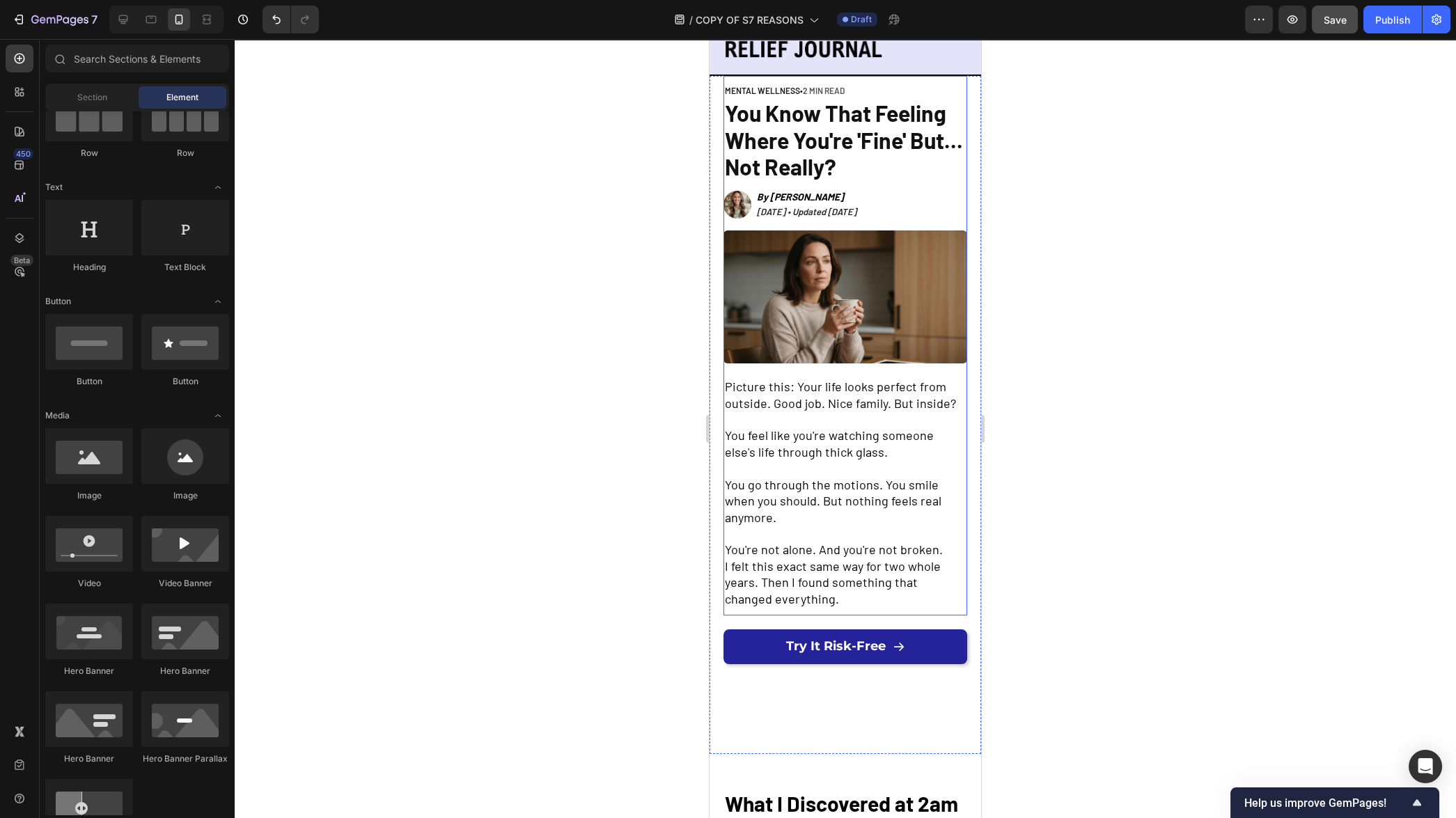
scroll to position [236, 0]
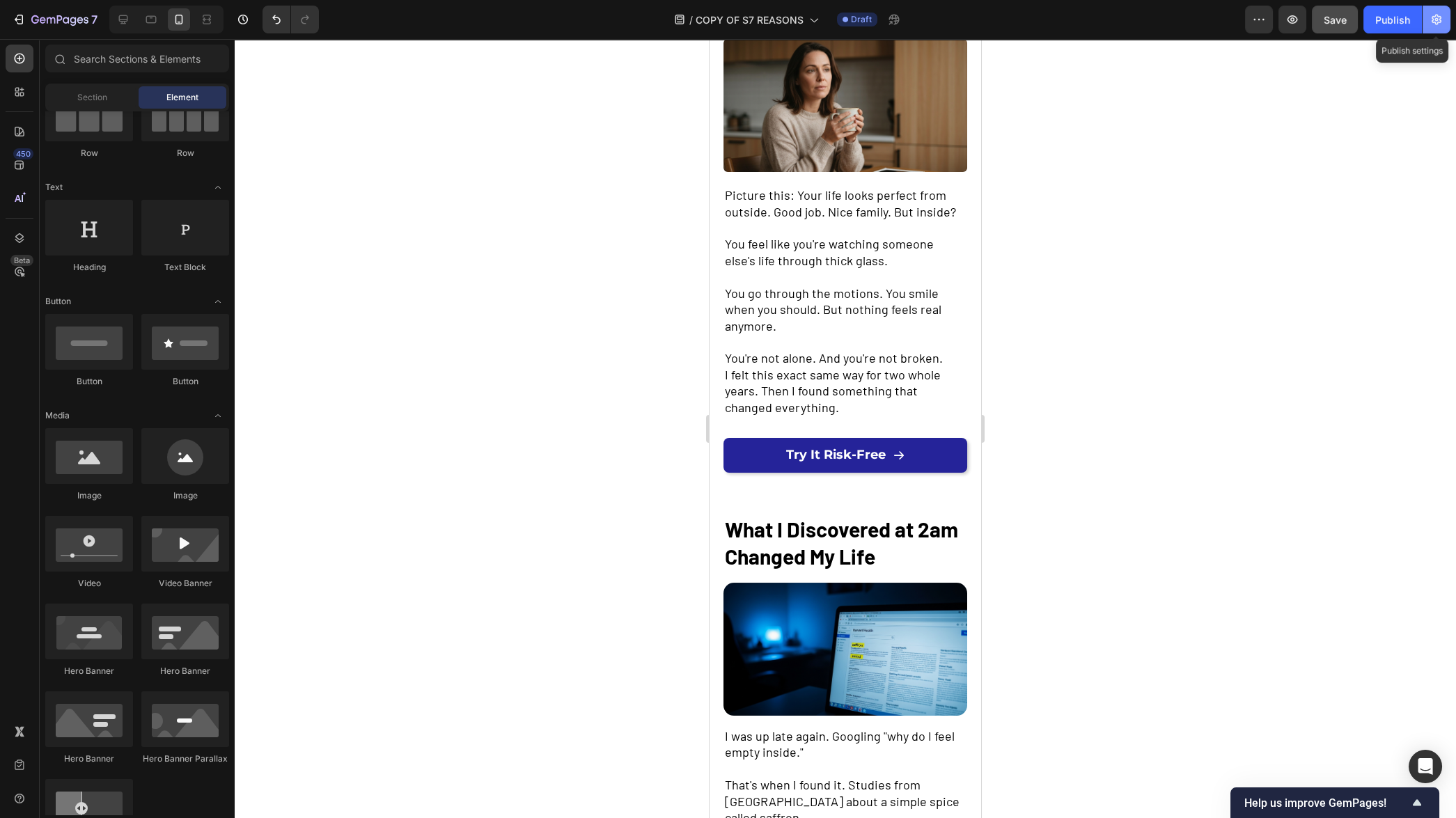
click at [1434, 21] on icon "button" at bounding box center [1436, 20] width 14 height 14
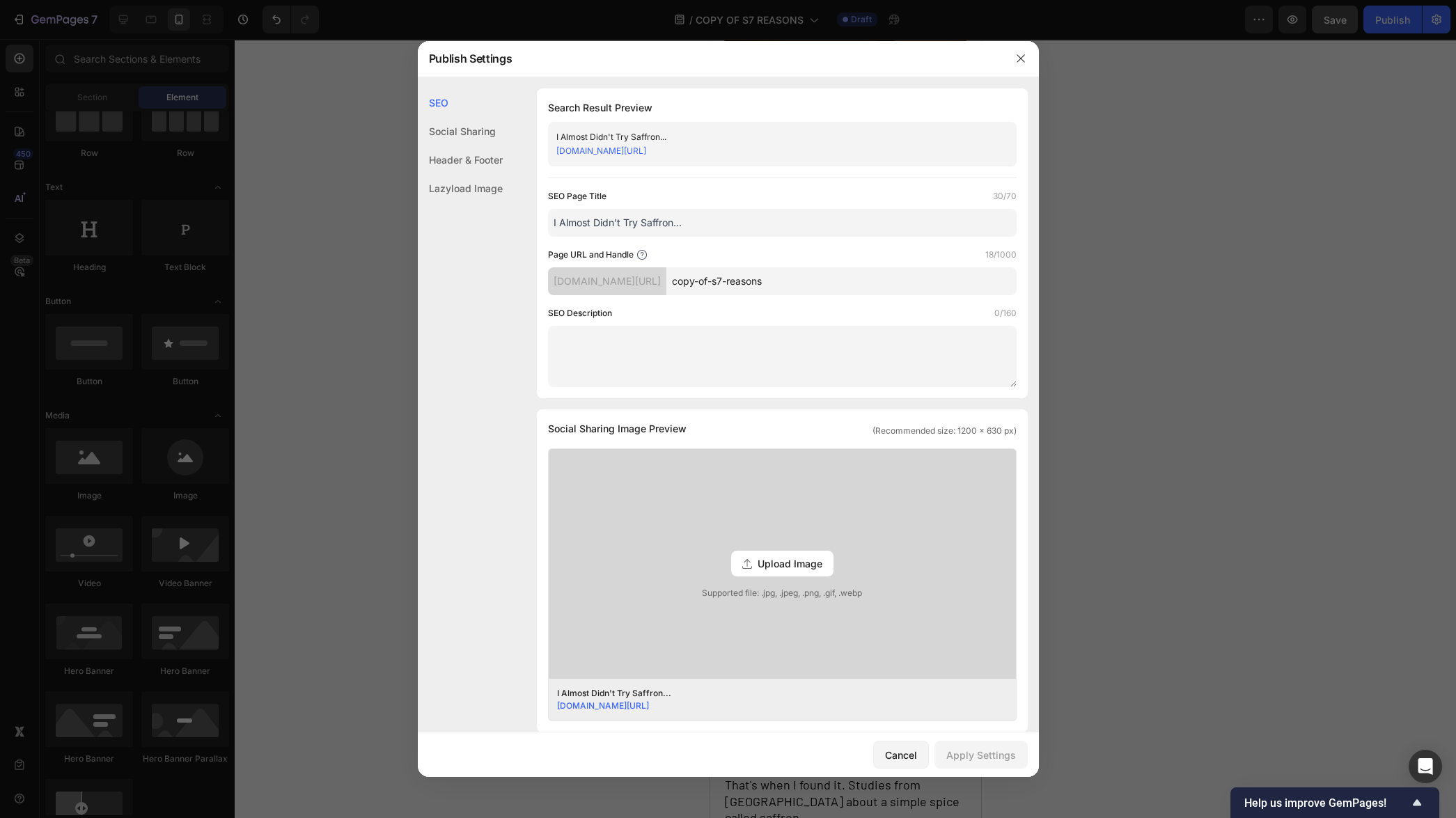
click at [845, 282] on input "copy-of-s7-reasons" at bounding box center [841, 282] width 350 height 28
click at [846, 281] on input "copy-of-s7-reasons" at bounding box center [841, 282] width 350 height 28
click at [1015, 58] on icon "button" at bounding box center [1021, 59] width 11 height 11
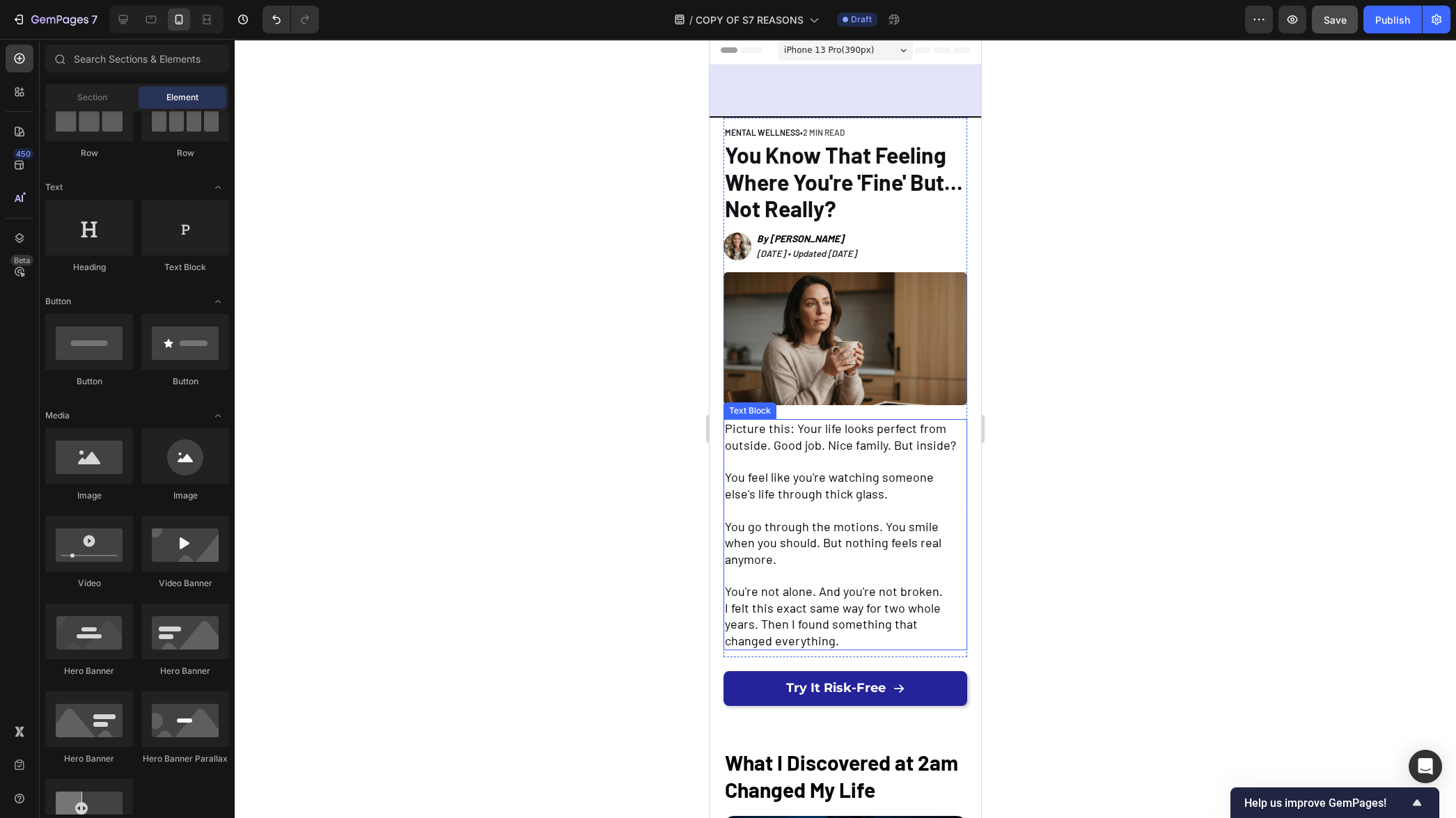
scroll to position [0, 0]
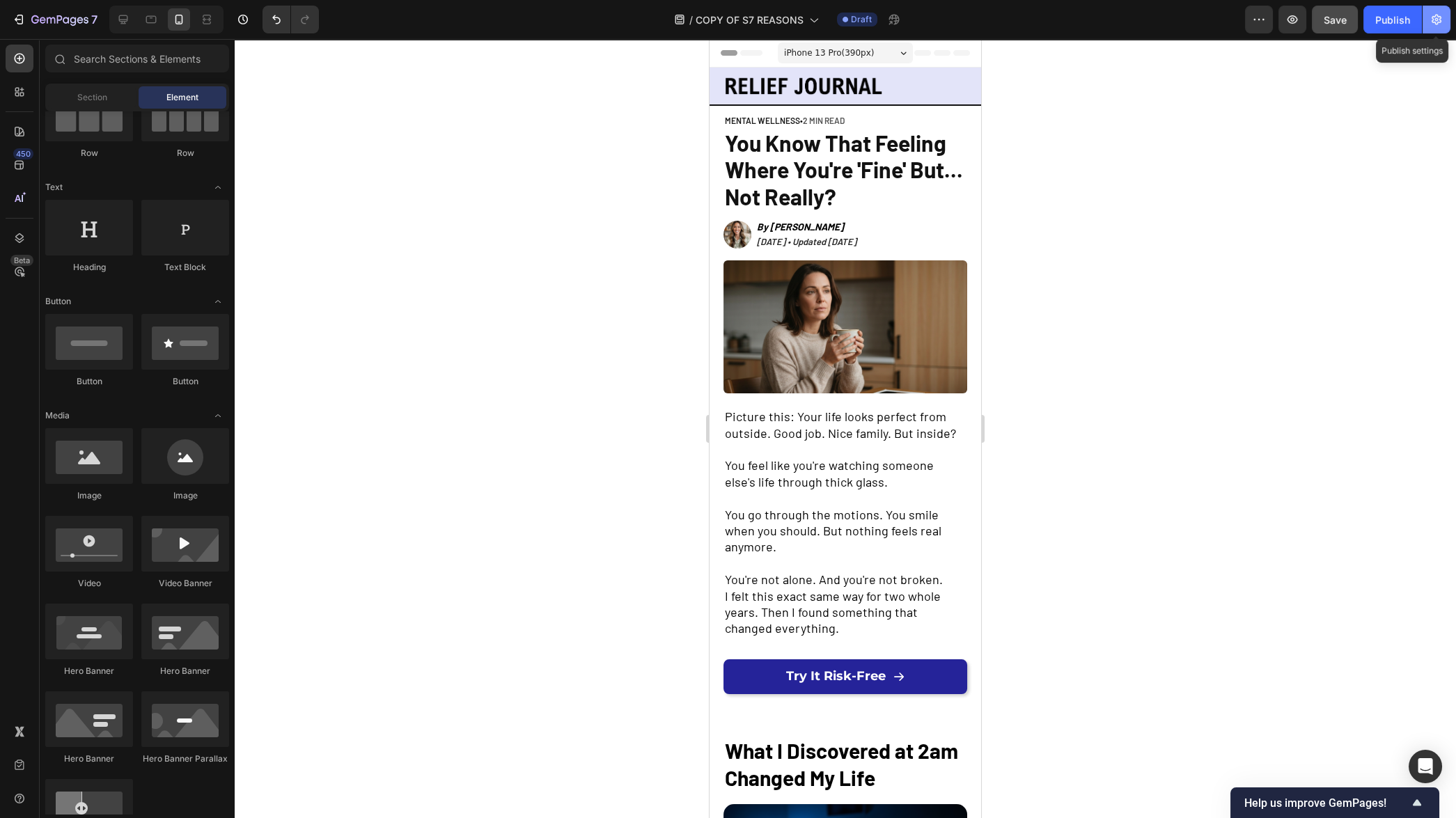
click at [1436, 29] on button "button" at bounding box center [1436, 20] width 28 height 28
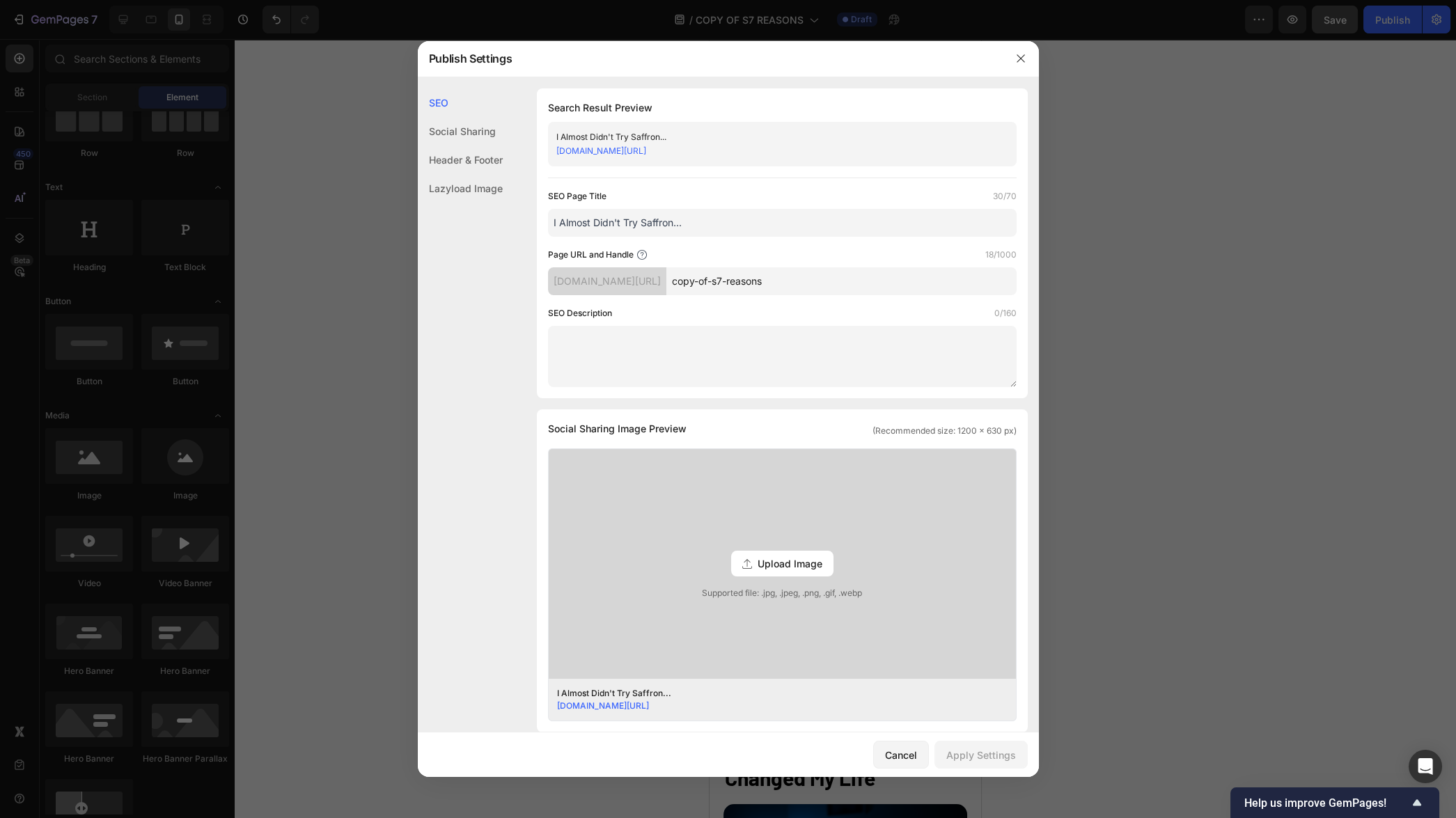
click at [861, 279] on input "copy-of-s7-reasons" at bounding box center [841, 282] width 350 height 28
click at [1022, 59] on icon "button" at bounding box center [1021, 59] width 11 height 11
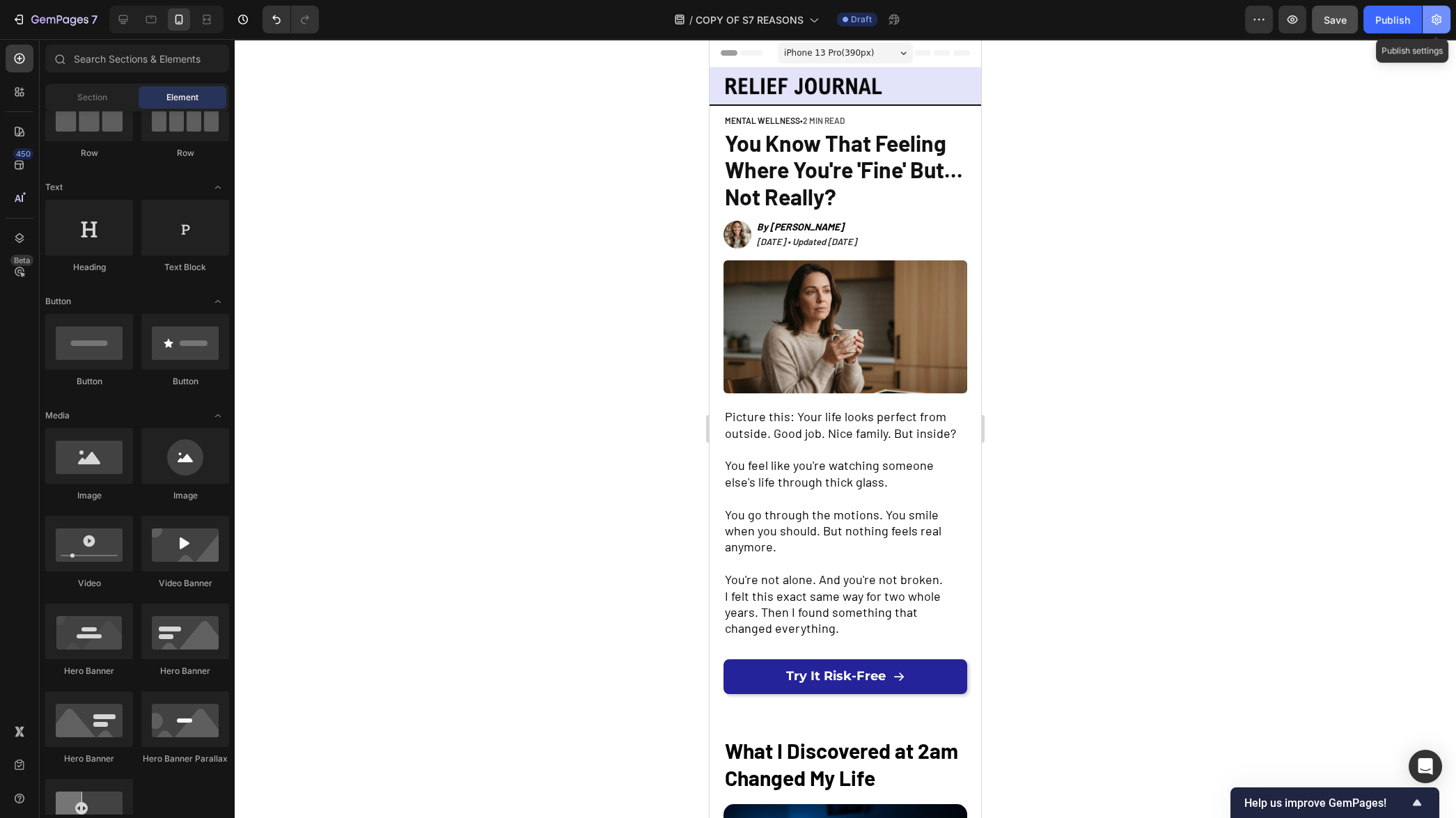
click at [1438, 22] on icon "button" at bounding box center [1436, 20] width 10 height 10
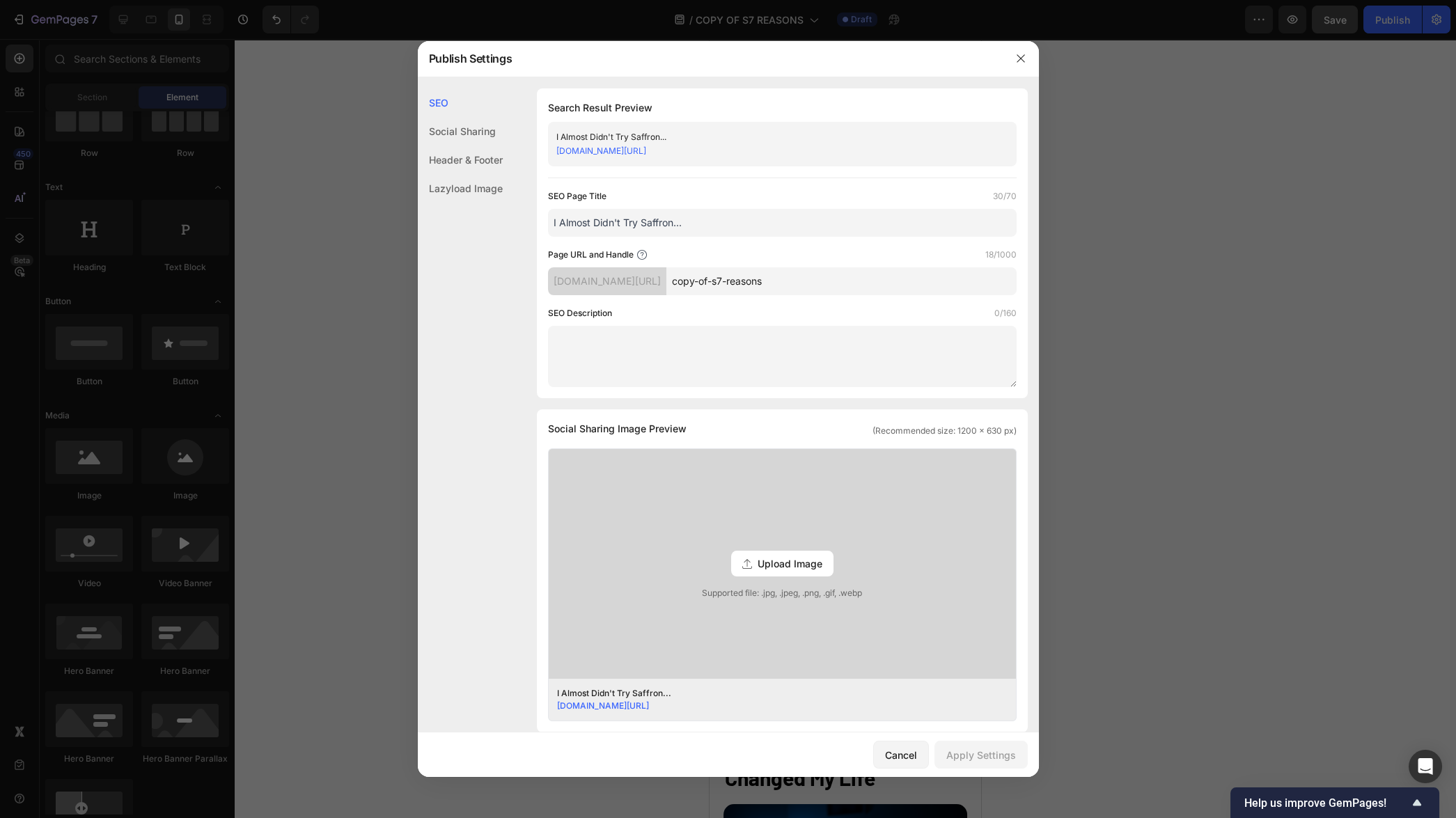
click at [831, 287] on input "copy-of-s7-reasons" at bounding box center [841, 282] width 350 height 28
type input "saffron-pl"
click at [754, 229] on input "I Almost Didn't Try Saffron..." at bounding box center [782, 223] width 469 height 28
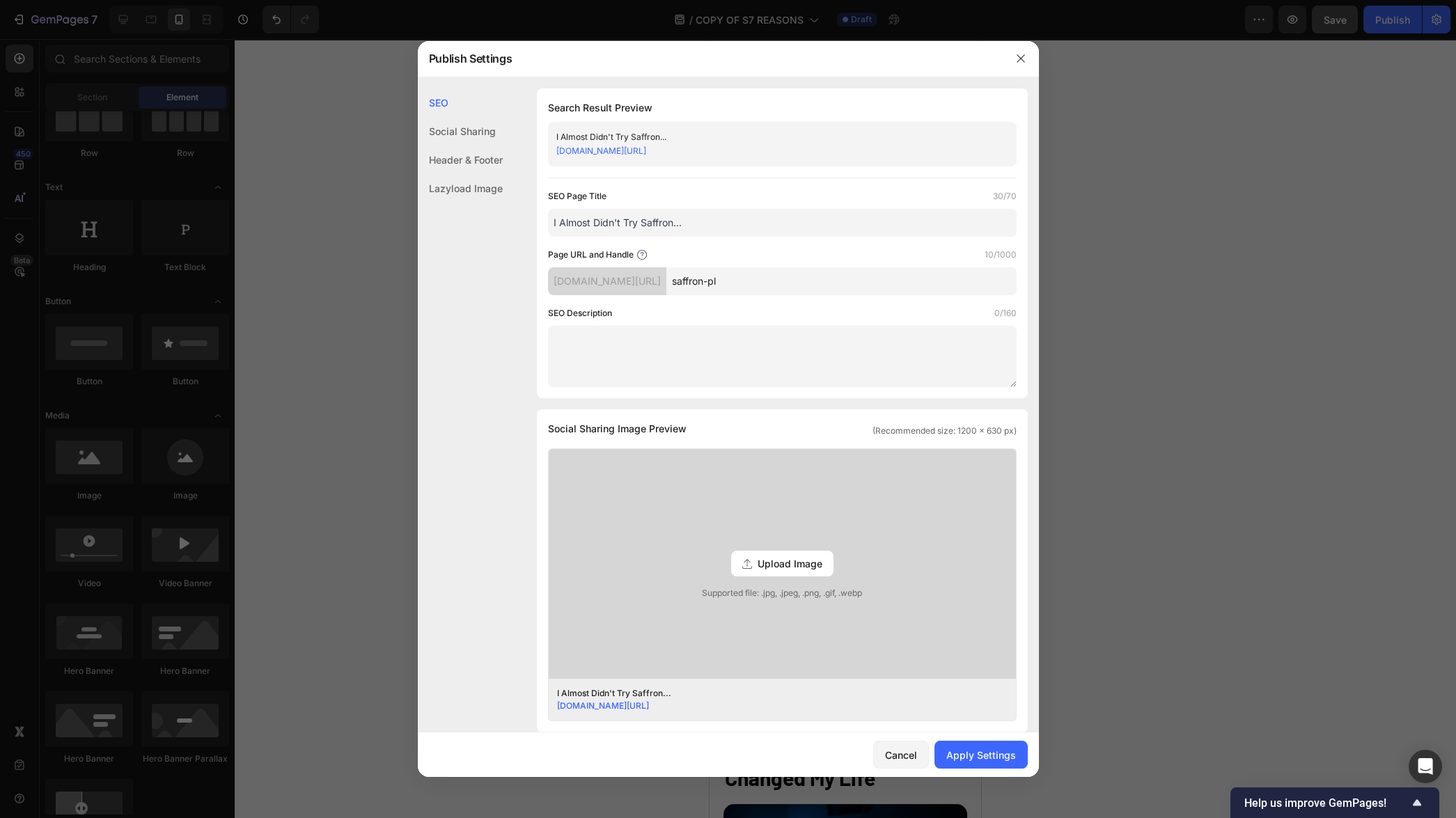
click at [754, 229] on input "I Almost Didn't Try Saffron..." at bounding box center [782, 223] width 469 height 28
click at [824, 257] on div "Page URL and Handle 10/1000" at bounding box center [782, 255] width 469 height 14
click at [961, 760] on div "Apply Settings" at bounding box center [981, 754] width 70 height 15
click at [1024, 59] on icon "button" at bounding box center [1021, 59] width 11 height 11
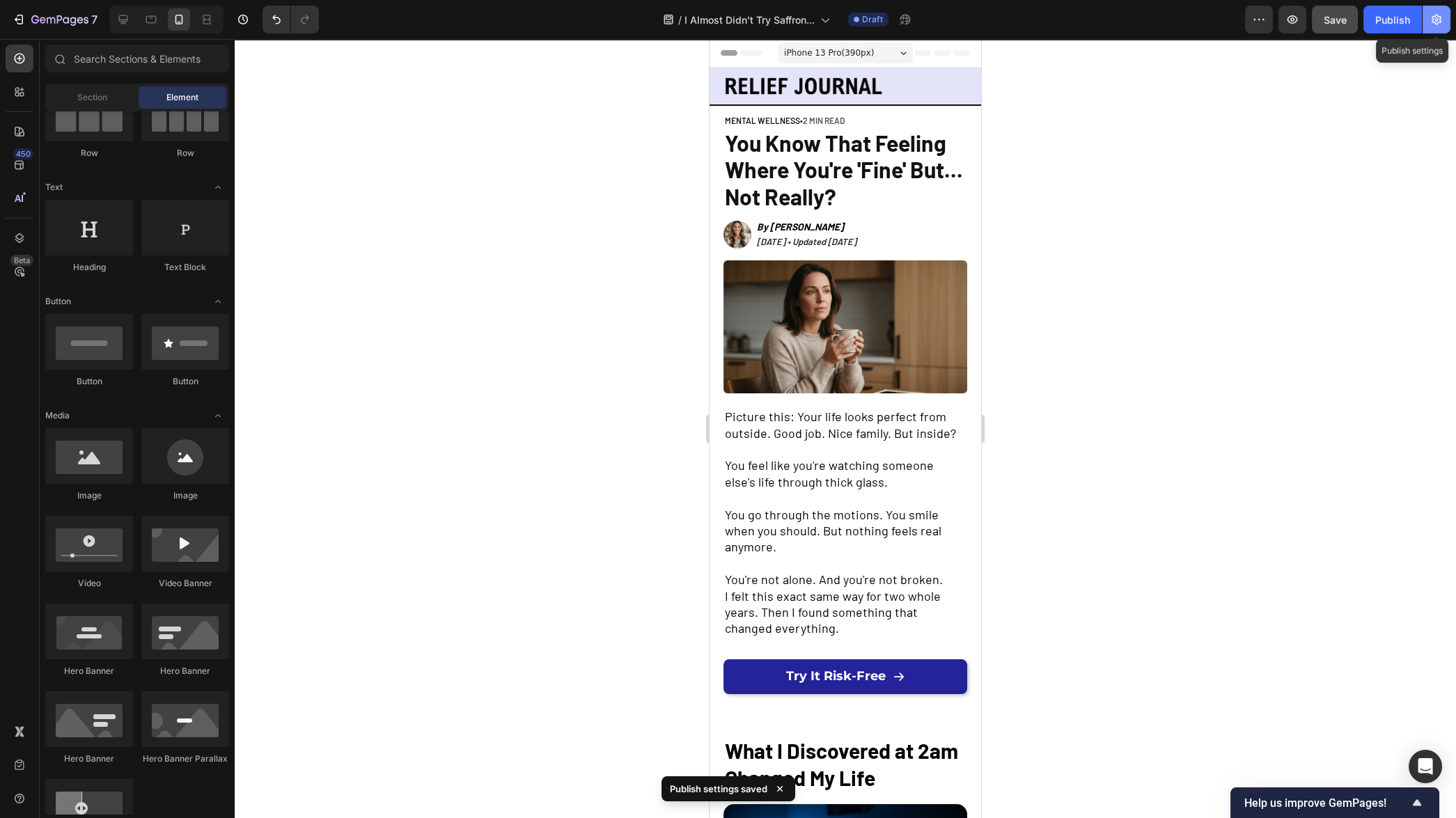
click at [1434, 22] on icon "button" at bounding box center [1436, 20] width 14 height 14
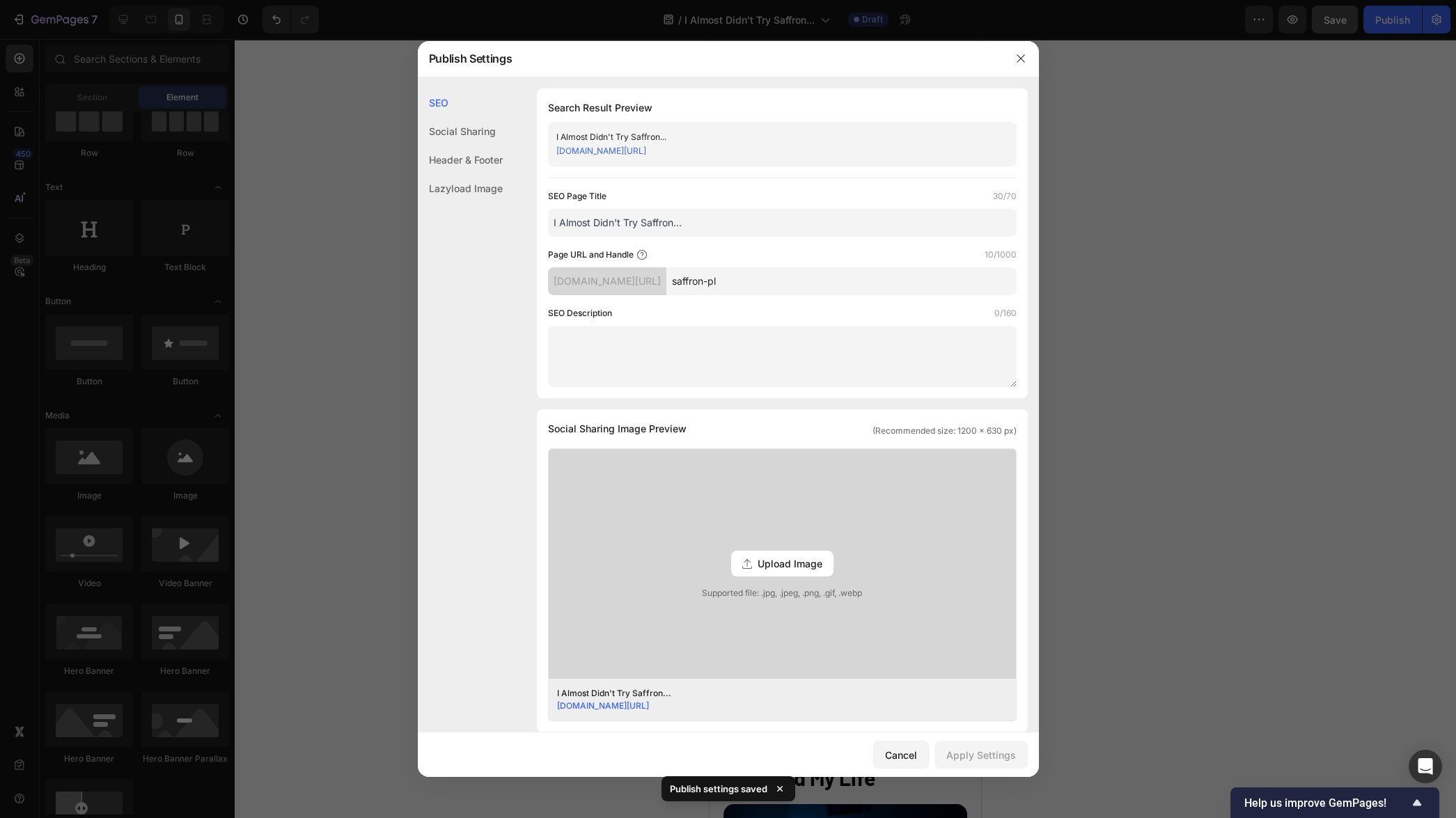
click at [780, 226] on input "I Almost Didn't Try Saffron..." at bounding box center [782, 223] width 469 height 28
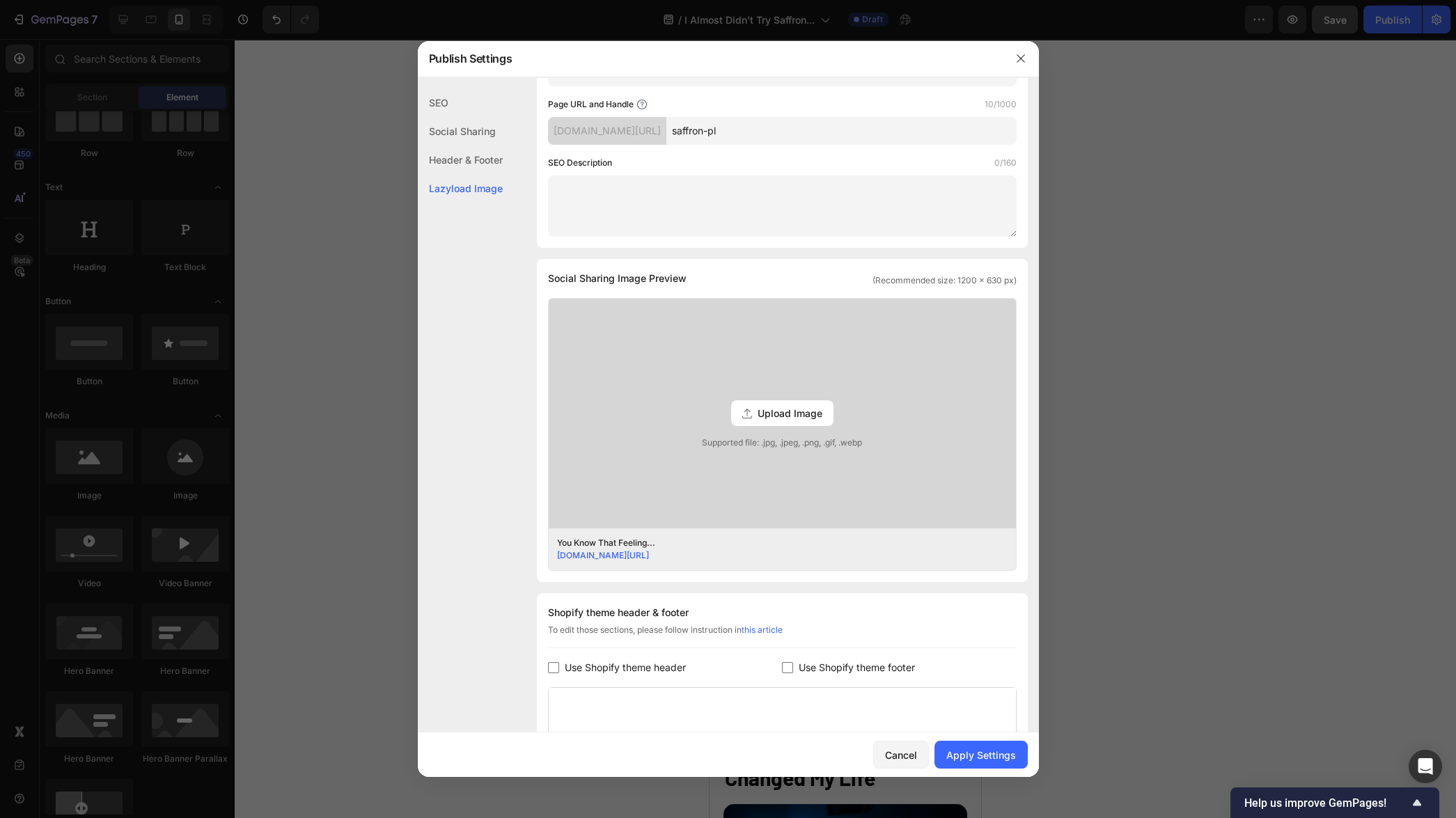
scroll to position [360, 0]
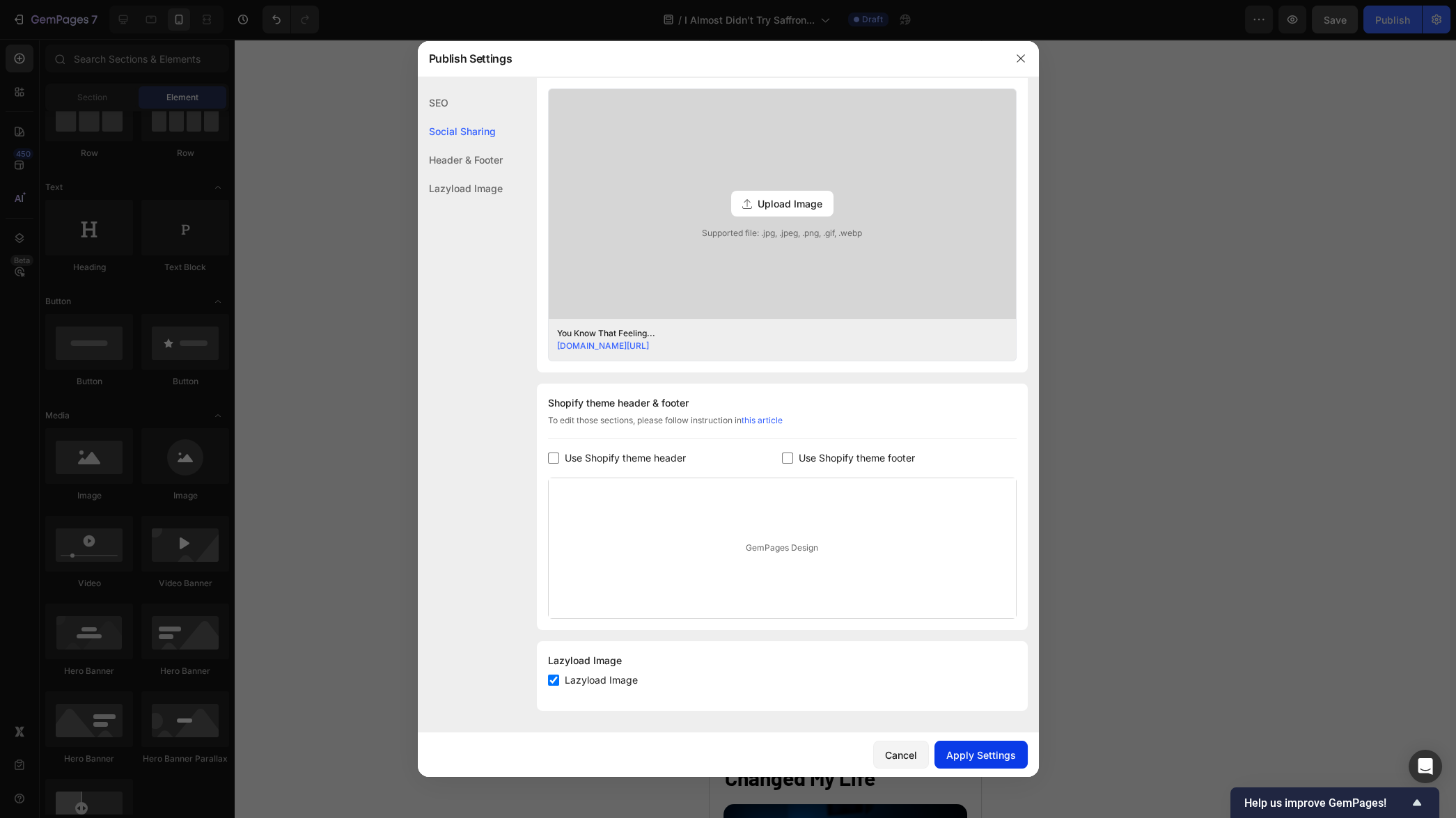
type input "You Know That Feeling..."
click at [975, 755] on div "Apply Settings" at bounding box center [981, 754] width 70 height 15
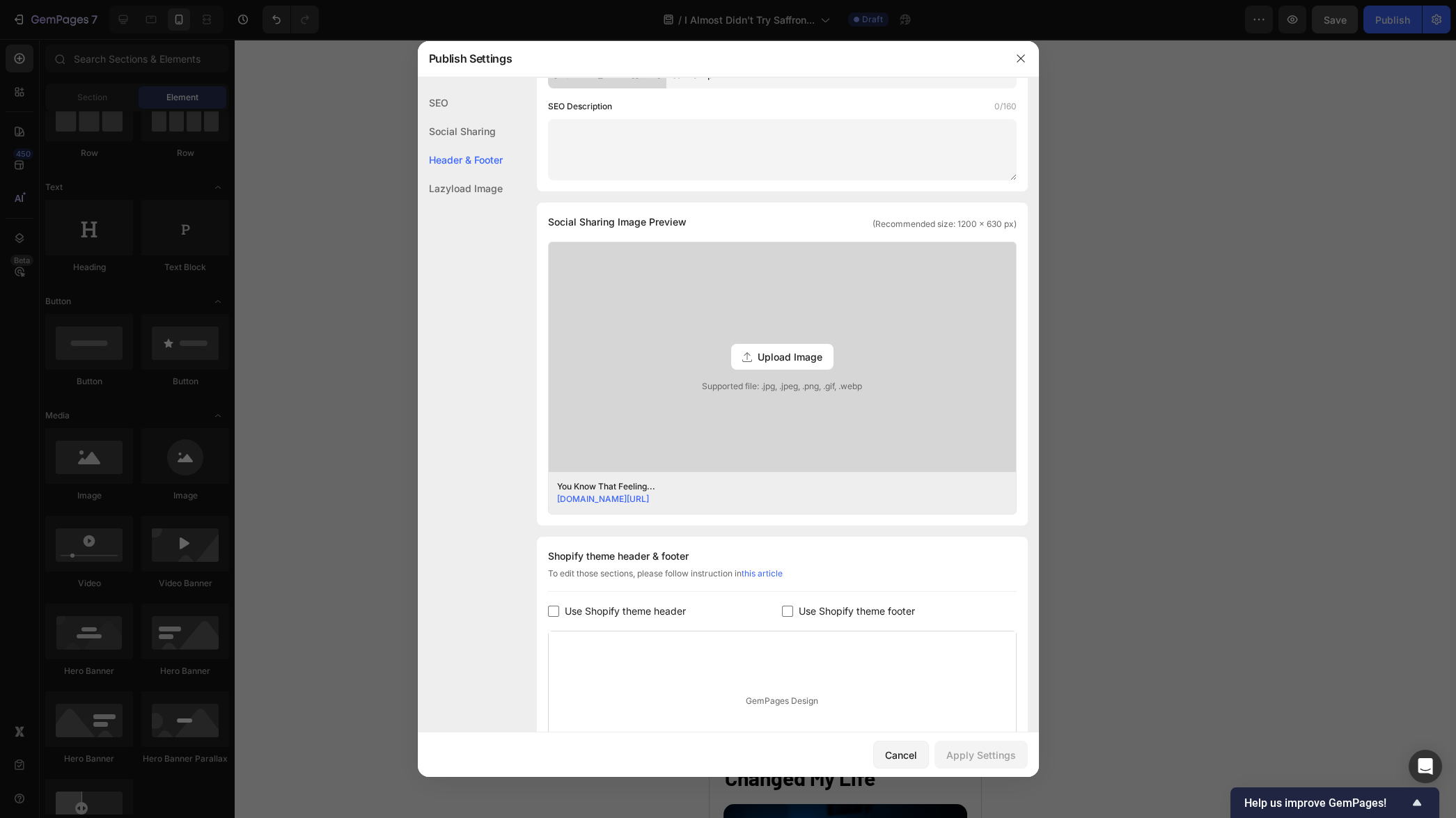
scroll to position [0, 0]
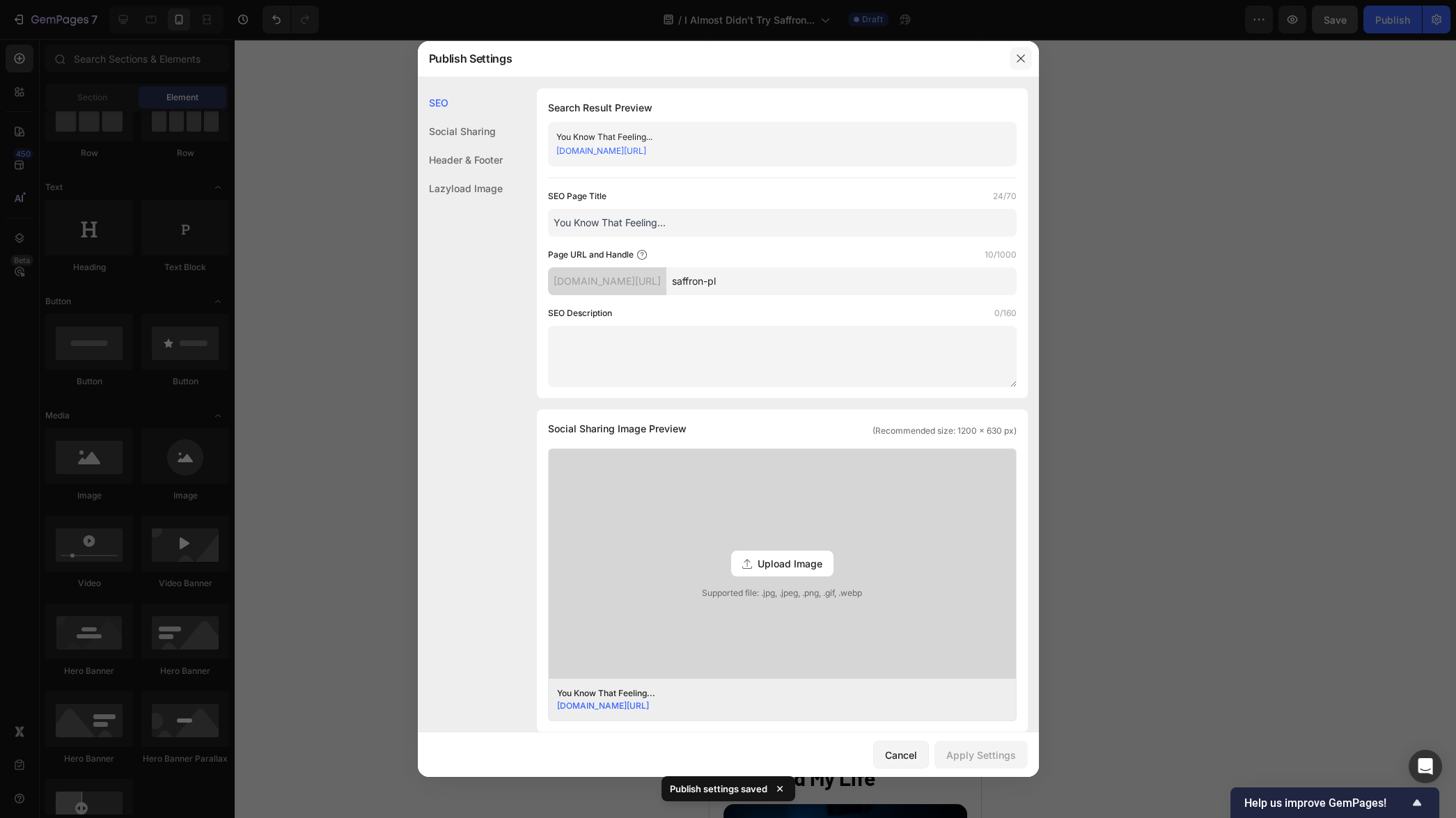
click at [1024, 61] on icon "button" at bounding box center [1021, 59] width 11 height 11
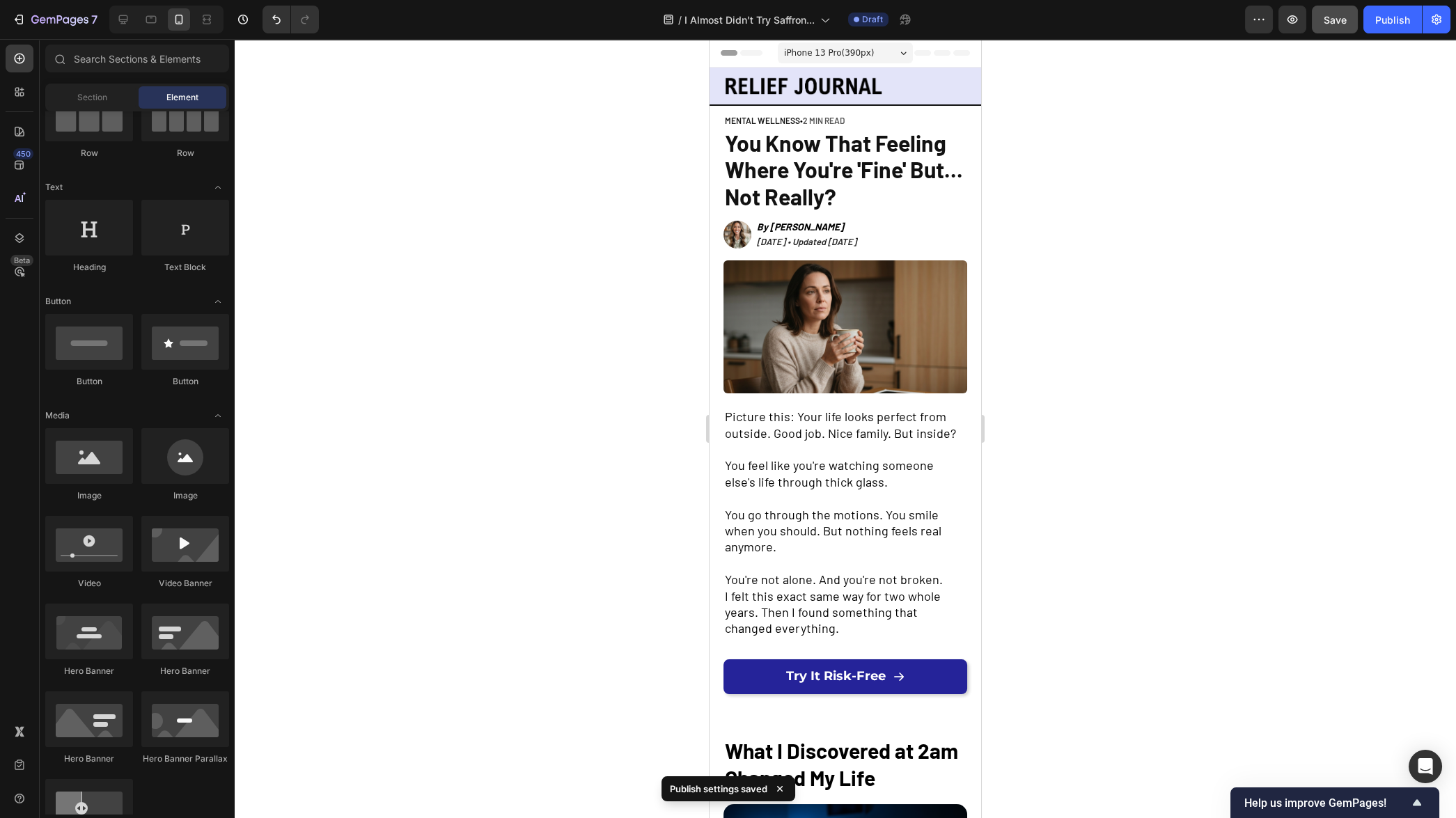
click at [1171, 233] on div at bounding box center [845, 428] width 1221 height 779
click at [1403, 15] on div "Publish" at bounding box center [1392, 20] width 35 height 15
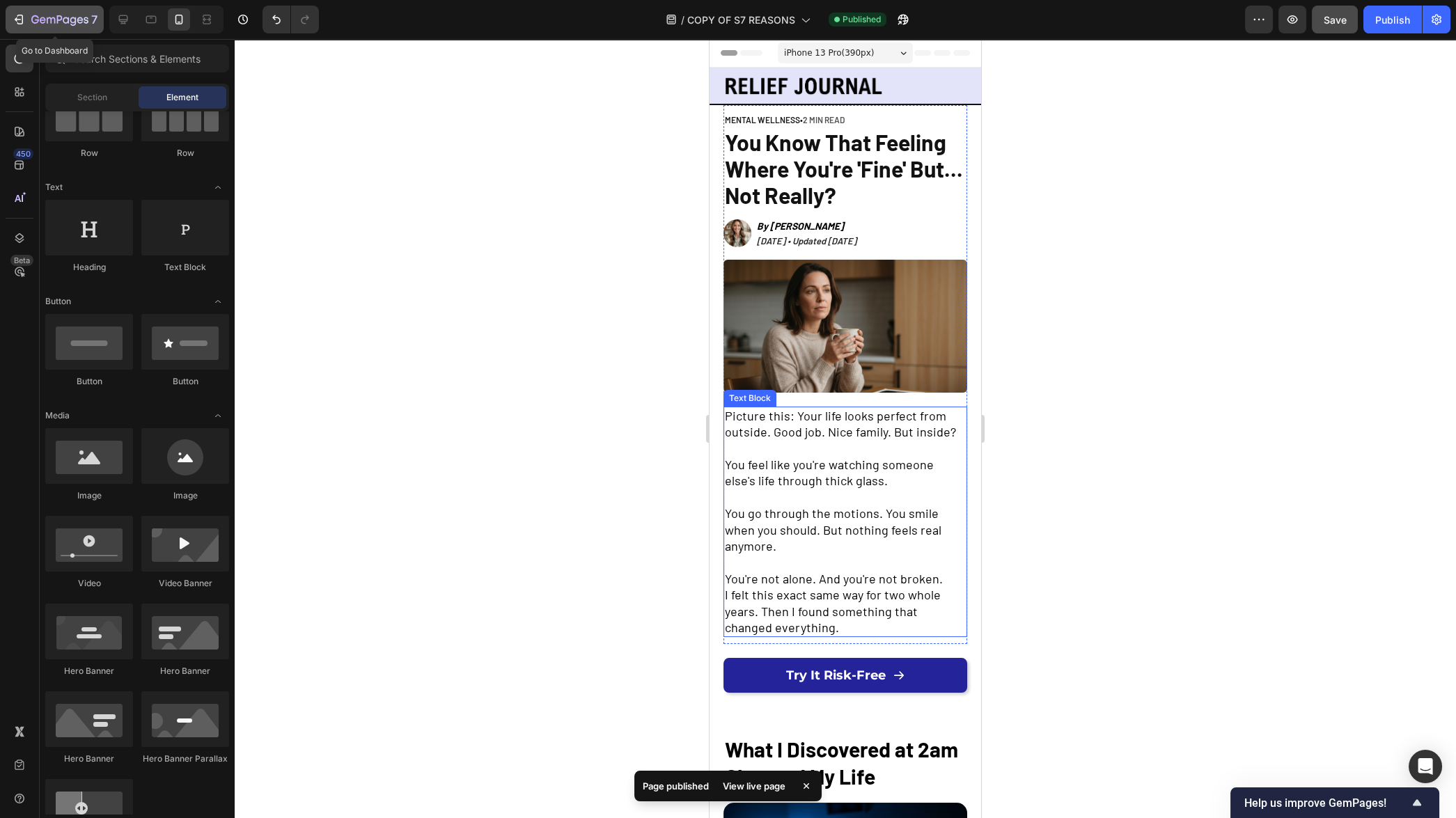
click at [21, 20] on icon "button" at bounding box center [19, 20] width 14 height 14
